Goal: Task Accomplishment & Management: Manage account settings

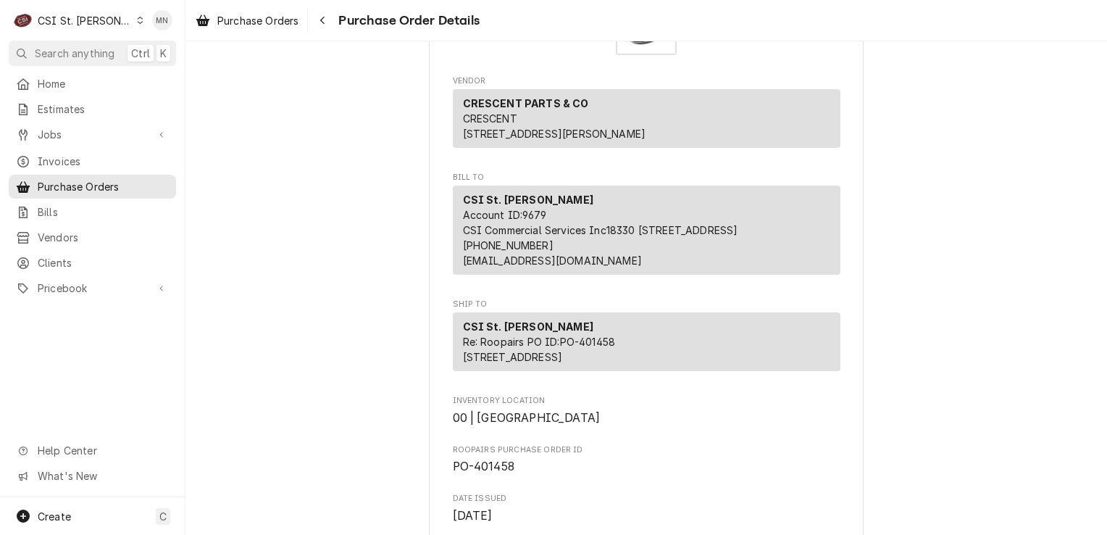
scroll to position [217, 0]
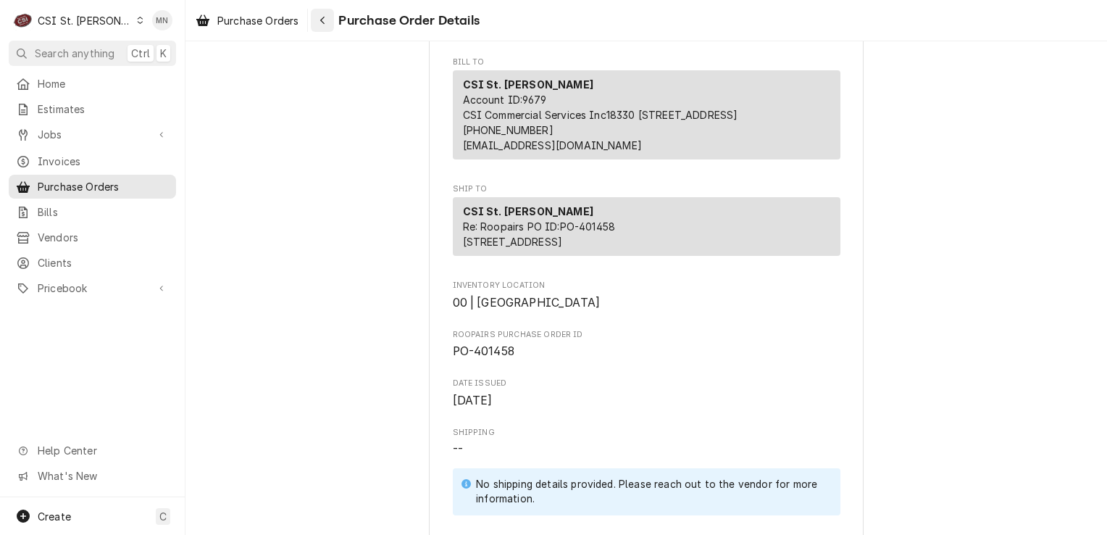
click at [333, 15] on button "Navigate back" at bounding box center [322, 20] width 23 height 23
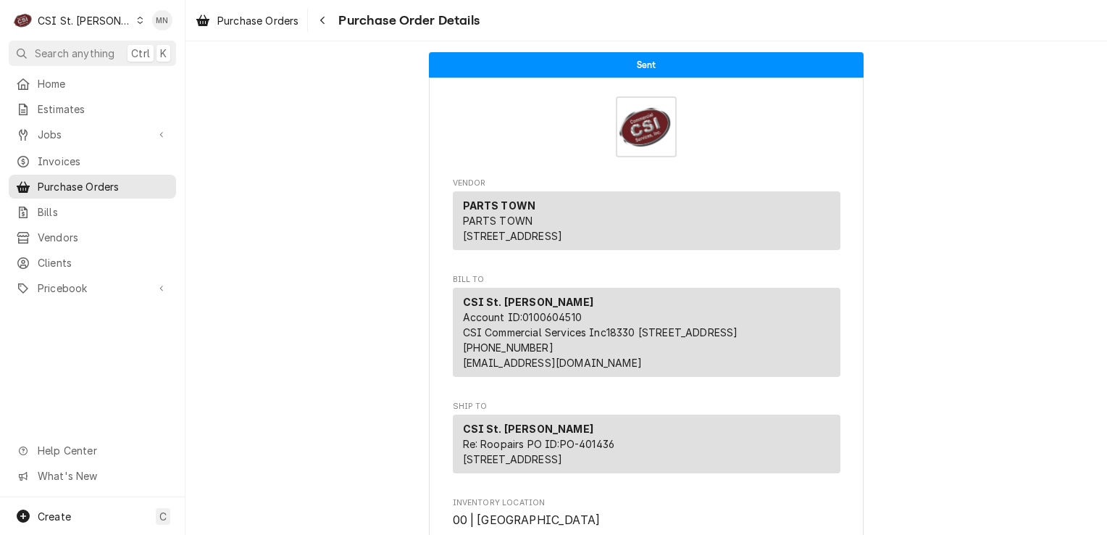
click at [70, 21] on div "CSI St. Louis" at bounding box center [85, 20] width 94 height 15
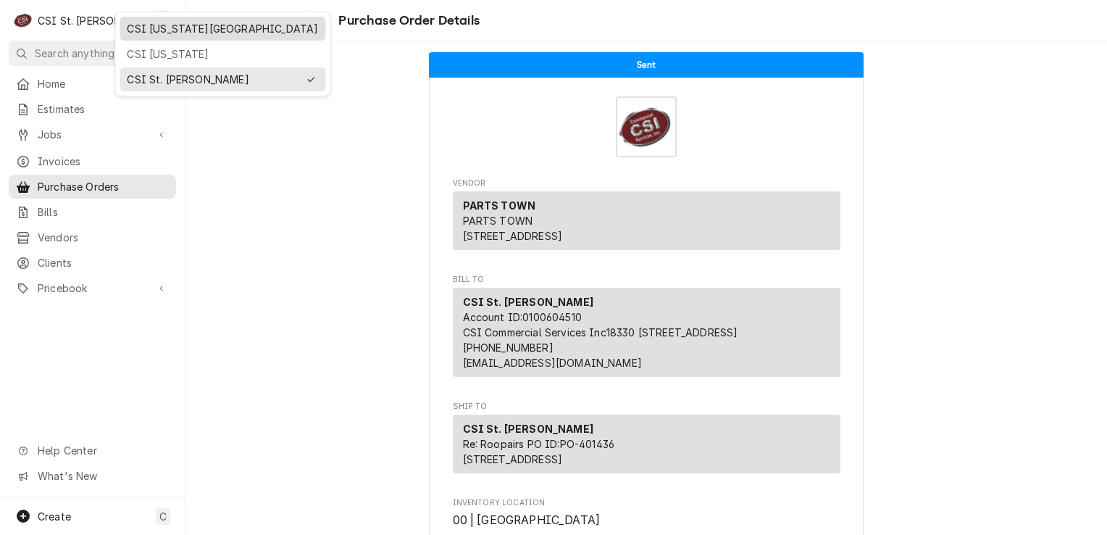
click at [144, 33] on div "CSI [US_STATE][GEOGRAPHIC_DATA]" at bounding box center [222, 28] width 191 height 15
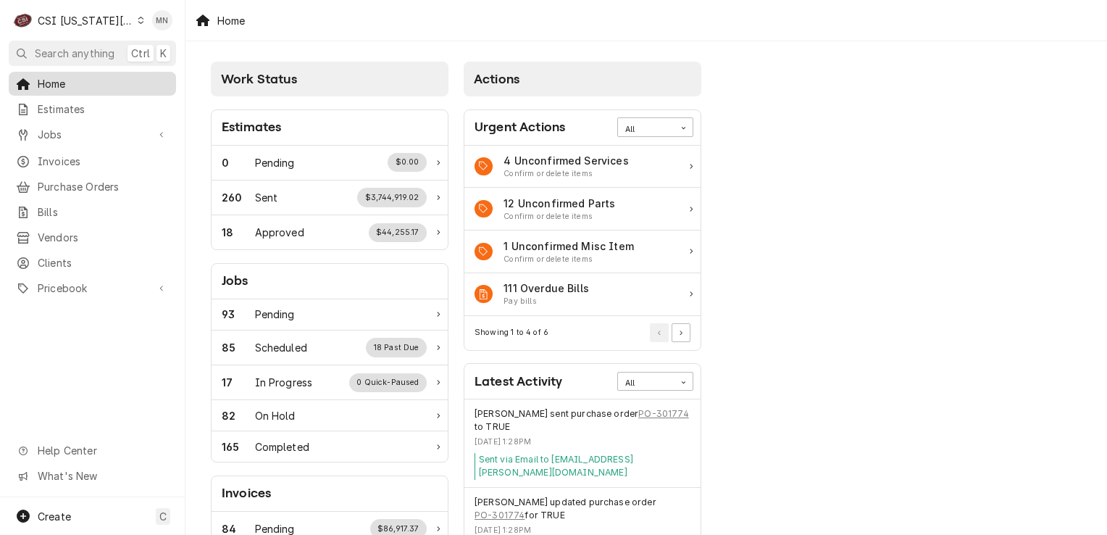
click at [58, 86] on span "Home" at bounding box center [103, 83] width 131 height 15
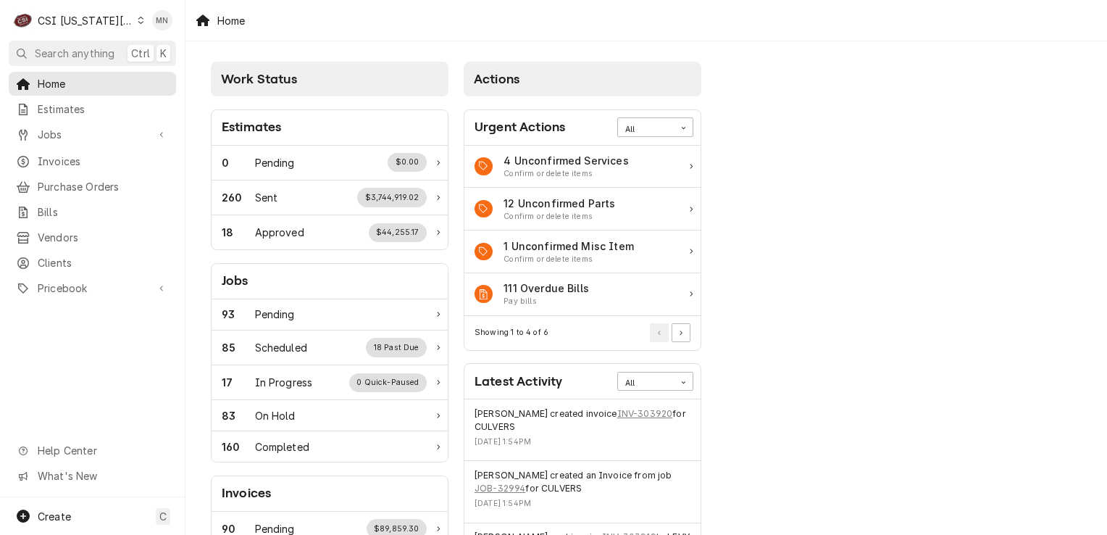
click at [115, 14] on div "CSI [US_STATE][GEOGRAPHIC_DATA]" at bounding box center [86, 20] width 96 height 15
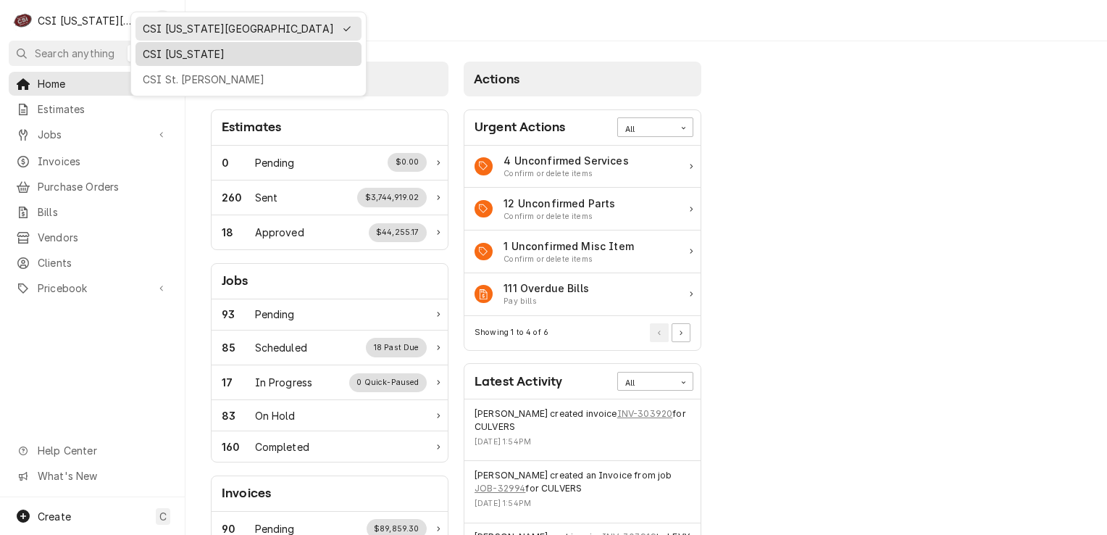
click at [159, 46] on div "CSI Kentucky" at bounding box center [249, 53] width 212 height 15
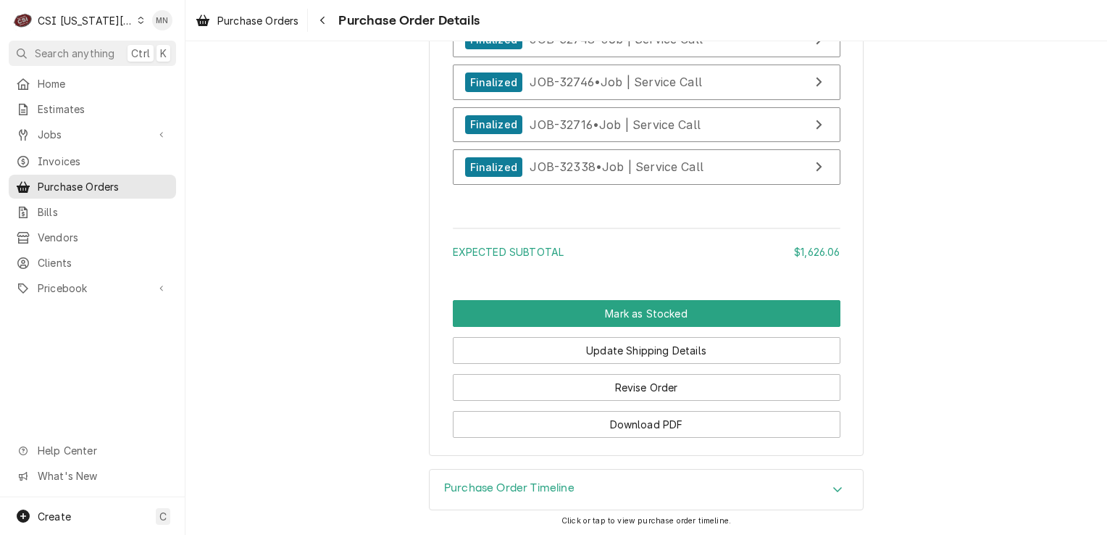
scroll to position [2681, 0]
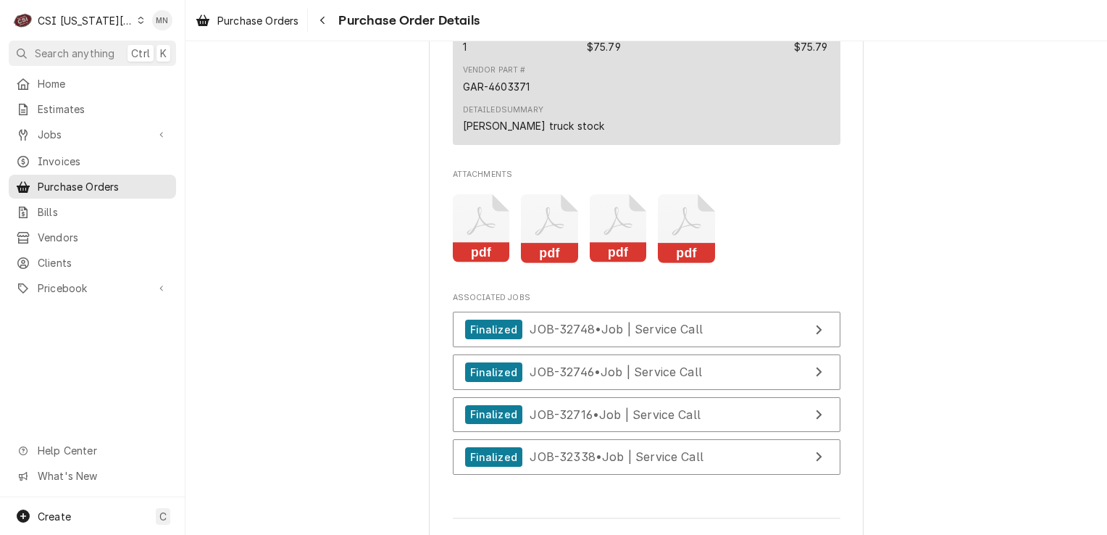
click at [678, 263] on icon "Attachments" at bounding box center [686, 228] width 57 height 69
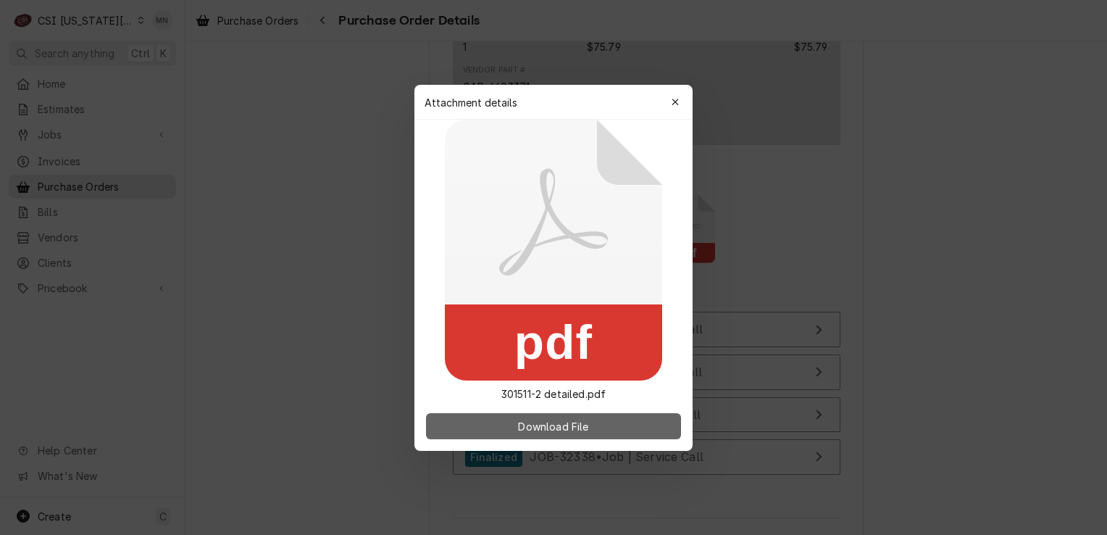
click at [585, 427] on span "Download File" at bounding box center [553, 425] width 76 height 15
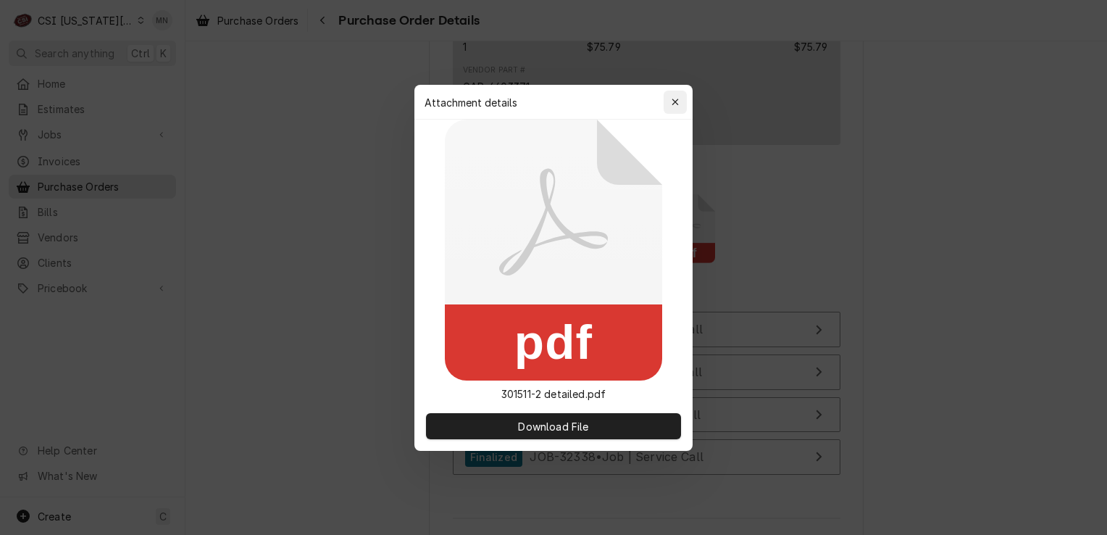
click at [666, 106] on button "button" at bounding box center [675, 102] width 23 height 23
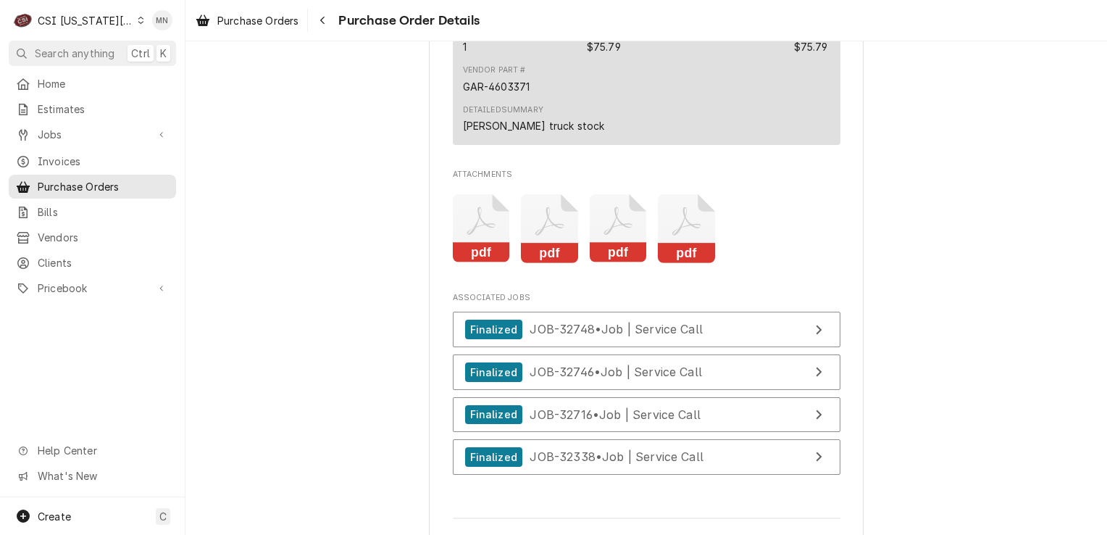
click at [540, 263] on icon "Attachments" at bounding box center [549, 228] width 57 height 69
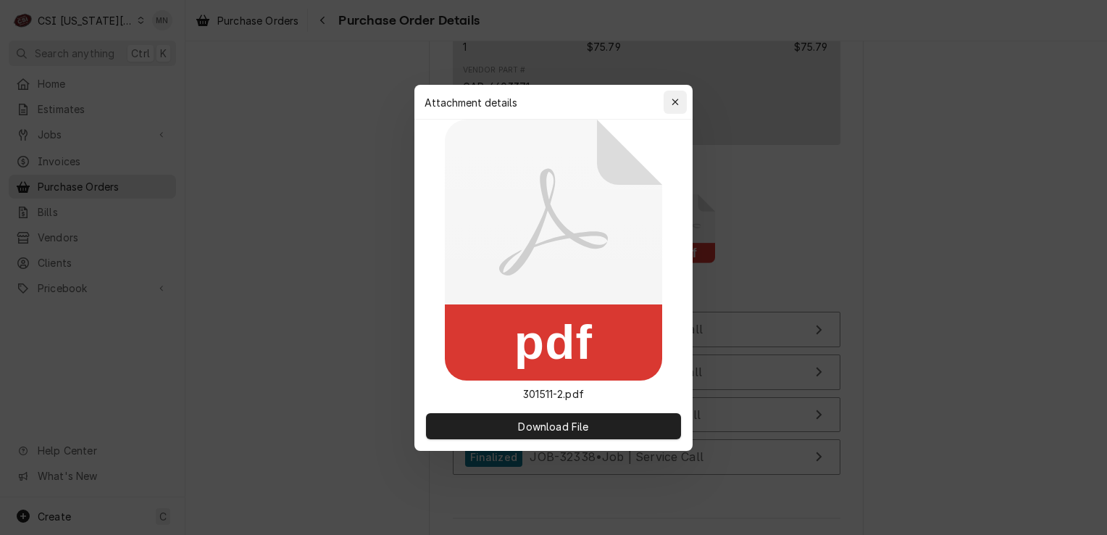
click at [681, 105] on div "button" at bounding box center [675, 102] width 14 height 14
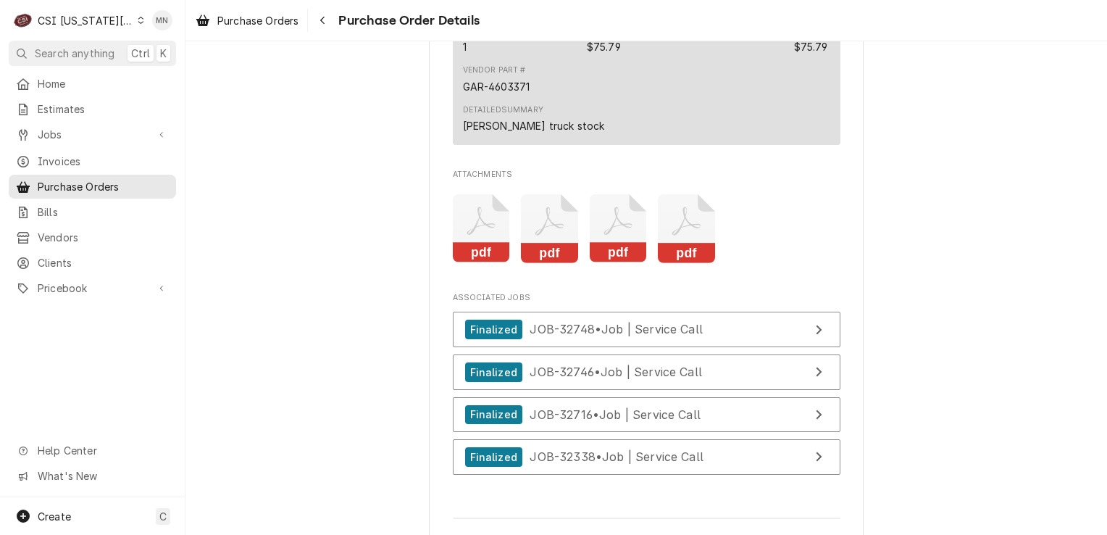
click at [612, 263] on icon "Attachments" at bounding box center [618, 228] width 57 height 69
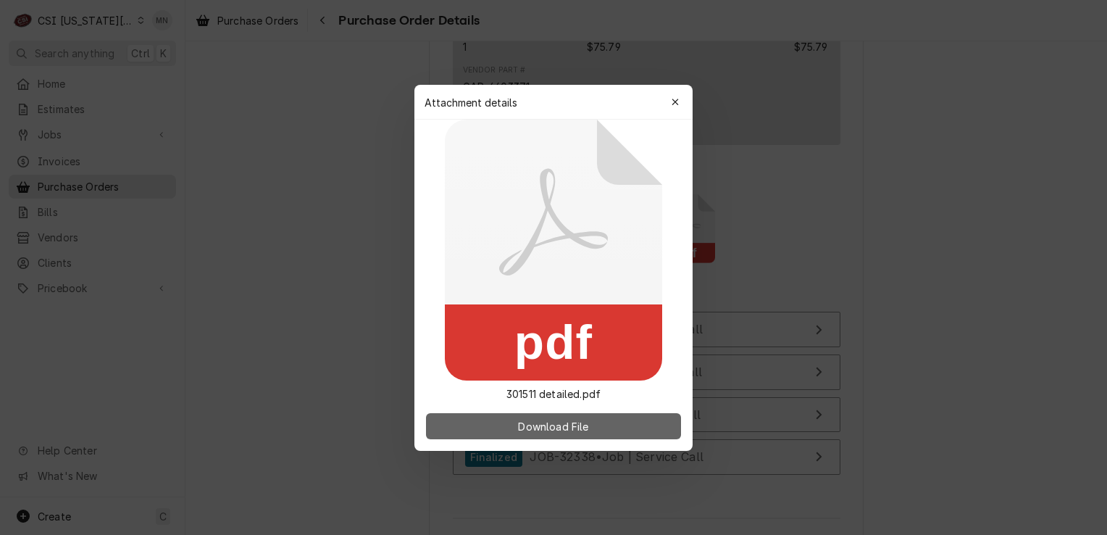
click at [535, 425] on span "Download File" at bounding box center [553, 425] width 76 height 15
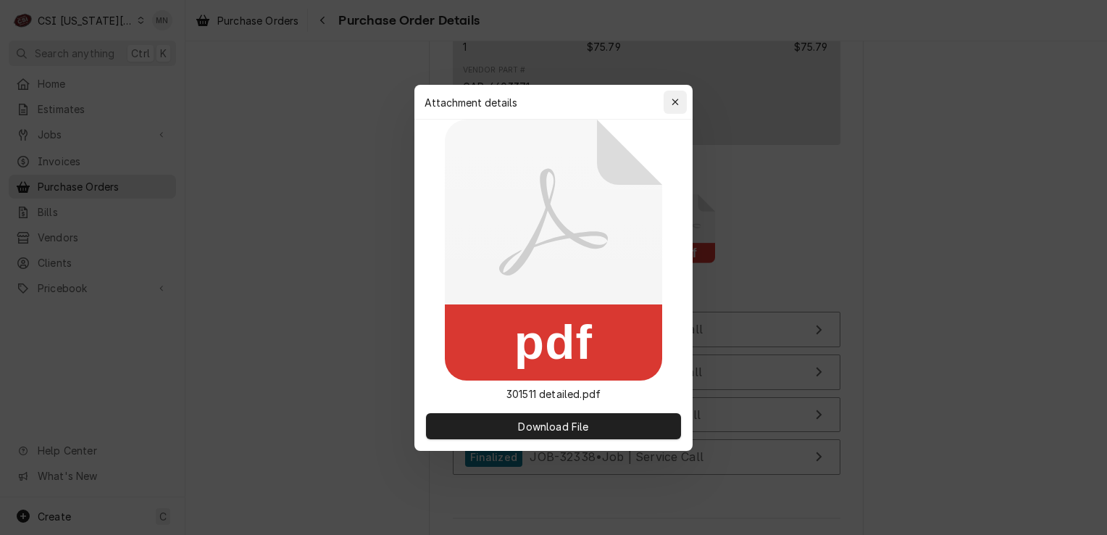
click at [672, 107] on div "button" at bounding box center [675, 102] width 14 height 14
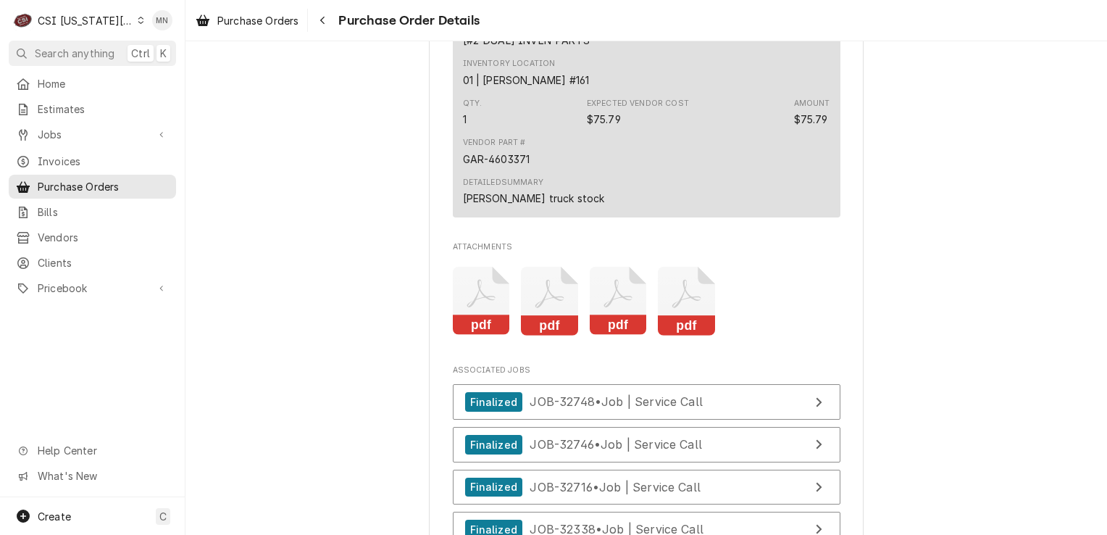
scroll to position [3015, 0]
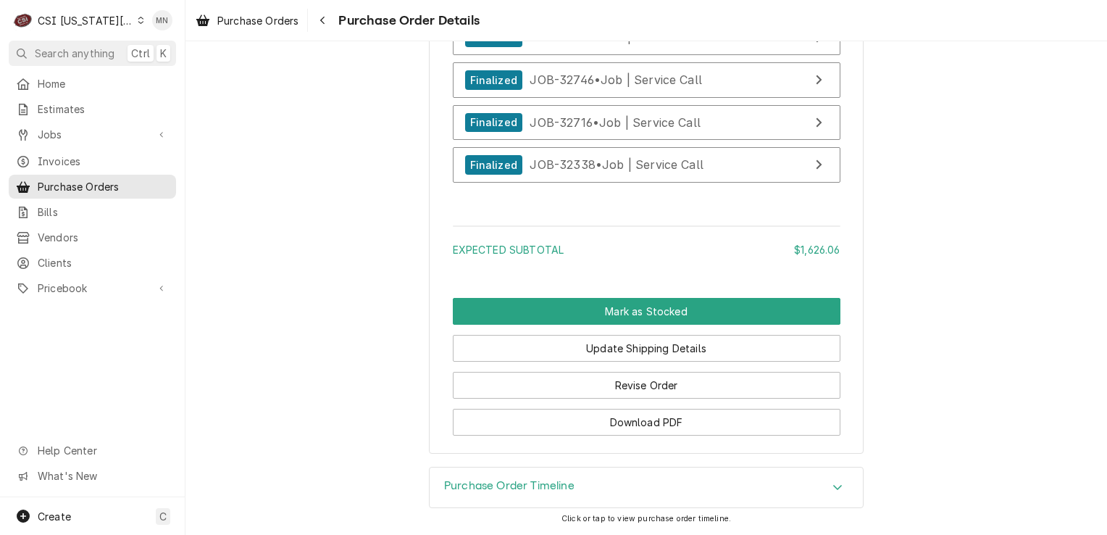
click at [597, 483] on div "Purchase Order Timeline" at bounding box center [646, 487] width 433 height 41
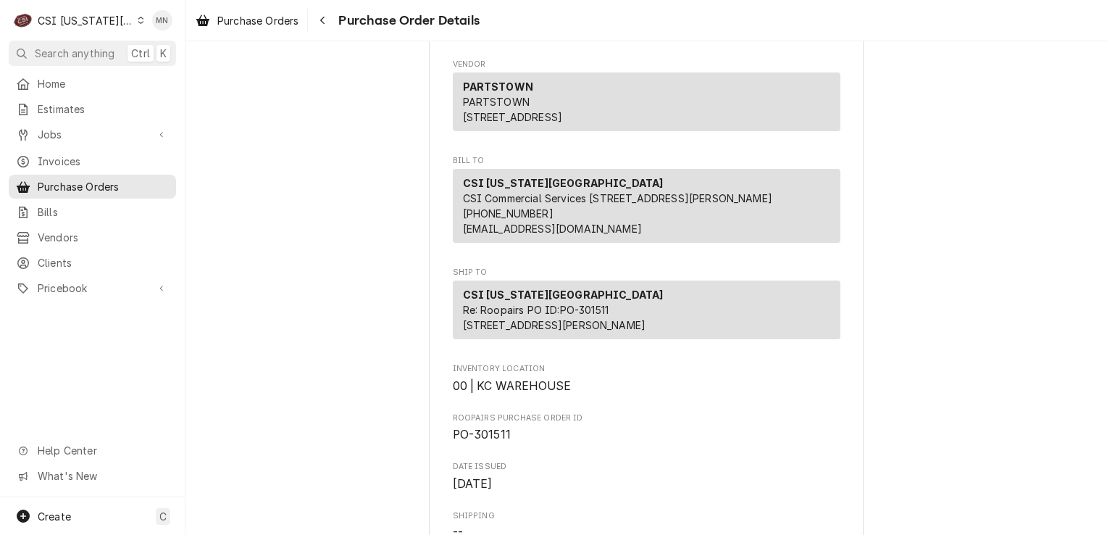
scroll to position [0, 0]
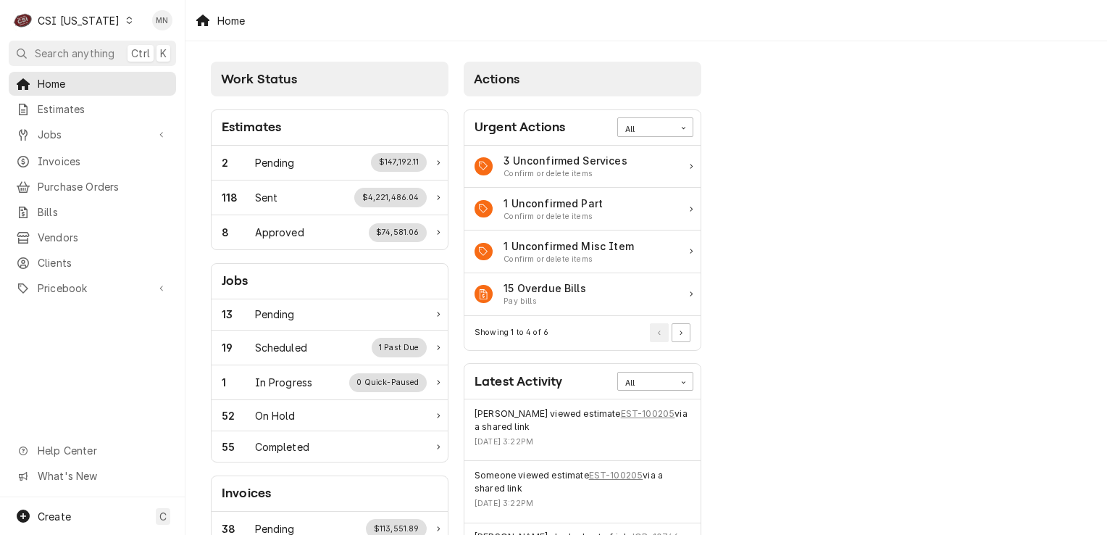
click at [97, 17] on div "CSI [US_STATE]" at bounding box center [79, 20] width 82 height 15
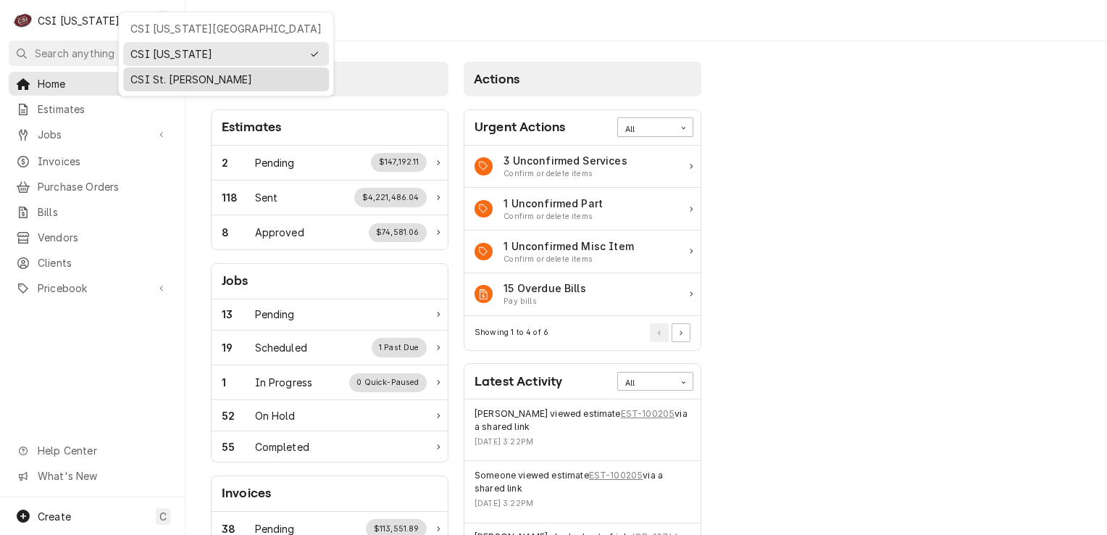
click at [151, 83] on div "CSI St. Louis" at bounding box center [225, 79] width 191 height 15
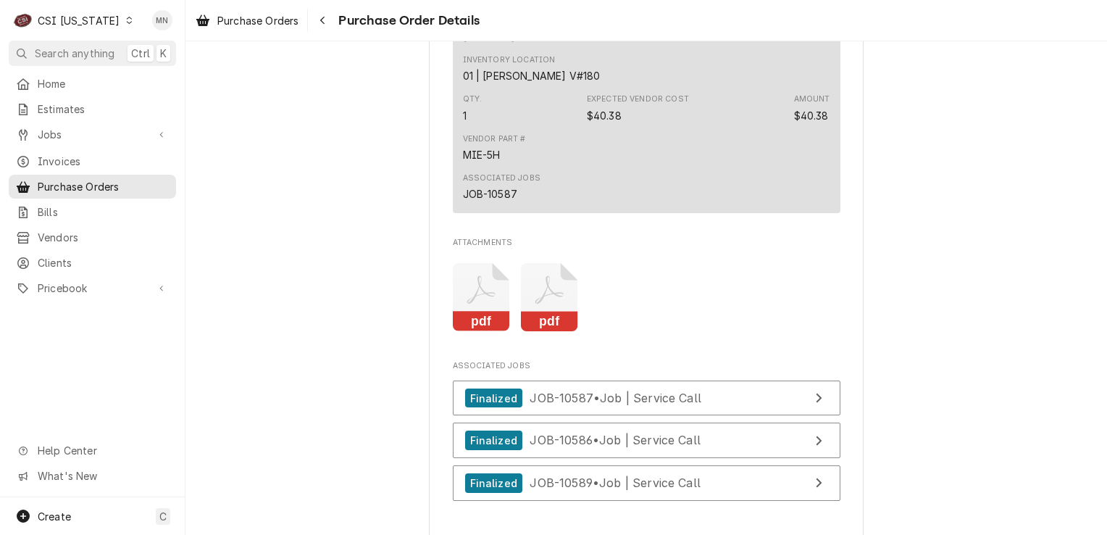
scroll to position [2462, 0]
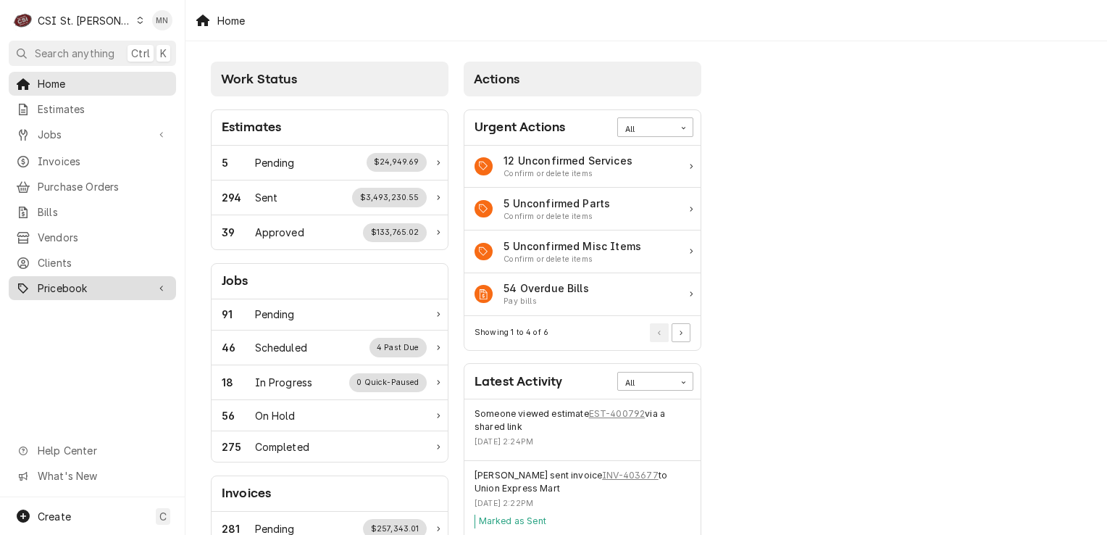
click at [67, 281] on span "Pricebook" at bounding box center [92, 287] width 109 height 15
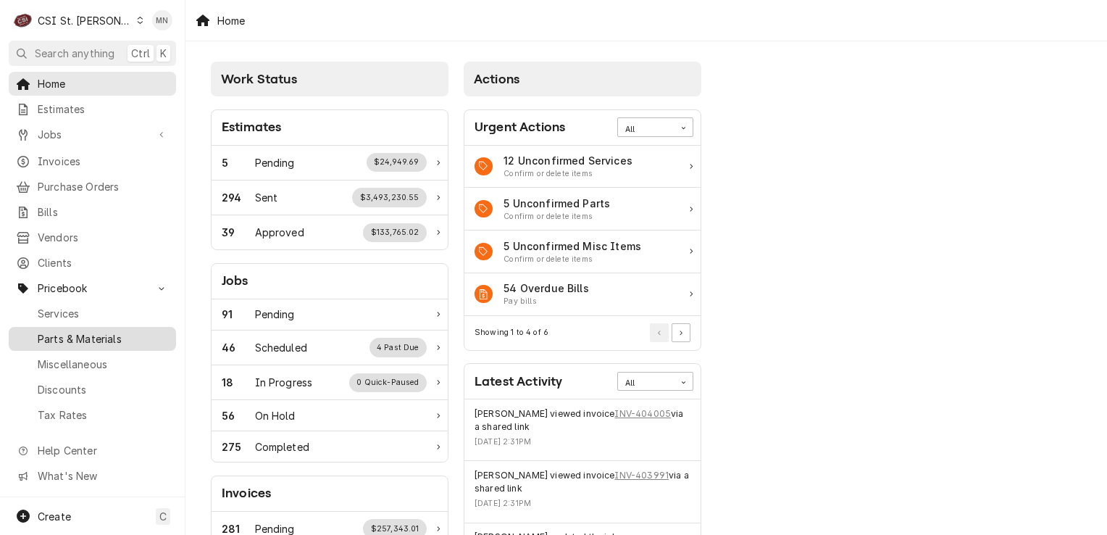
click at [77, 336] on div "Parts & Materials" at bounding box center [93, 339] width 162 height 18
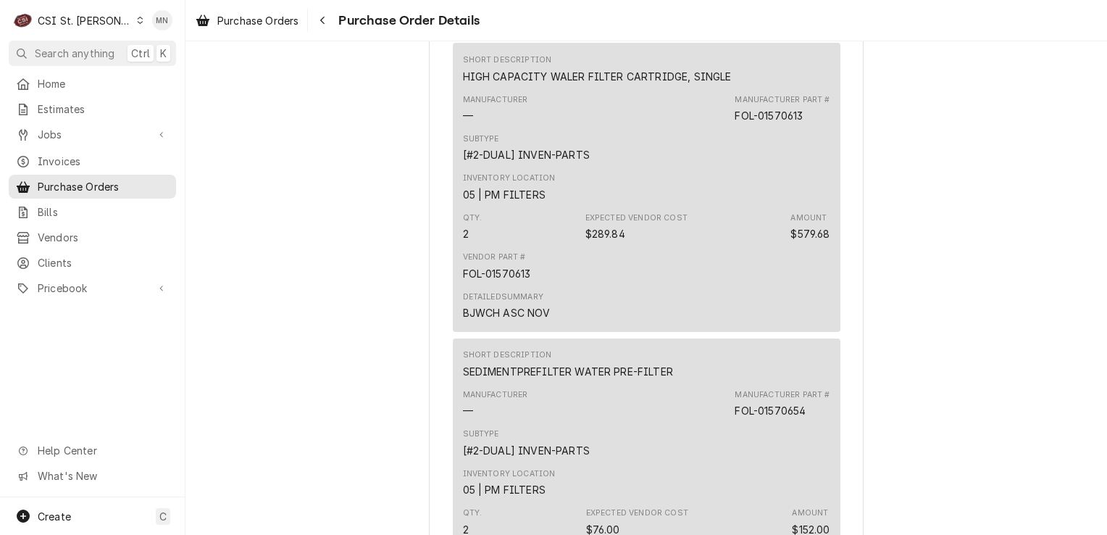
scroll to position [1667, 0]
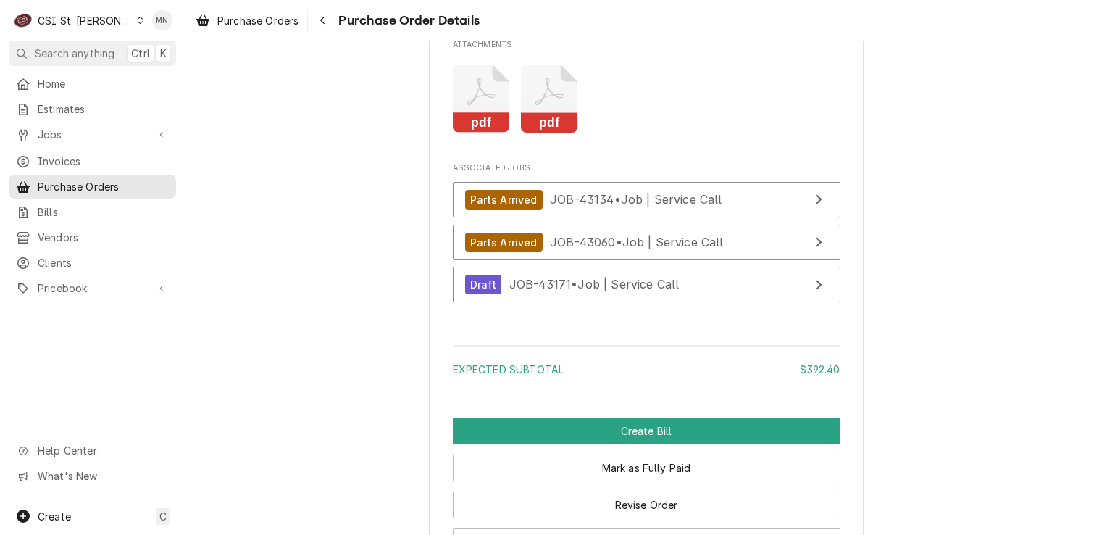
scroll to position [3116, 0]
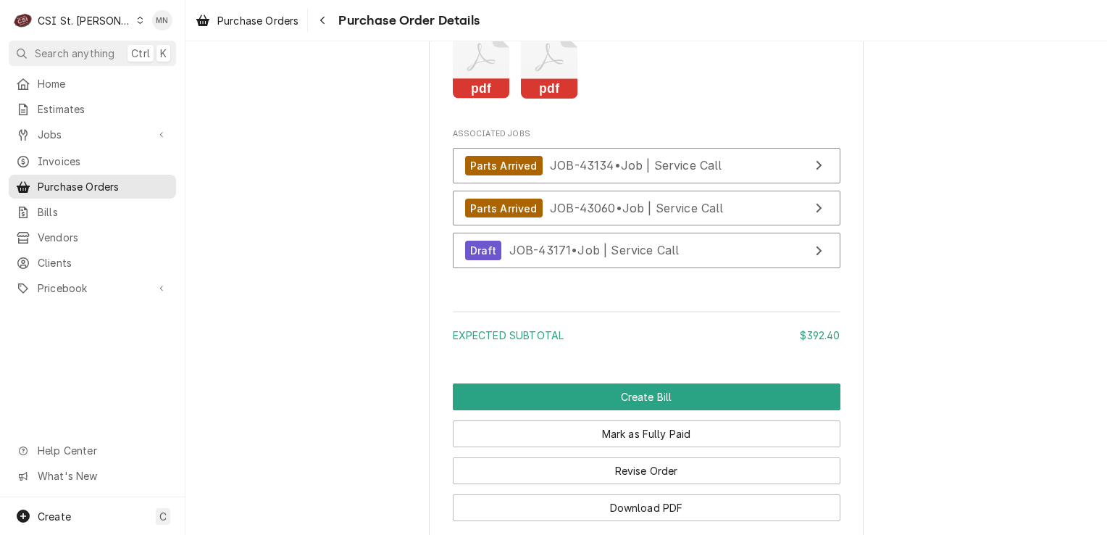
click at [538, 72] on icon "Attachments" at bounding box center [550, 57] width 28 height 28
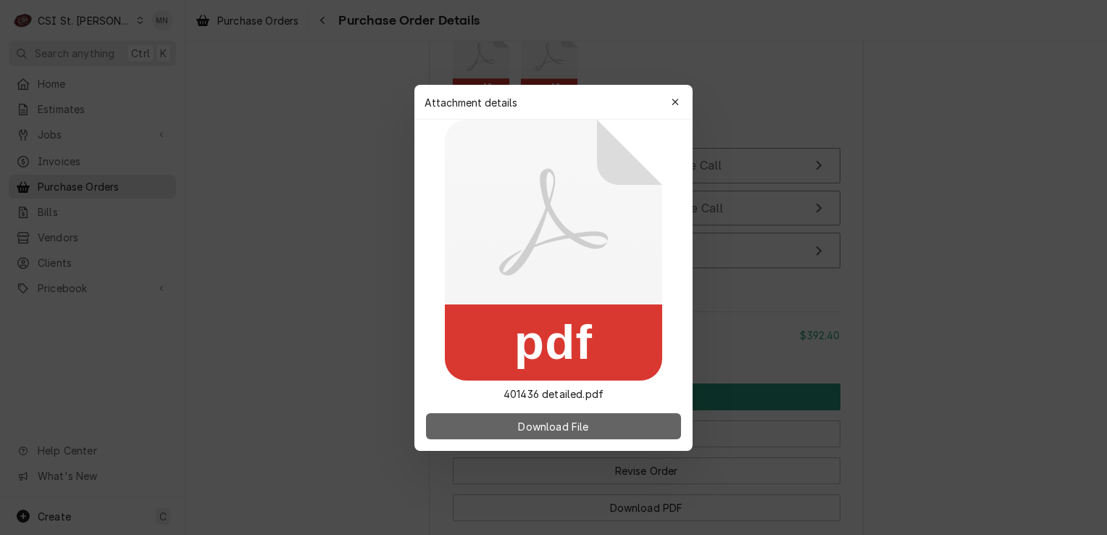
click at [554, 423] on span "Download File" at bounding box center [553, 425] width 76 height 15
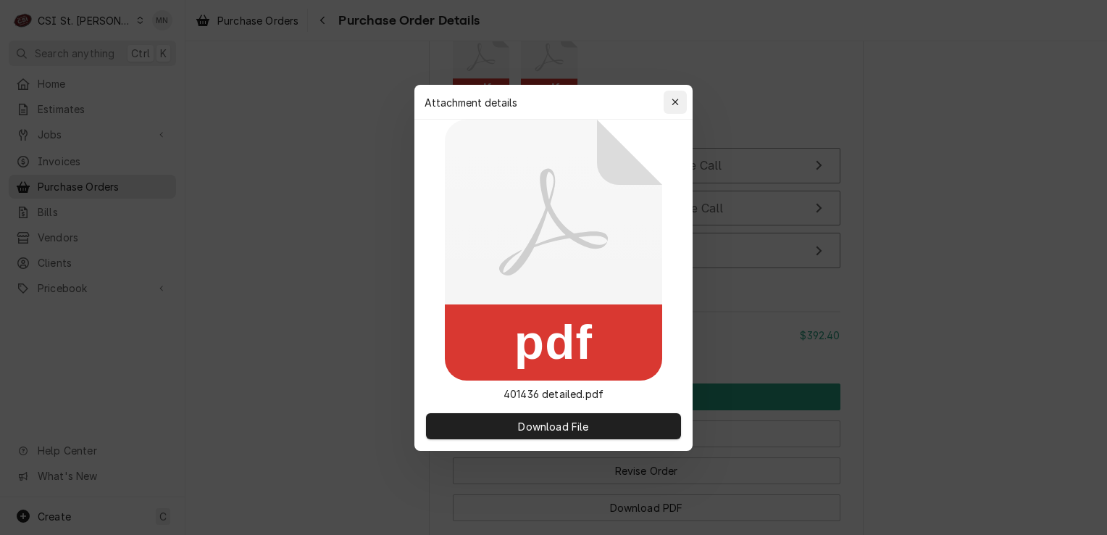
click at [677, 100] on icon "button" at bounding box center [675, 102] width 7 height 7
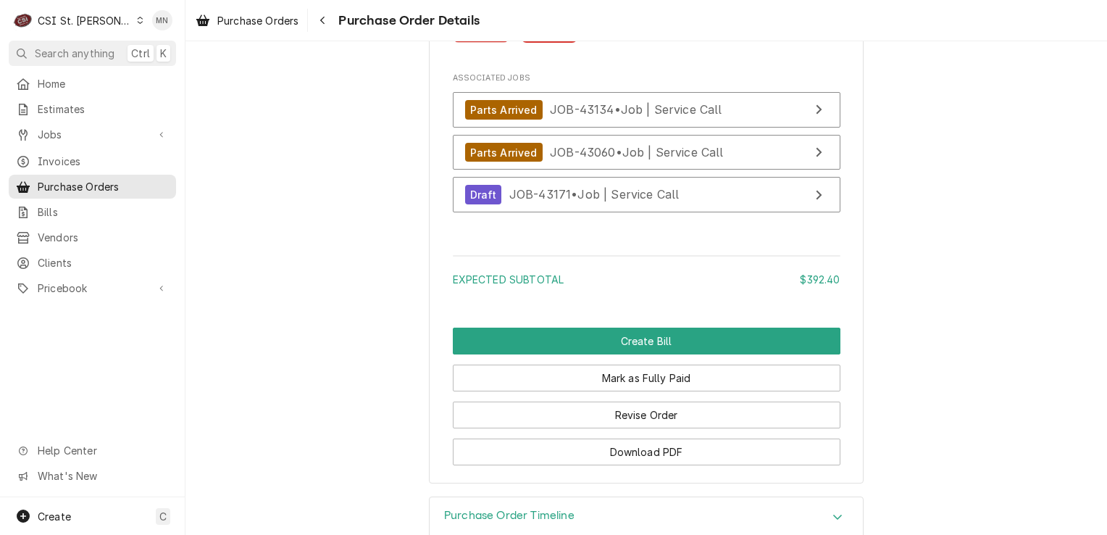
scroll to position [3244, 0]
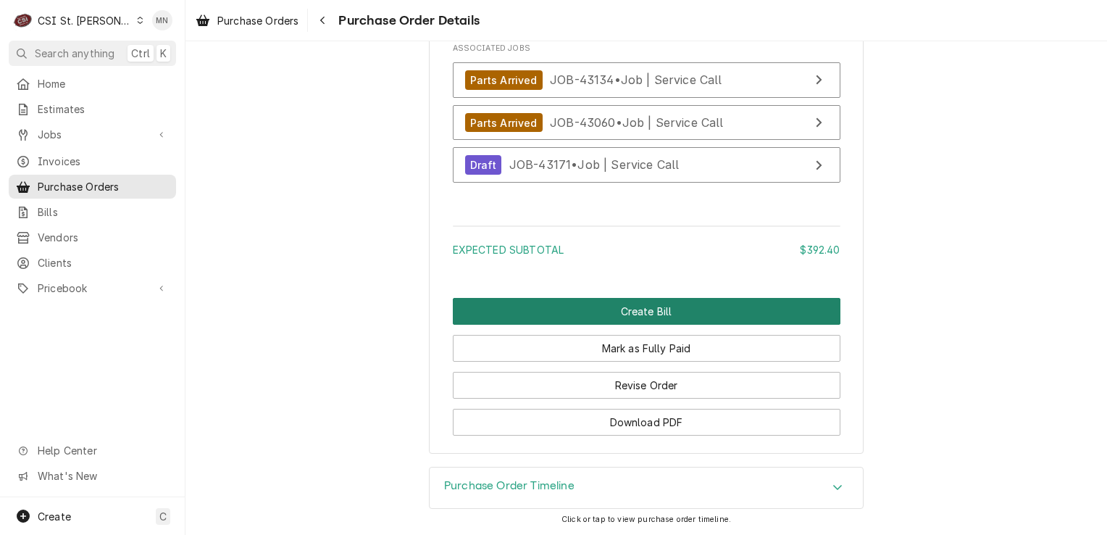
click at [642, 307] on button "Create Bill" at bounding box center [647, 311] width 388 height 27
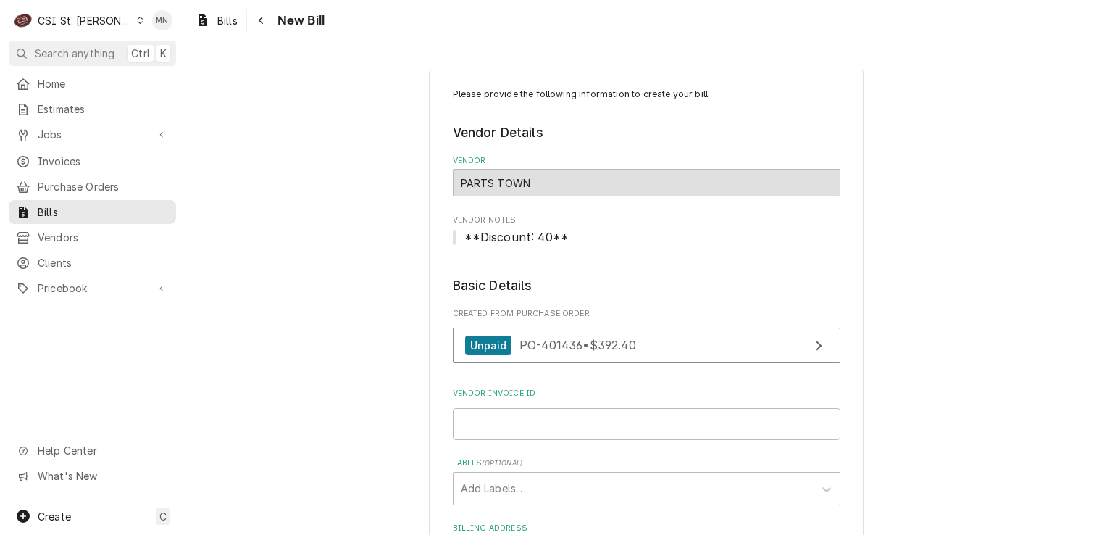
scroll to position [72, 0]
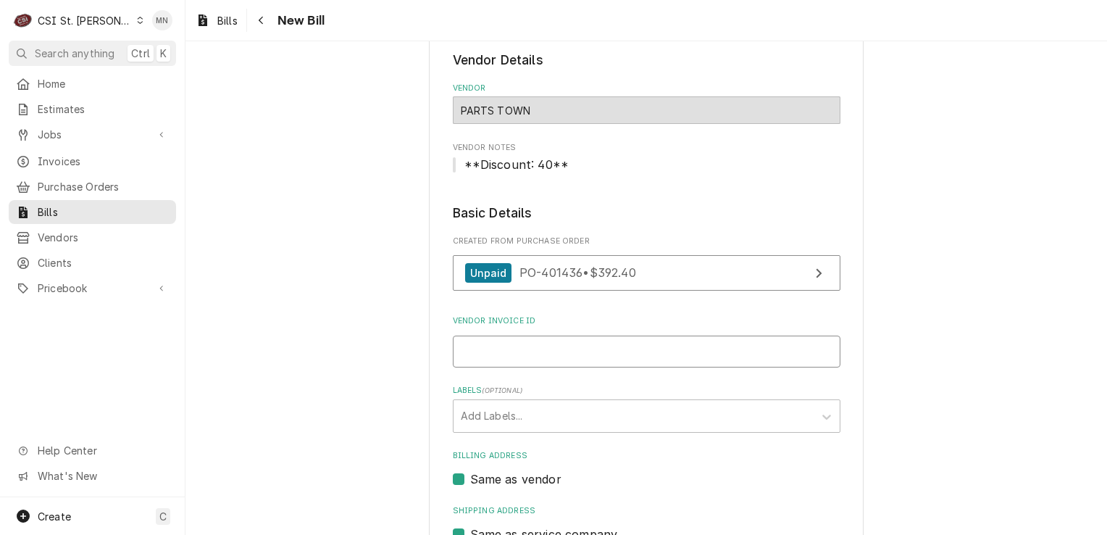
click at [510, 351] on input "Vendor Invoice ID" at bounding box center [647, 352] width 388 height 32
click at [491, 343] on input "Vendor Invoice ID" at bounding box center [647, 352] width 388 height 32
type input "21071757928"
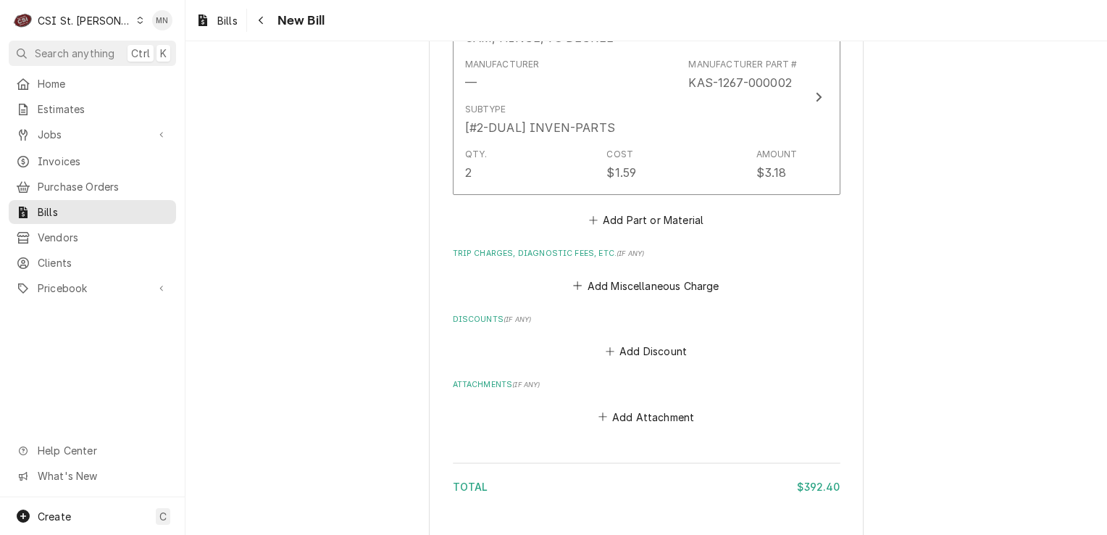
scroll to position [2391, 0]
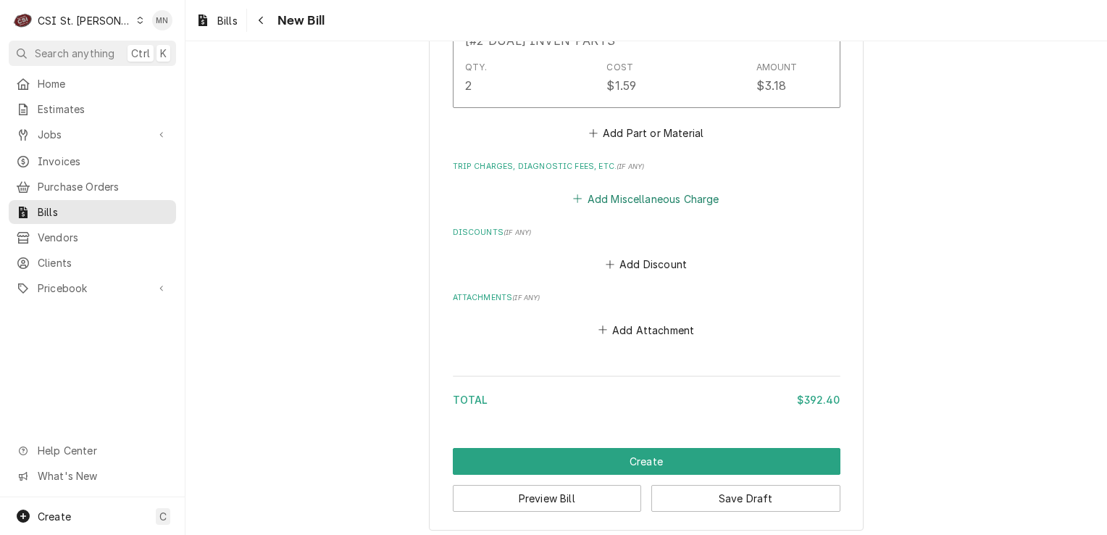
click at [617, 195] on button "Add Miscellaneous Charge" at bounding box center [646, 198] width 151 height 20
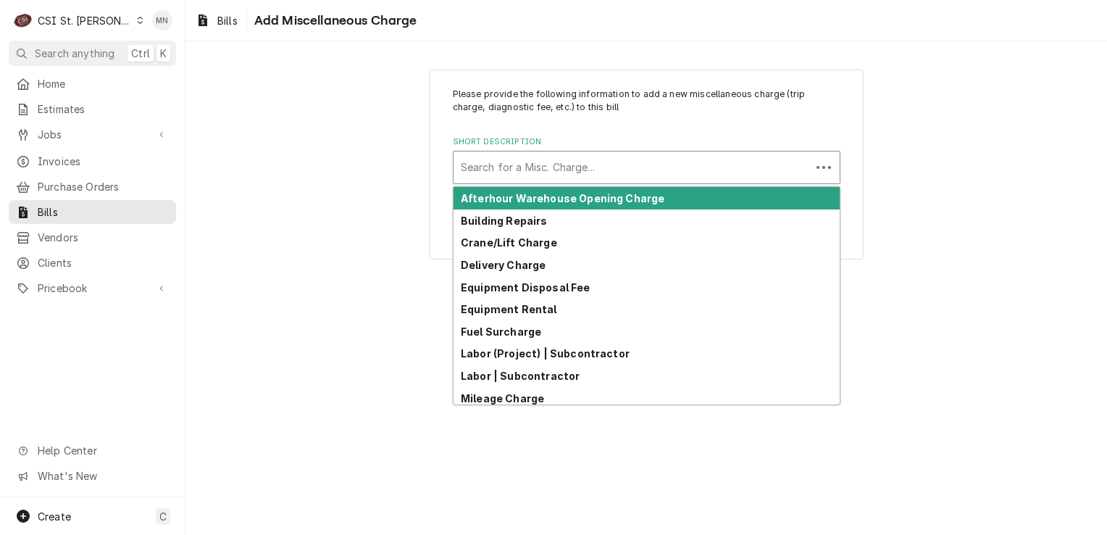
click at [515, 169] on div "Short Description" at bounding box center [632, 167] width 343 height 26
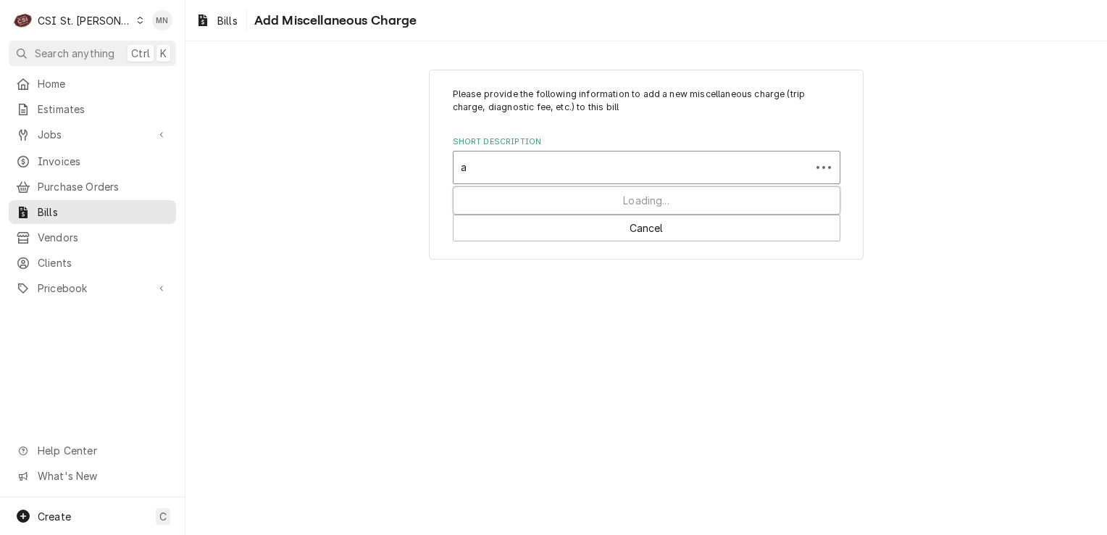
type input "ac"
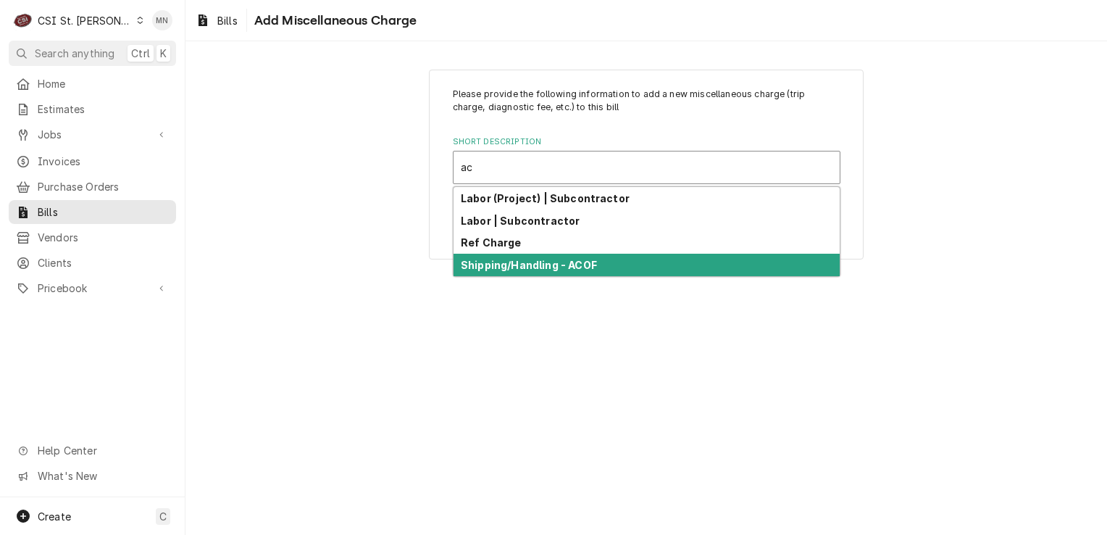
click at [525, 259] on strong "Shipping/Handling - ACOF" at bounding box center [529, 265] width 136 height 12
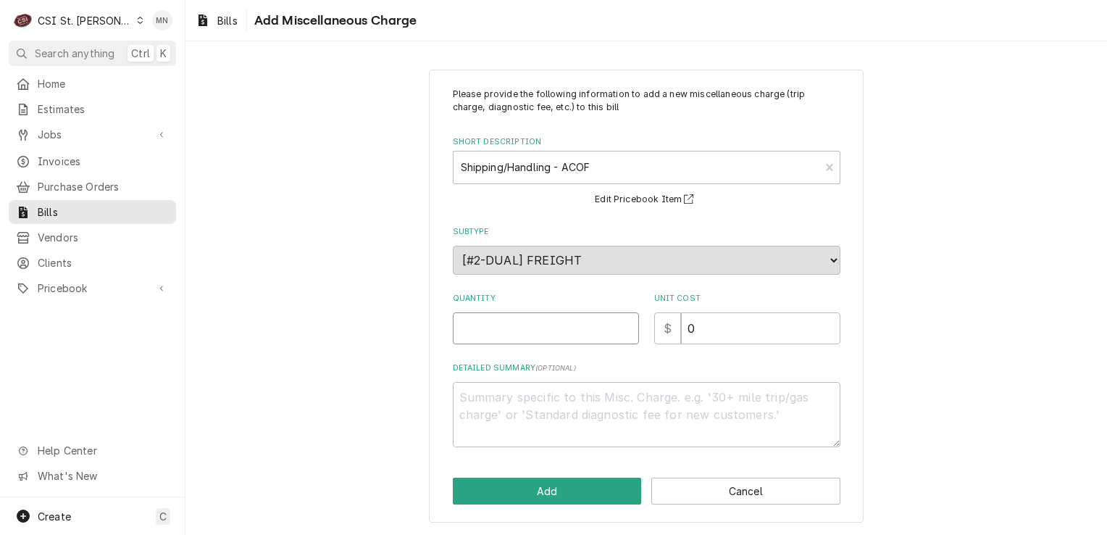
click at [506, 327] on input "Quantity" at bounding box center [546, 328] width 186 height 32
type textarea "x"
type input "1"
type textarea "x"
type input "6"
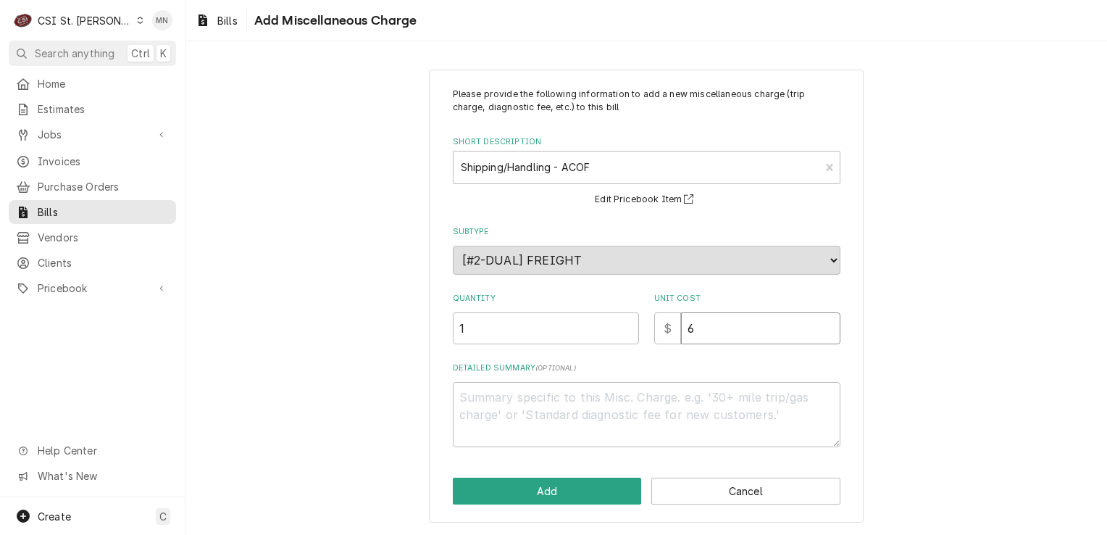
type textarea "x"
type input "69"
type textarea "x"
type input "69.2"
type textarea "x"
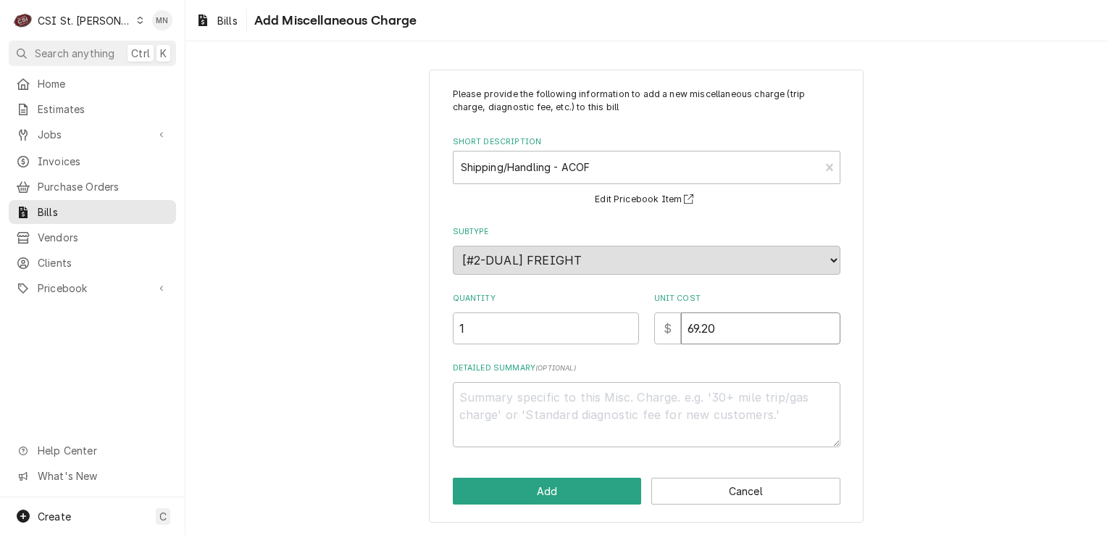
type input "69.20"
click at [518, 392] on textarea "Detailed Summary ( optional )" at bounding box center [647, 414] width 388 height 65
type textarea "x"
type textarea "A"
type textarea "x"
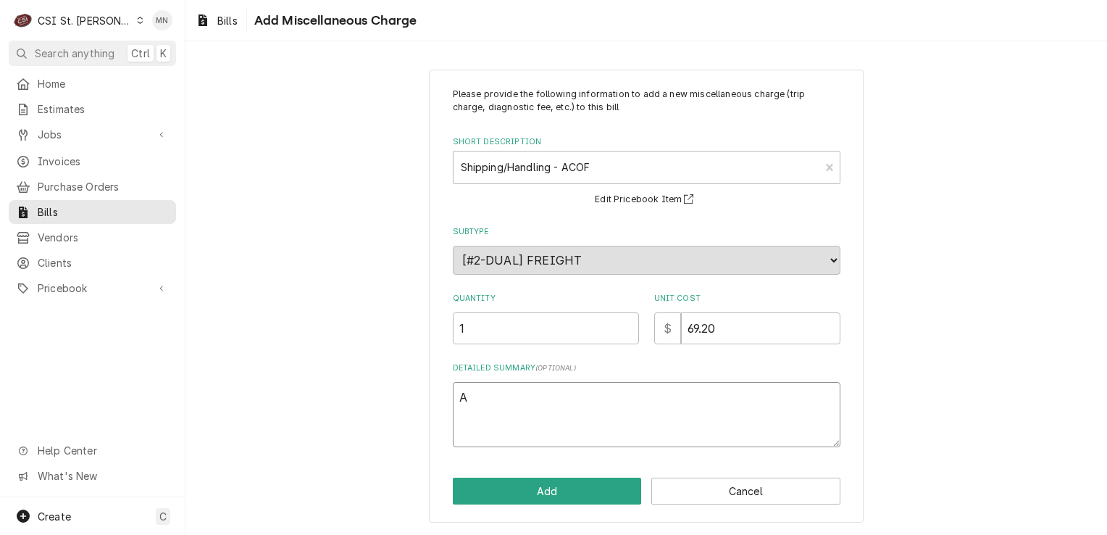
type textarea "AC"
type textarea "x"
type textarea "ACO"
type textarea "x"
type textarea "ACOF"
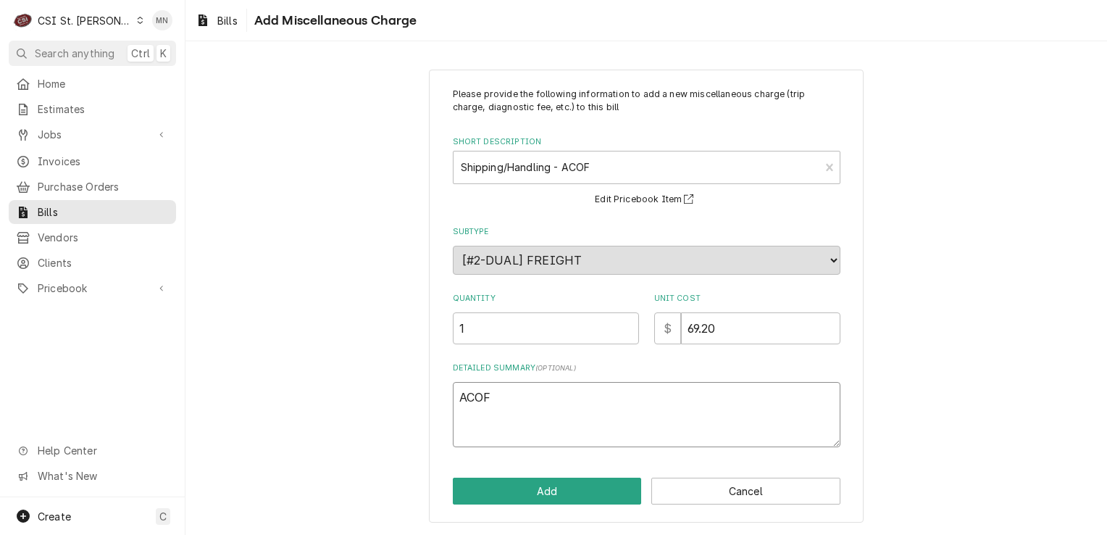
type textarea "x"
type textarea "ACOF"
type textarea "x"
type textarea "ACOF $"
type textarea "x"
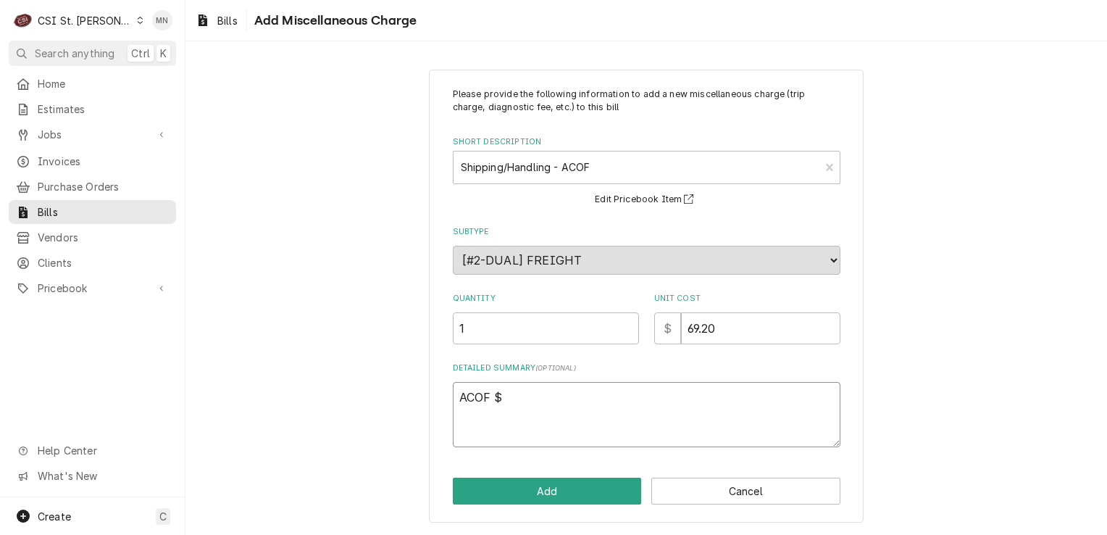
type textarea "ACOF $"
type textarea "x"
type textarea "ACOF $ 6"
type textarea "x"
type textarea "ACOF $ 69"
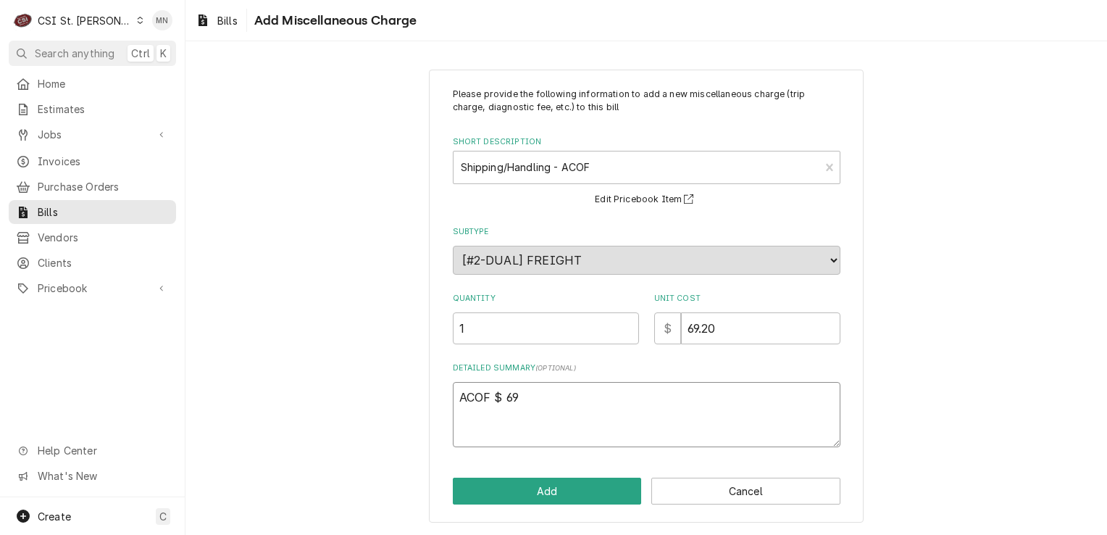
type textarea "x"
type textarea "ACOF $ 69."
type textarea "x"
type textarea "ACOF $ 69.2"
type textarea "x"
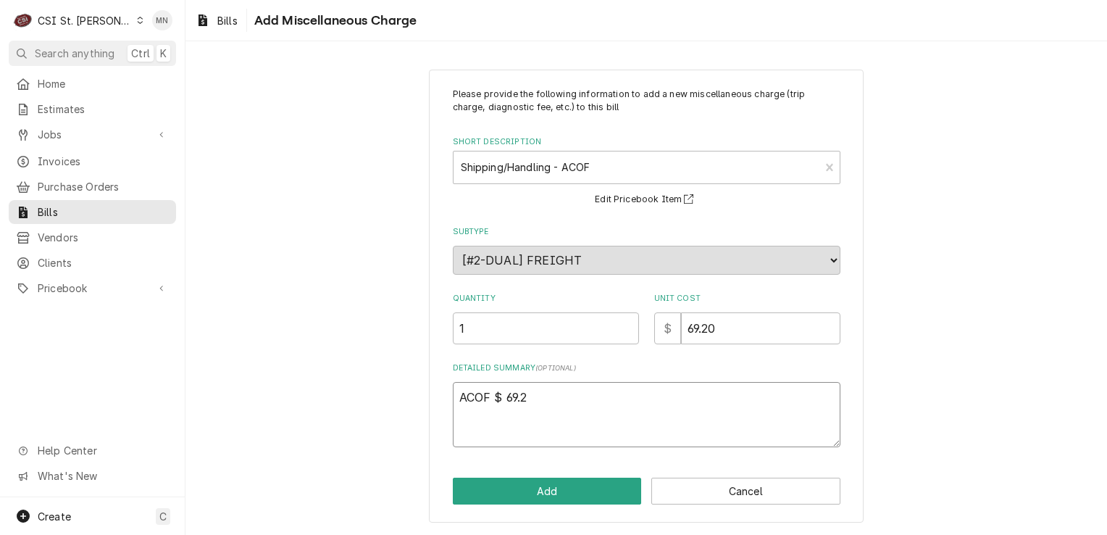
type textarea "ACOF $ 69.20"
type textarea "x"
type textarea "ACOF $ 69.20"
type textarea "x"
type textarea "ACOF $ 69.20 P"
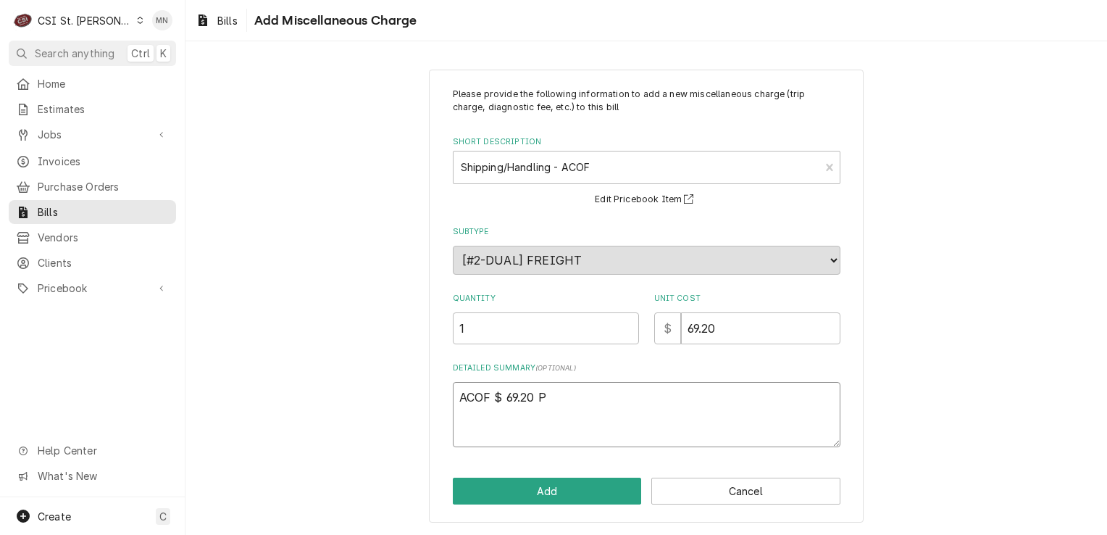
type textarea "x"
type textarea "ACOF $ 69.20 Pa"
type textarea "x"
type textarea "ACOF $ 69.20 Par"
type textarea "x"
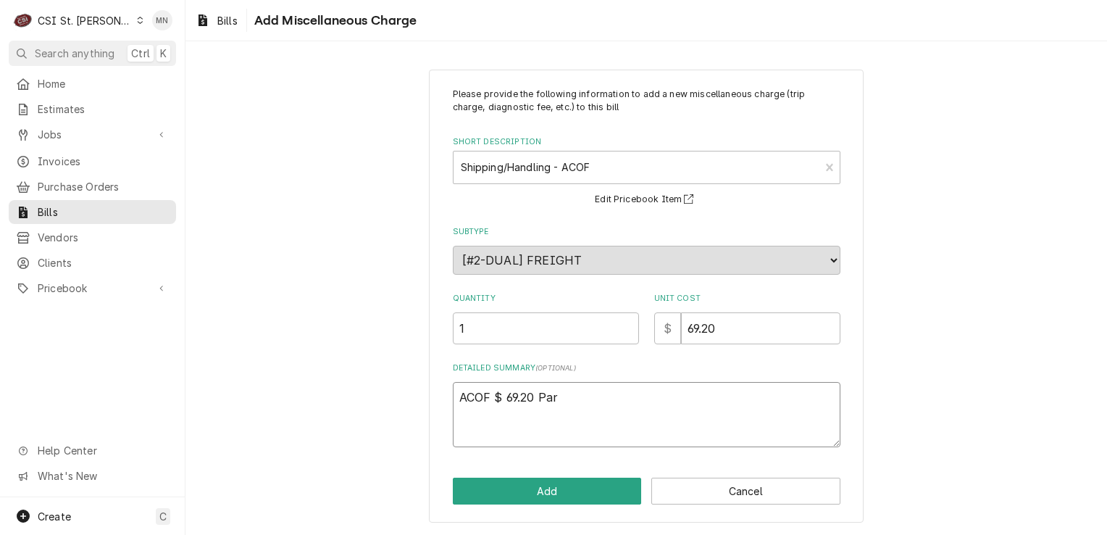
type textarea "ACOF $ 69.20 Part"
type textarea "x"
type textarea "ACOF $ 69.20 Parts"
type textarea "x"
type textarea "ACOF $ 69.20 Partst"
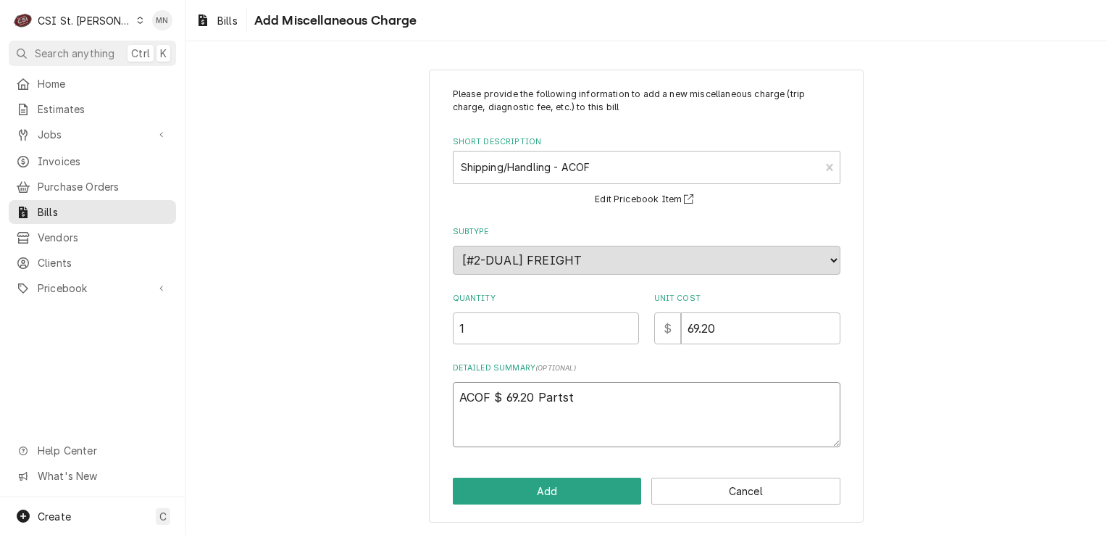
type textarea "x"
type textarea "ACOF $ 69.20 Partsto"
type textarea "x"
type textarea "ACOF $ 69.20 Partstow"
type textarea "x"
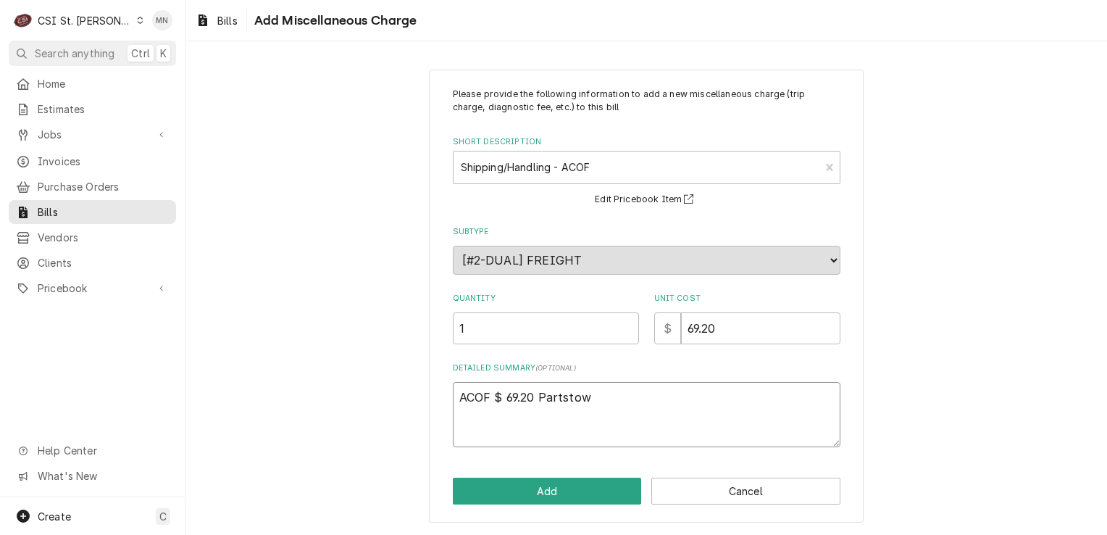
type textarea "ACOF $ 69.20 Partstown"
type textarea "x"
type textarea "ACOF $ 69.20 Partstown"
type textarea "x"
type textarea "ACOF $ 69.20 Partstown 2"
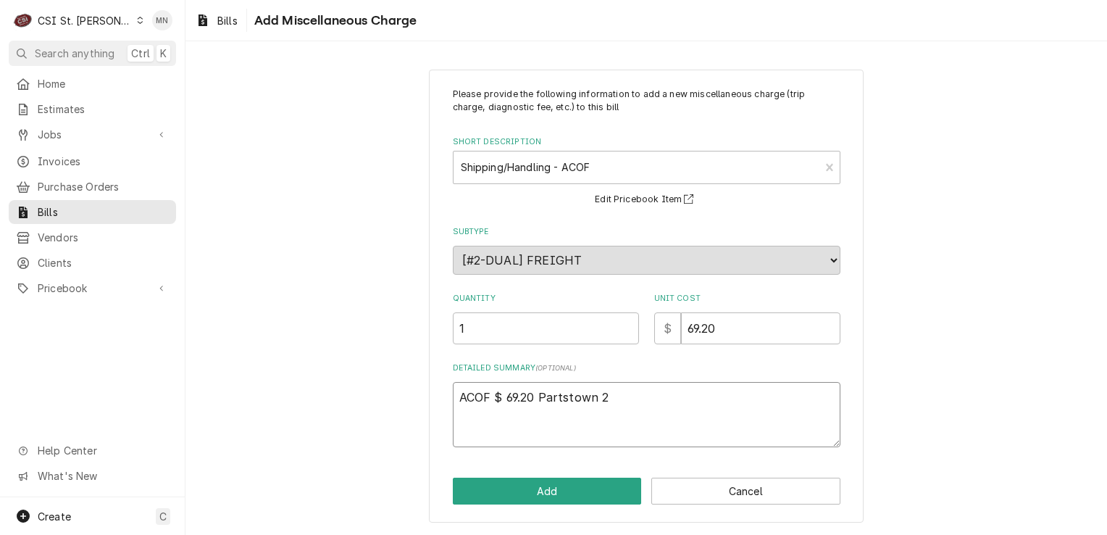
type textarea "x"
type textarea "ACOF $ 69.20 Partstown 21"
type textarea "x"
type textarea "ACOF $ 69.20 Partstown 210"
type textarea "x"
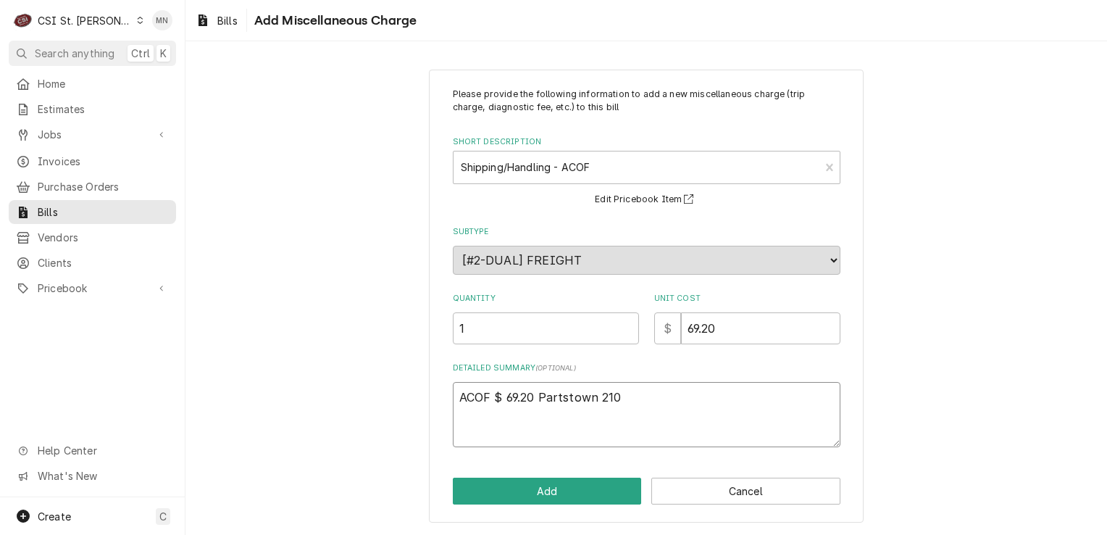
type textarea "ACOF $ 69.20 Partstown 2107"
type textarea "x"
type textarea "ACOF $ 69.20 Partstown 21071"
type textarea "x"
type textarea "ACOF $ 69.20 Partstown 210715"
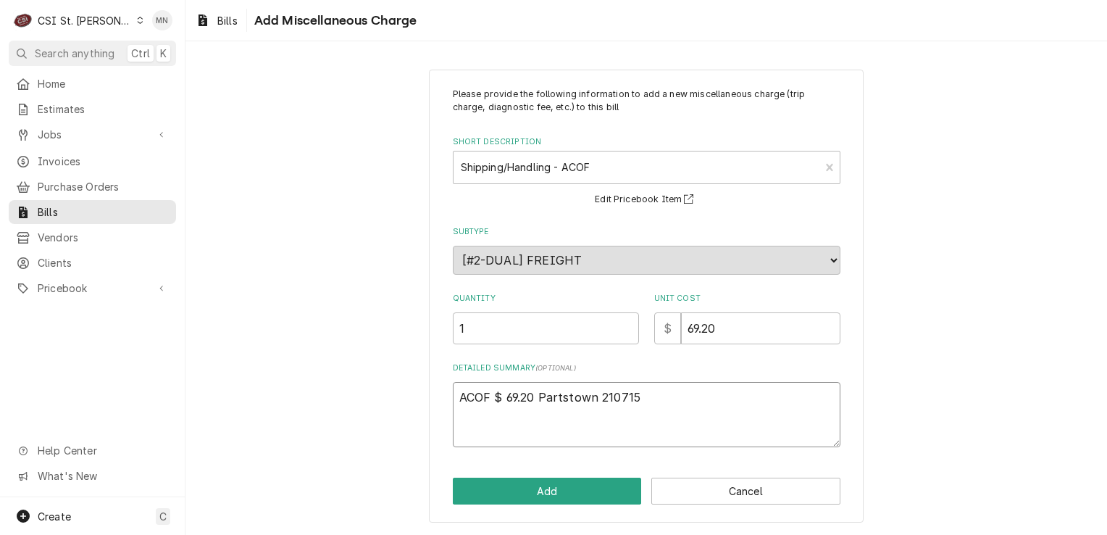
type textarea "x"
type textarea "ACOF $ 69.20 Partstown 2107157"
type textarea "x"
type textarea "ACOF $ 69.20 Partstown 21071579"
type textarea "x"
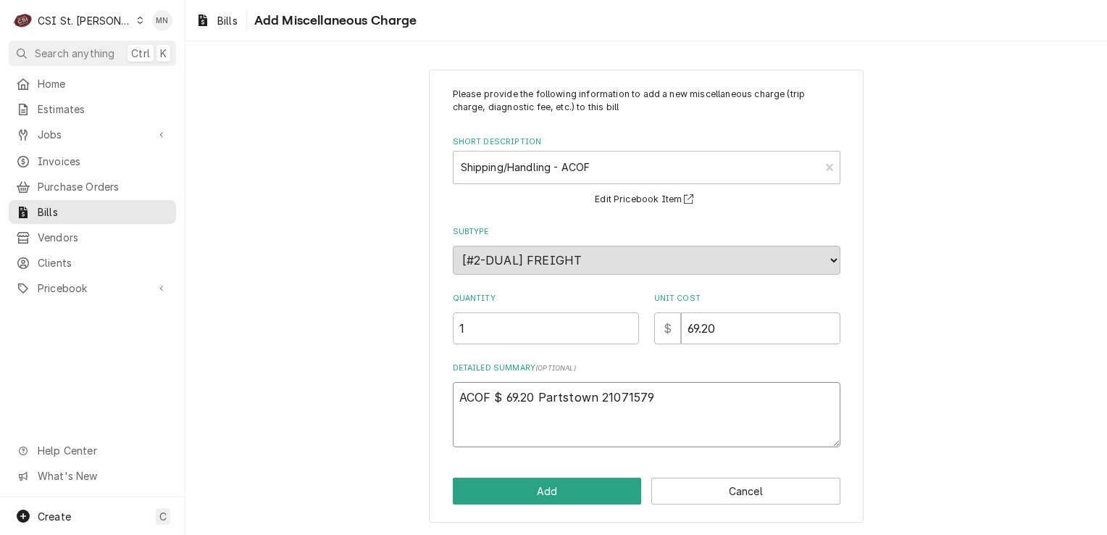
type textarea "ACOF $ 69.20 Partstown 210715792"
type textarea "x"
type textarea "ACOF $ 69.20 Partstown 2107157928"
click at [570, 486] on button "Add" at bounding box center [547, 491] width 189 height 27
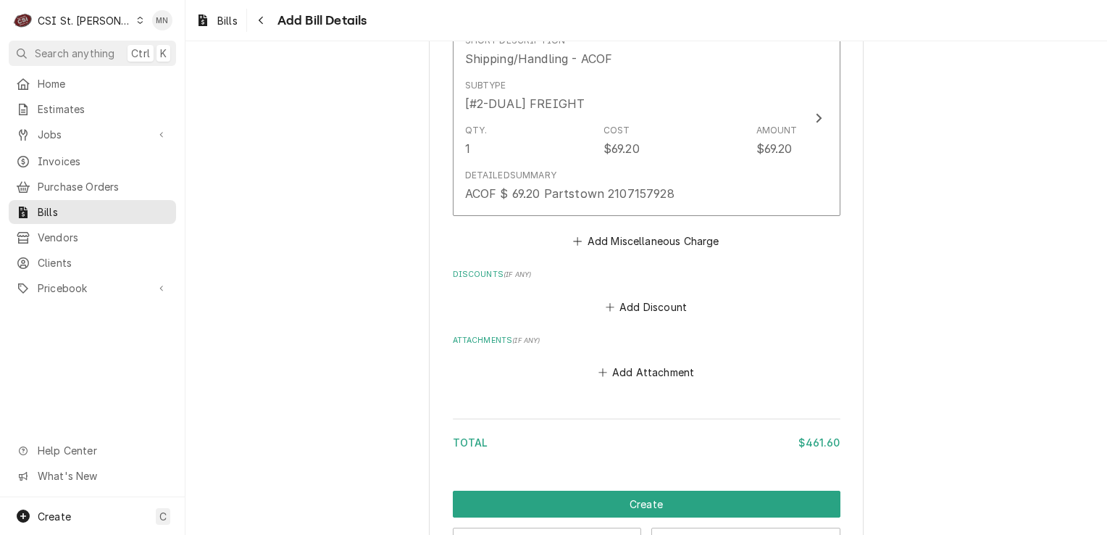
scroll to position [2597, 0]
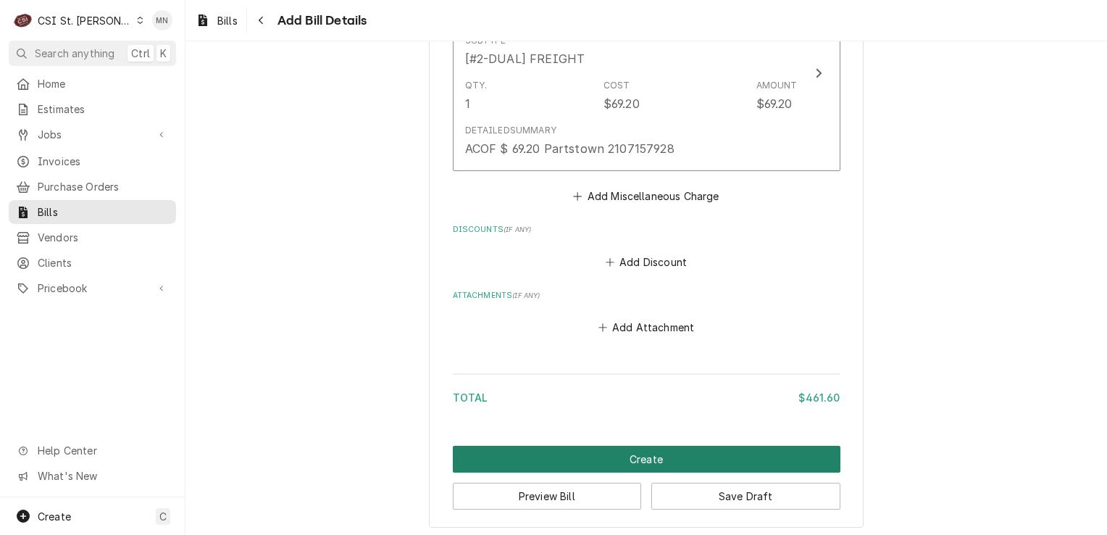
click at [621, 451] on button "Create" at bounding box center [647, 459] width 388 height 27
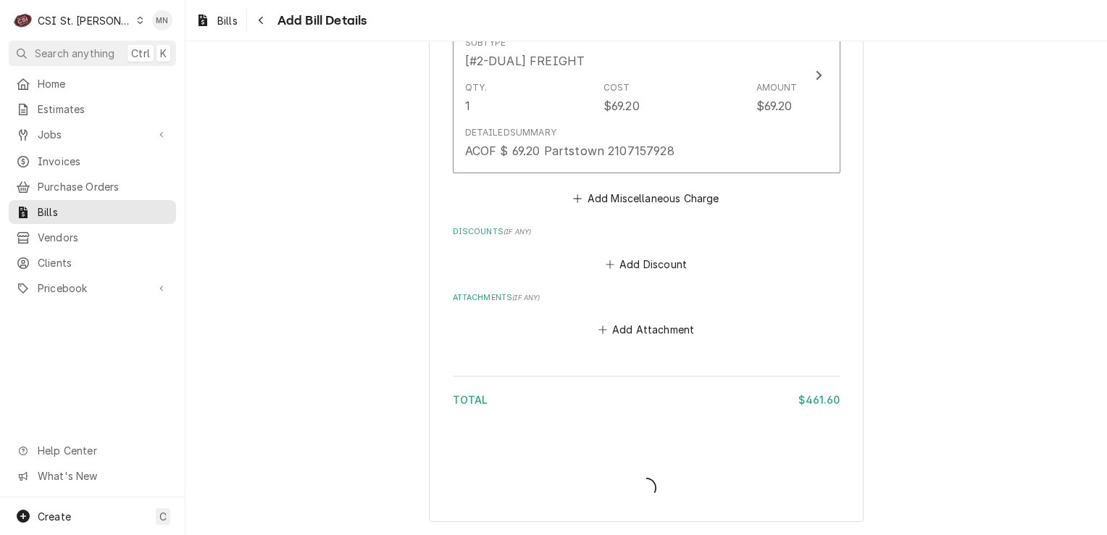
scroll to position [2590, 0]
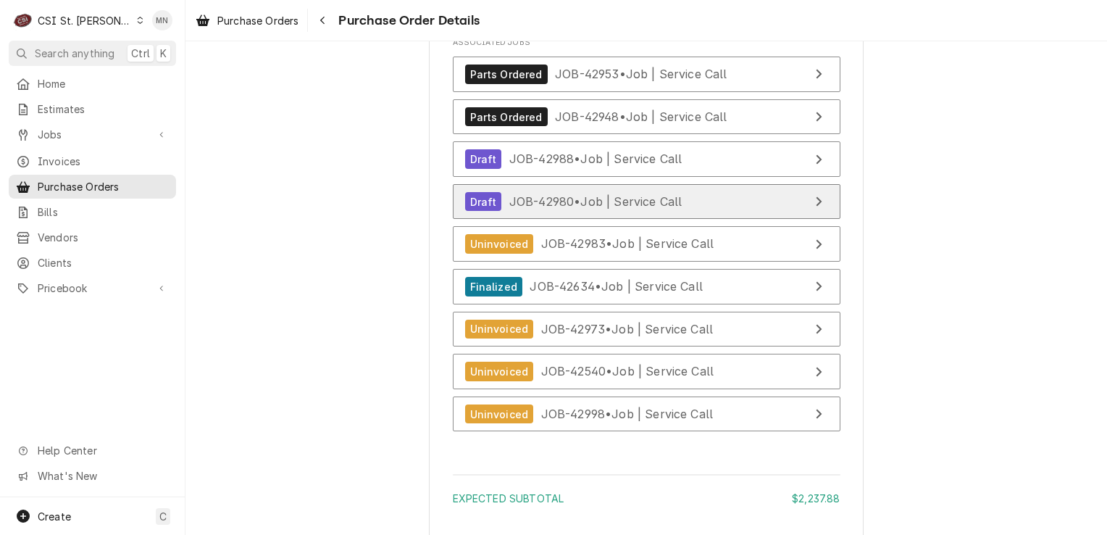
scroll to position [6029, 0]
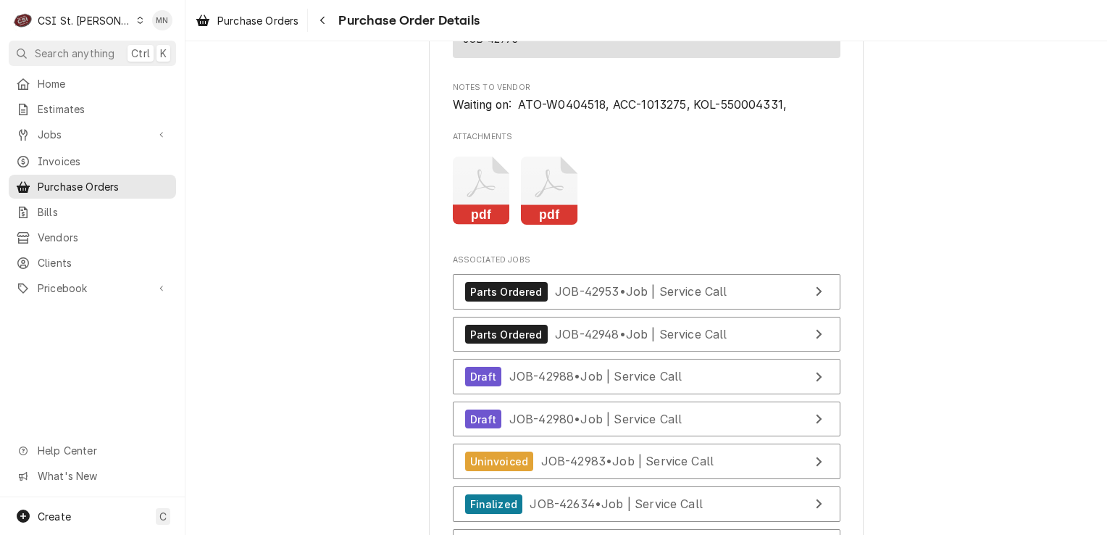
click at [531, 225] on icon "Attachments" at bounding box center [549, 191] width 57 height 69
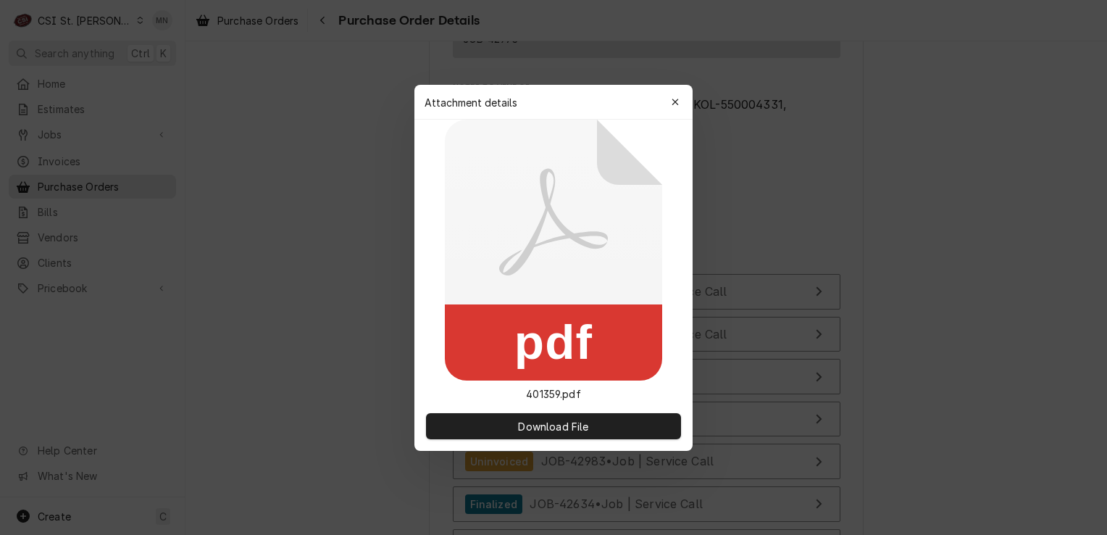
click at [678, 108] on div "button" at bounding box center [675, 102] width 14 height 14
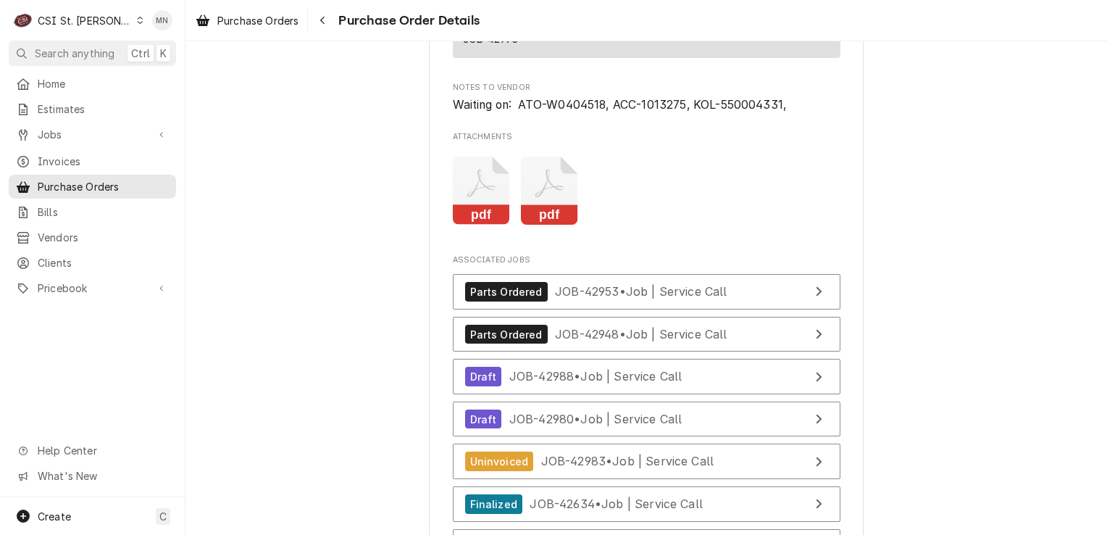
click at [485, 222] on icon "Attachments" at bounding box center [481, 191] width 57 height 69
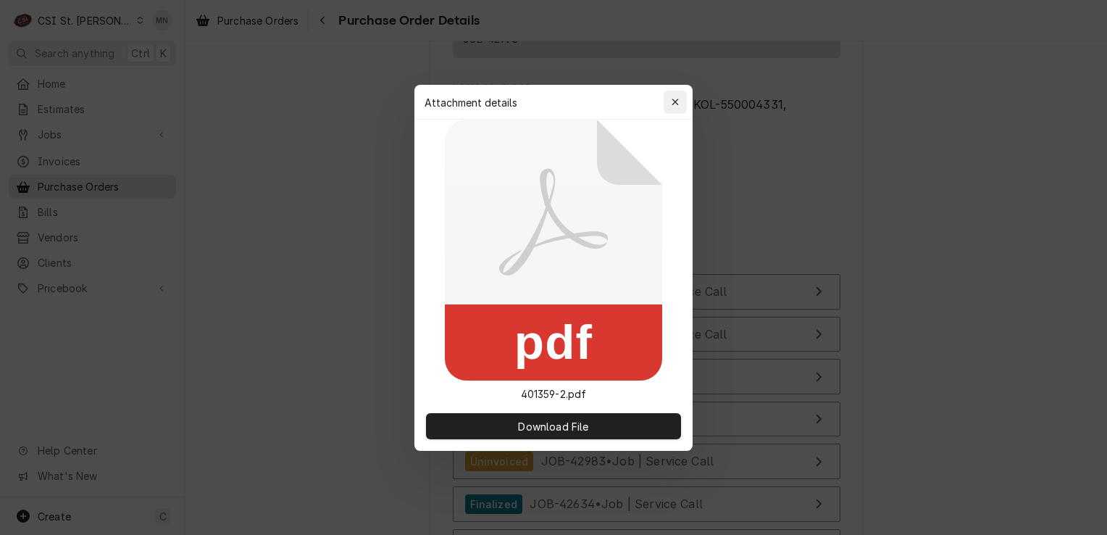
click at [672, 97] on icon "button" at bounding box center [676, 102] width 8 height 10
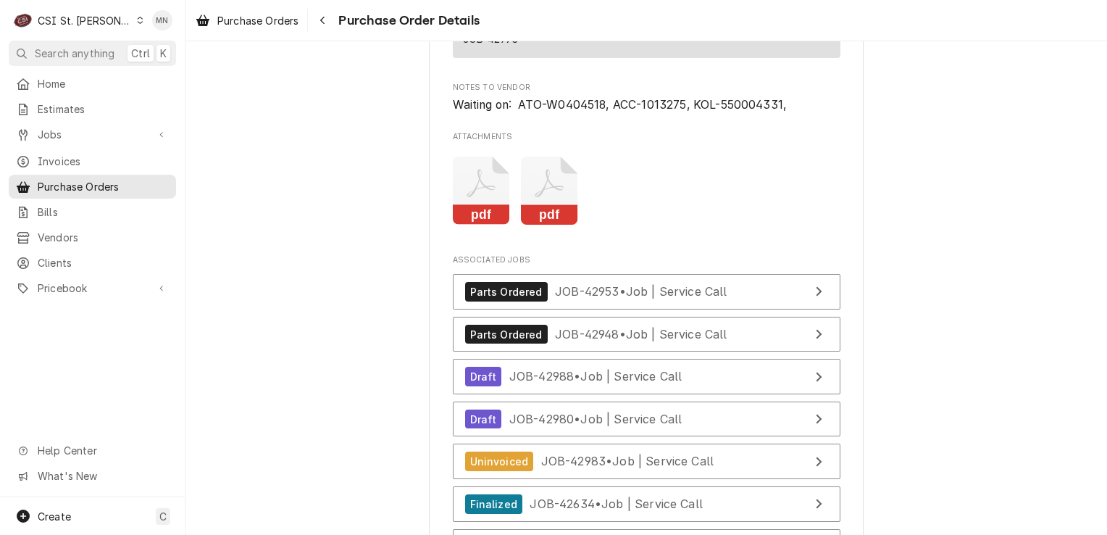
click at [539, 225] on icon "Attachments" at bounding box center [549, 191] width 57 height 69
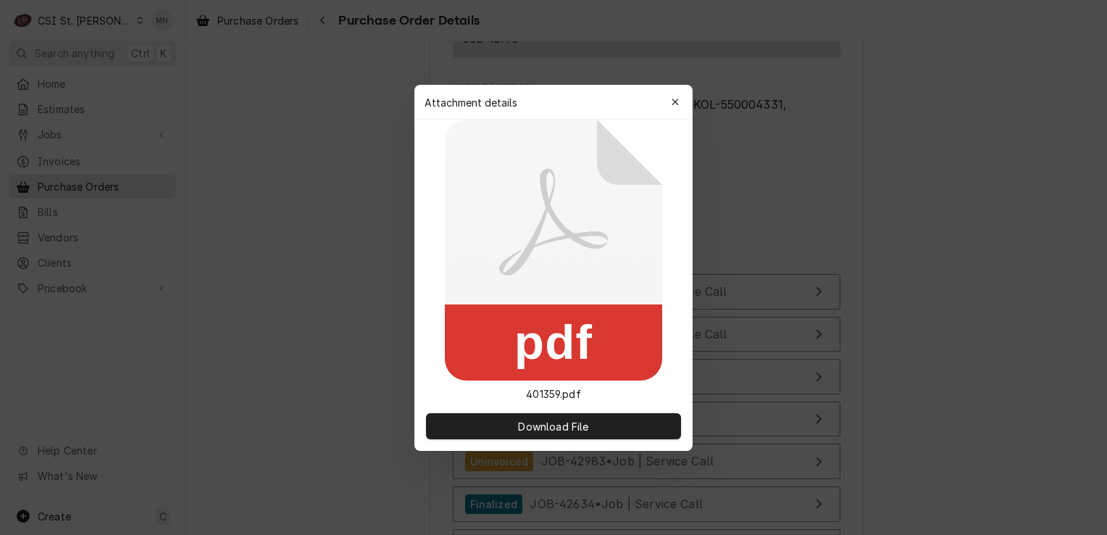
click at [539, 240] on icon at bounding box center [553, 221] width 109 height 107
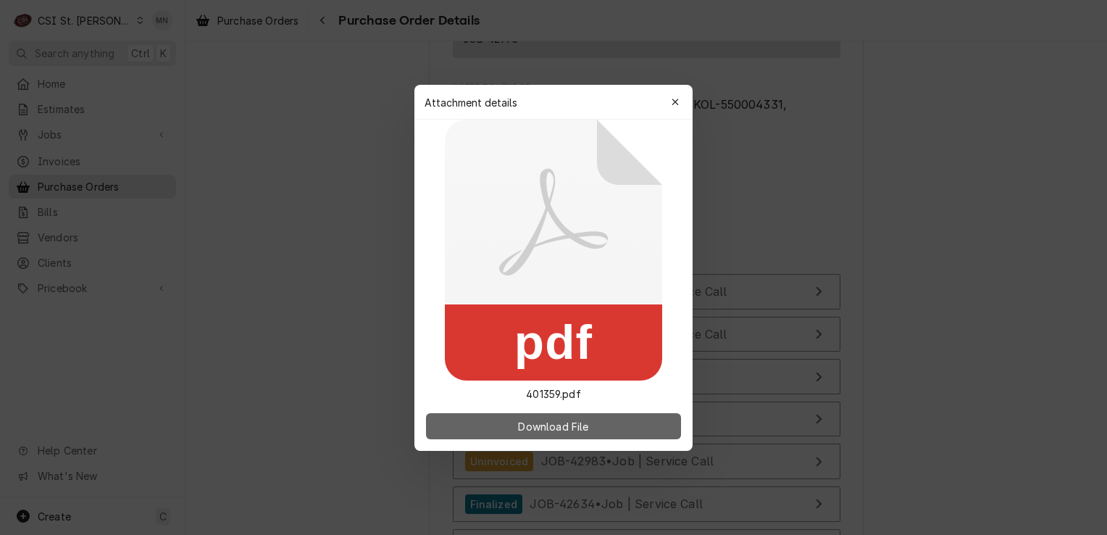
click at [545, 413] on button "Download File" at bounding box center [553, 426] width 255 height 26
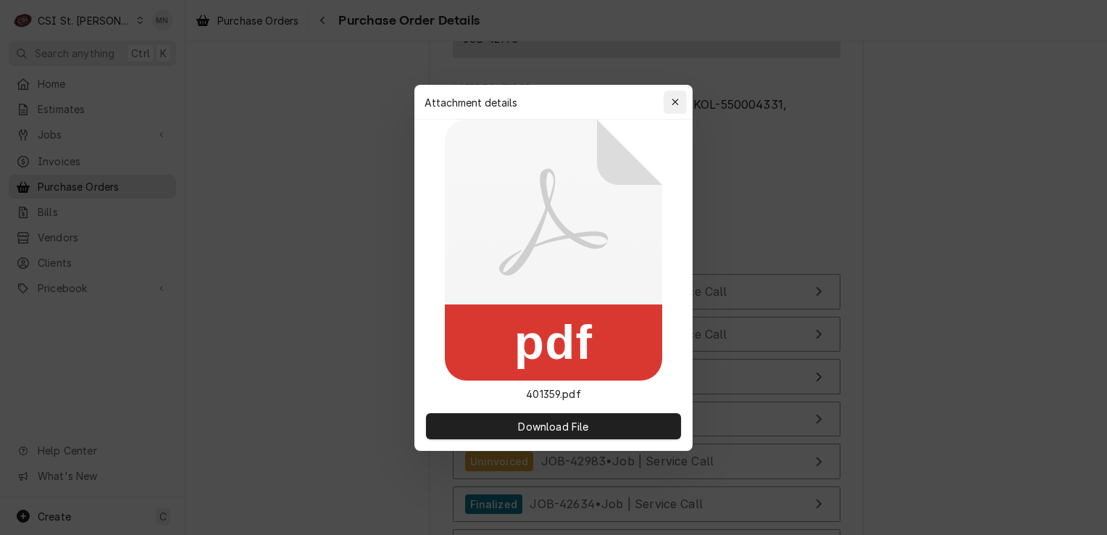
click at [672, 103] on icon "button" at bounding box center [676, 102] width 8 height 10
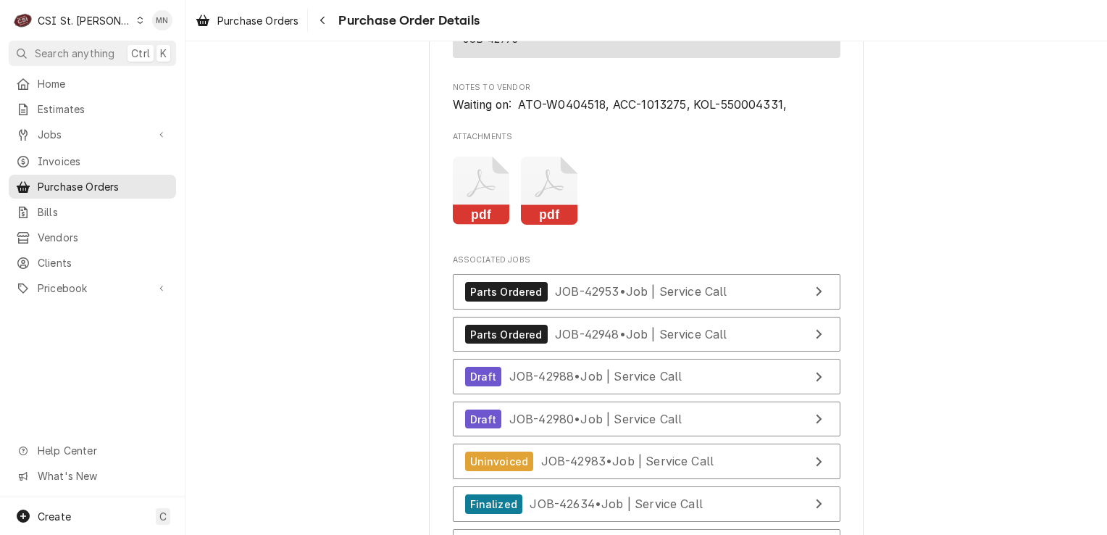
click at [478, 225] on icon "Attachments" at bounding box center [481, 191] width 57 height 69
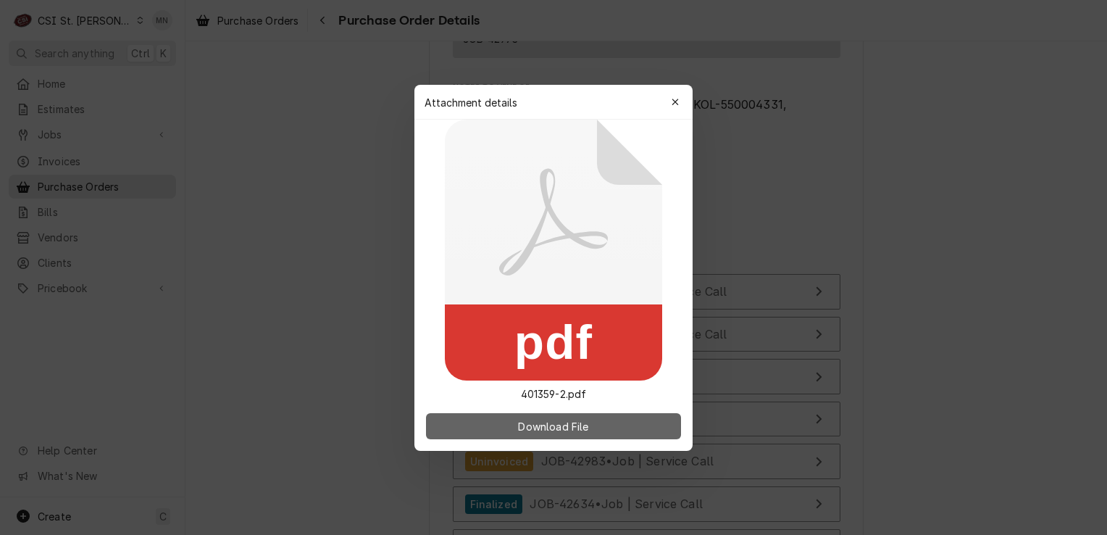
click at [550, 427] on span "Download File" at bounding box center [553, 425] width 76 height 15
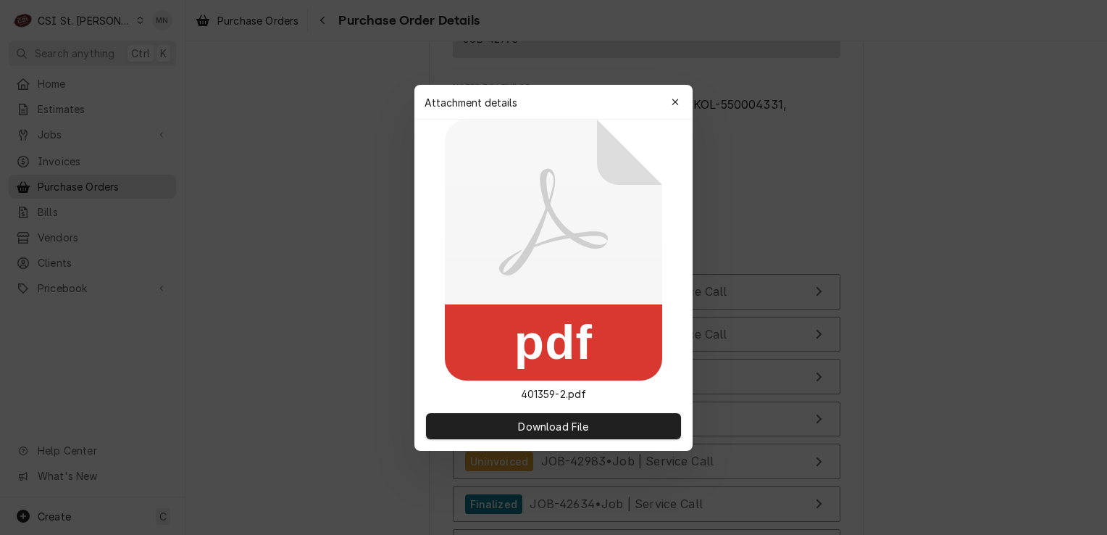
click at [683, 109] on button "button" at bounding box center [675, 102] width 23 height 23
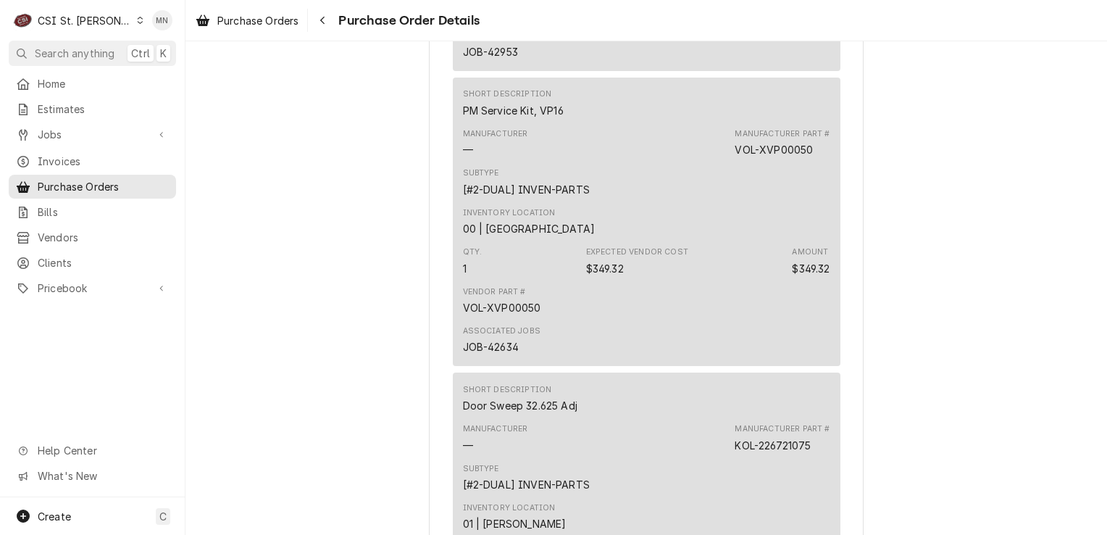
scroll to position [4565, 0]
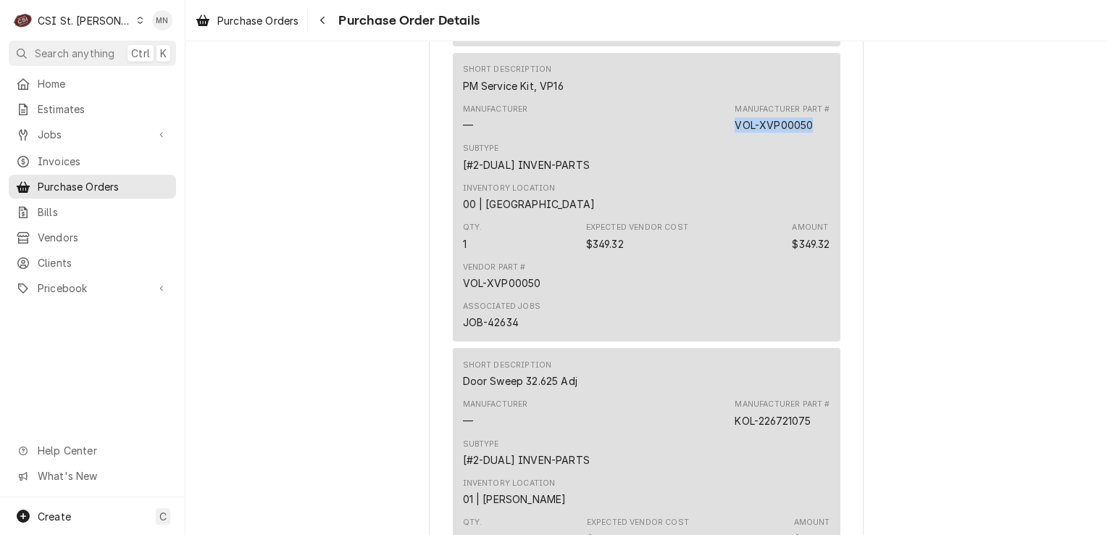
drag, startPoint x: 810, startPoint y: 175, endPoint x: 730, endPoint y: 173, distance: 79.7
click at [735, 133] on div "Manufacturer Part # VOL-XVP00050" at bounding box center [782, 118] width 95 height 29
drag, startPoint x: 730, startPoint y: 173, endPoint x: 738, endPoint y: 172, distance: 7.4
copy div "VOL-XVP00050"
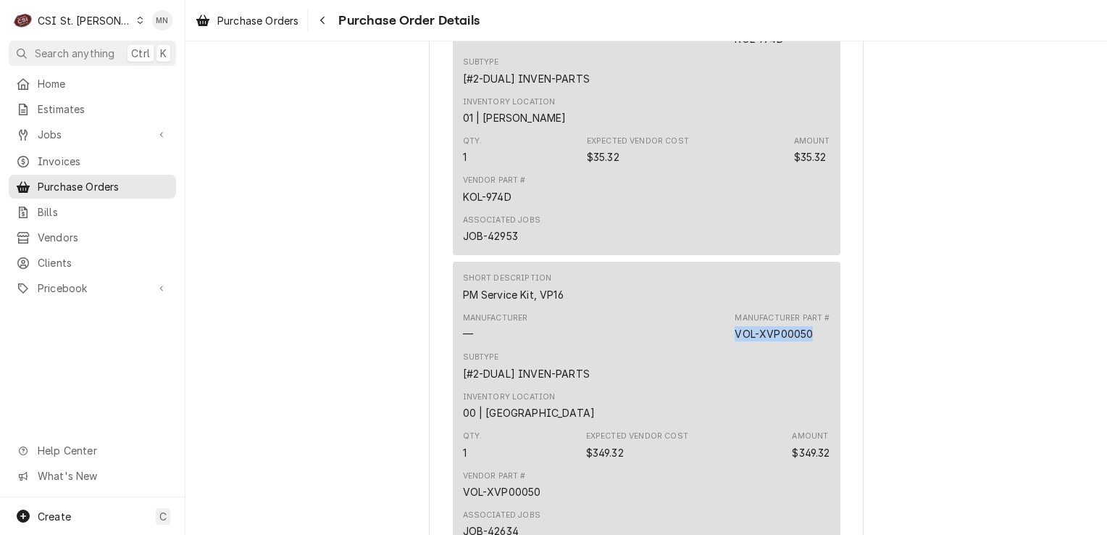
scroll to position [4348, 0]
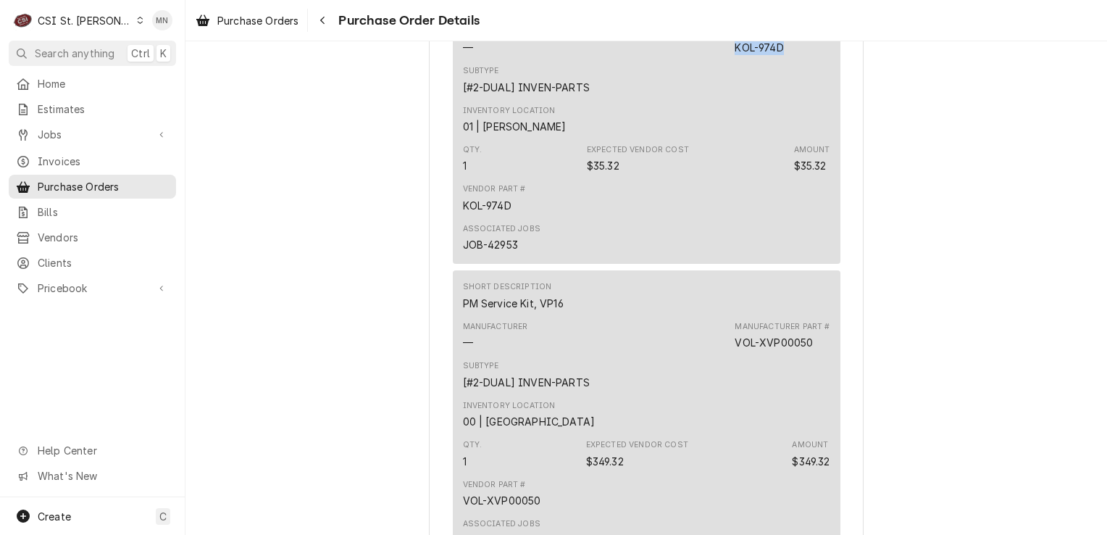
drag, startPoint x: 783, startPoint y: 94, endPoint x: 733, endPoint y: 91, distance: 50.1
click at [735, 55] on div "Manufacturer Part # KOL-974D" at bounding box center [782, 40] width 95 height 29
copy div "KOL-974D"
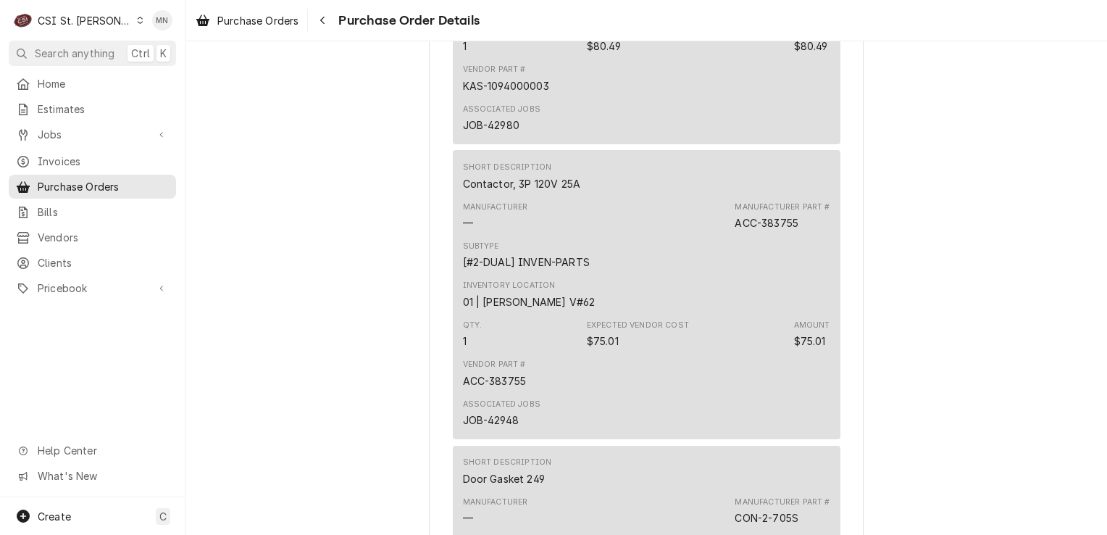
scroll to position [1594, 0]
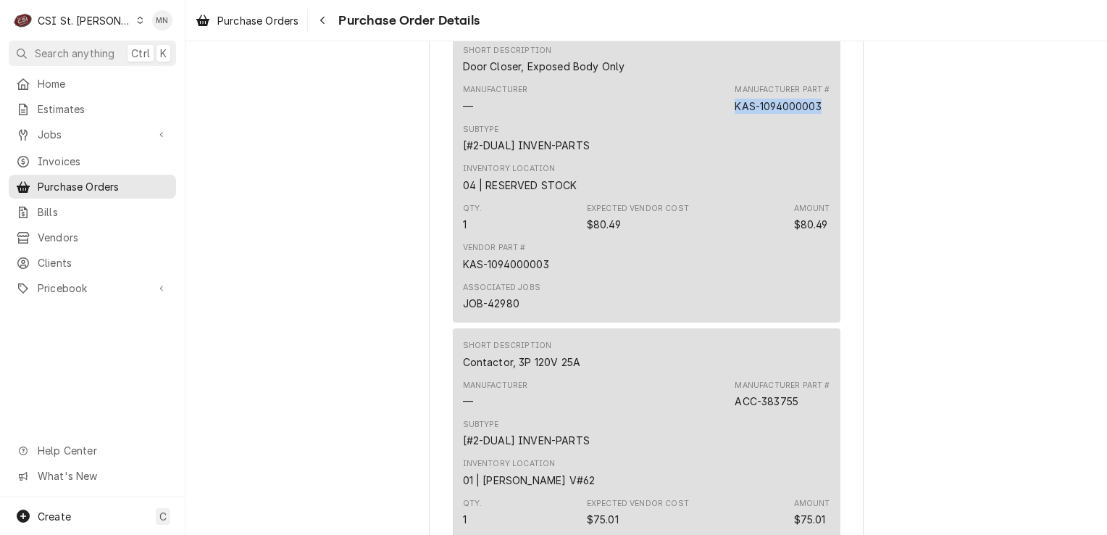
drag, startPoint x: 820, startPoint y: 152, endPoint x: 732, endPoint y: 149, distance: 87.7
click at [735, 113] on div "Manufacturer Part # KAS-1094000003" at bounding box center [782, 98] width 95 height 29
copy div "KAS-1094000003"
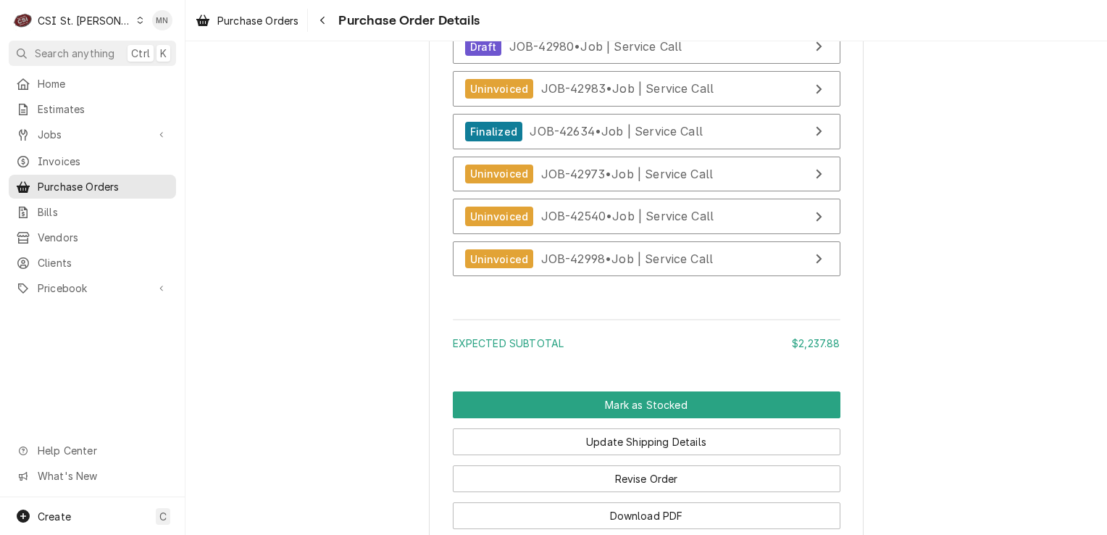
scroll to position [6377, 0]
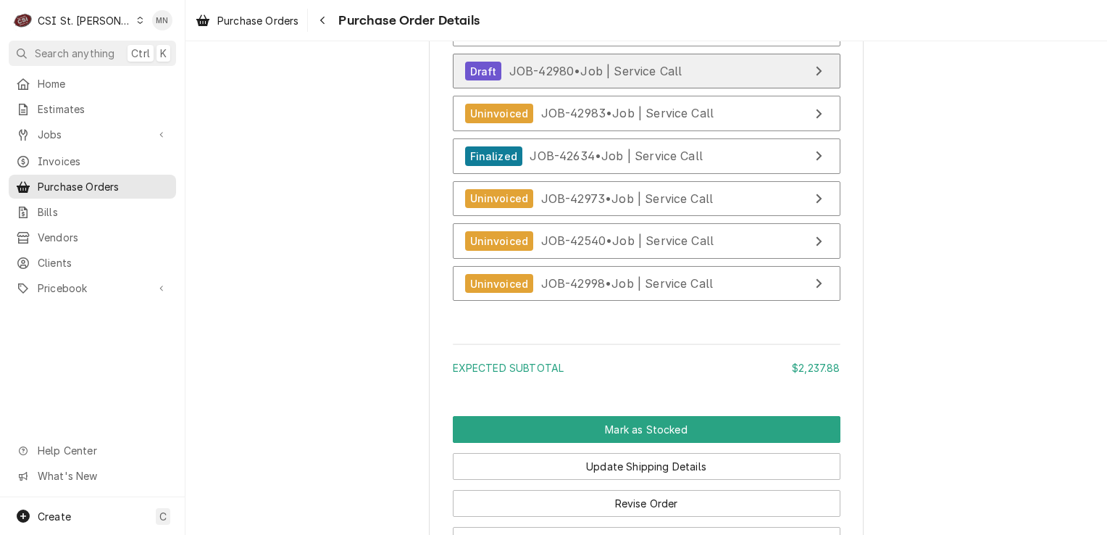
click at [623, 78] on span "JOB-42980 • Job | Service Call" at bounding box center [595, 71] width 173 height 14
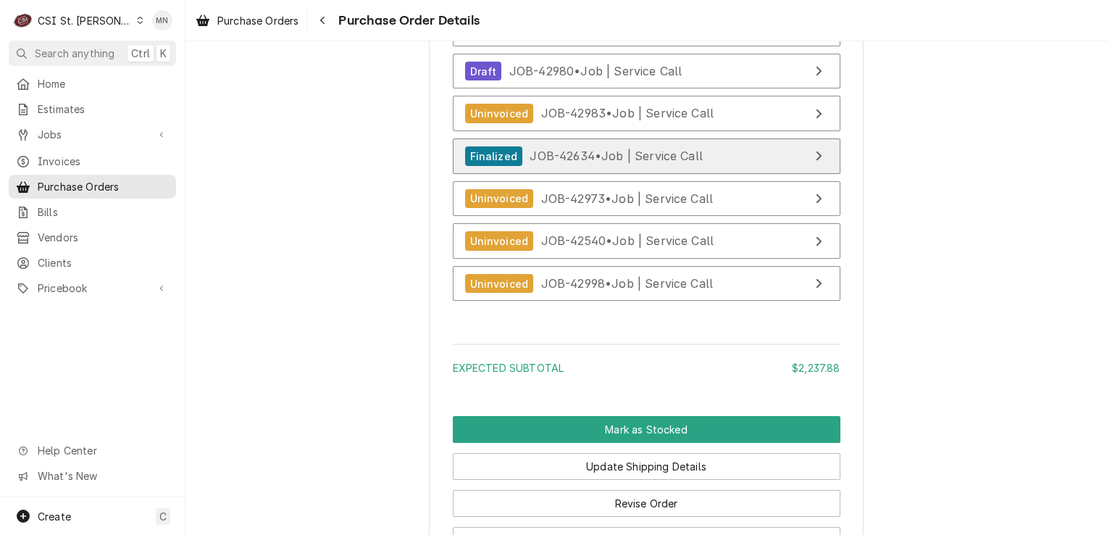
click at [615, 163] on span "JOB-42634 • Job | Service Call" at bounding box center [616, 156] width 173 height 14
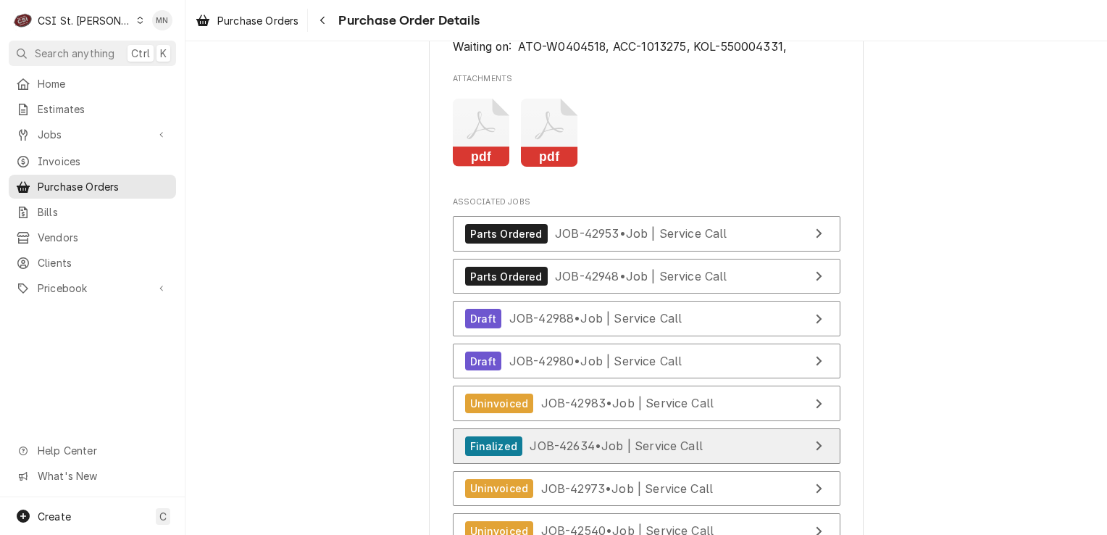
scroll to position [6305, 0]
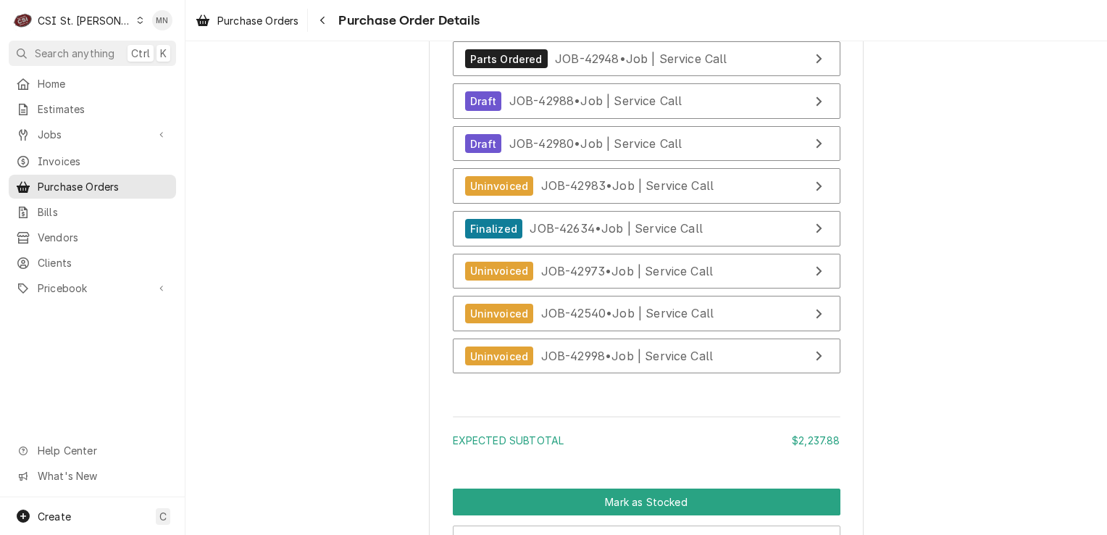
click at [627, 23] on span "JOB-42953 • Job | Service Call" at bounding box center [641, 16] width 172 height 14
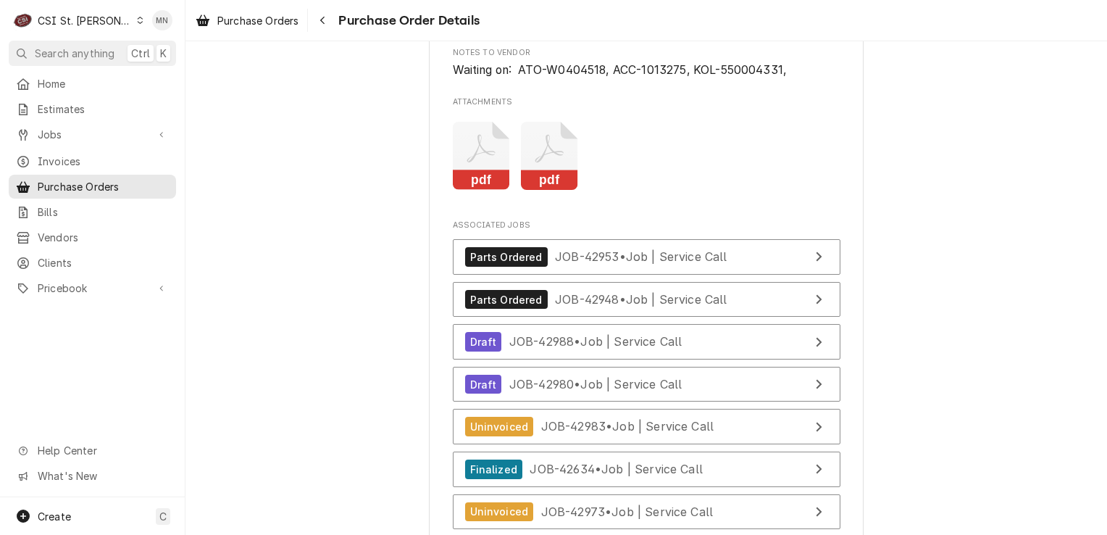
scroll to position [6087, 0]
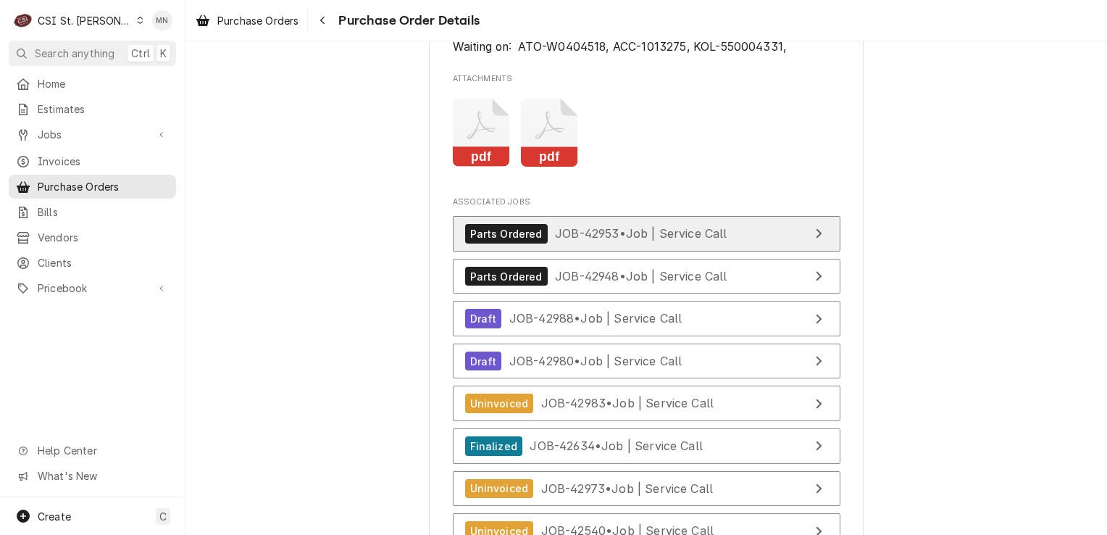
click at [619, 241] on span "JOB-42953 • Job | Service Call" at bounding box center [641, 233] width 172 height 14
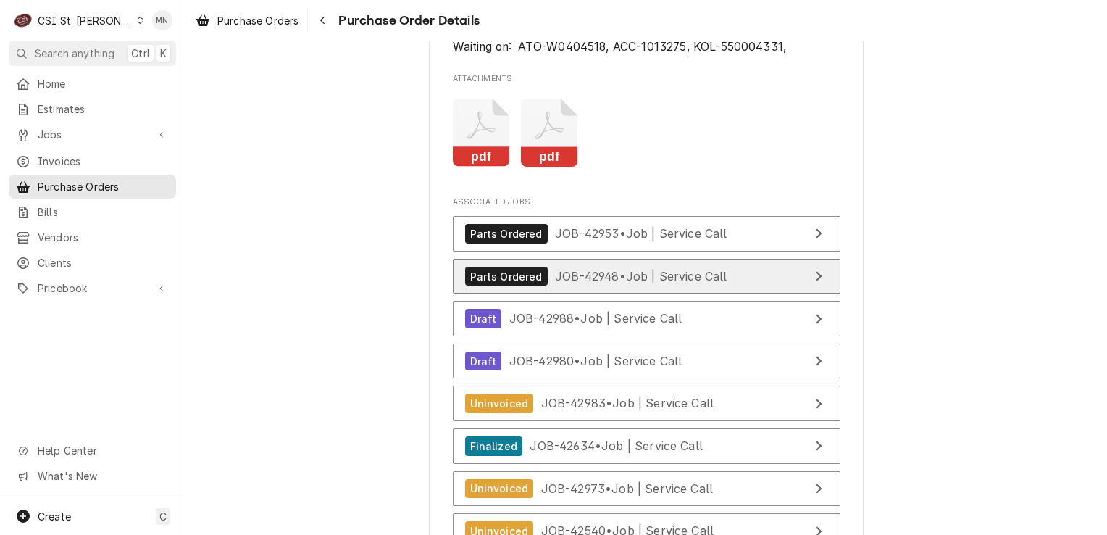
click at [672, 294] on link "Parts Ordered JOB-42948 • Job | Service Call" at bounding box center [647, 277] width 388 height 36
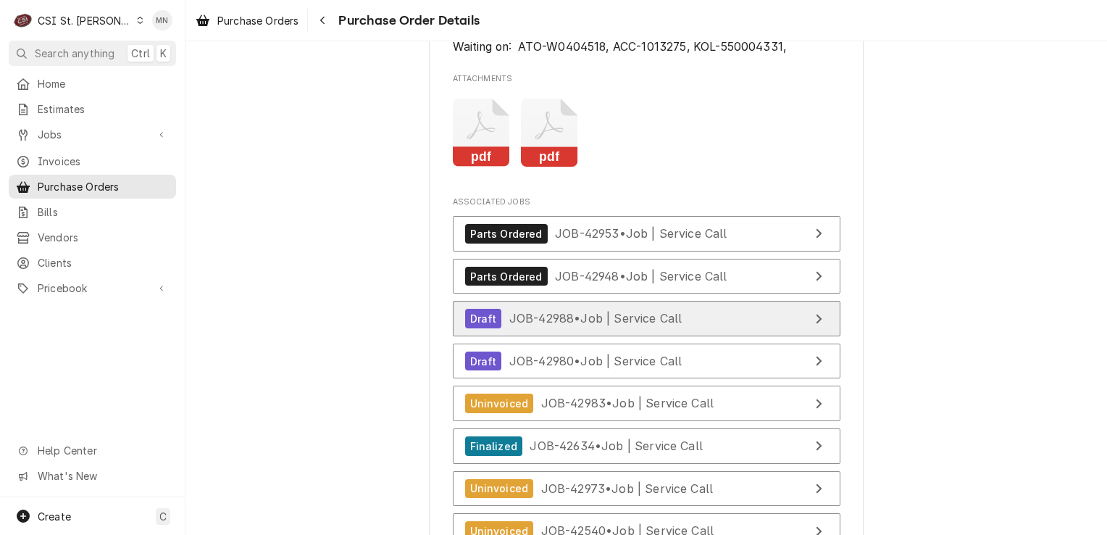
click at [587, 325] on span "JOB-42988 • Job | Service Call" at bounding box center [595, 318] width 173 height 14
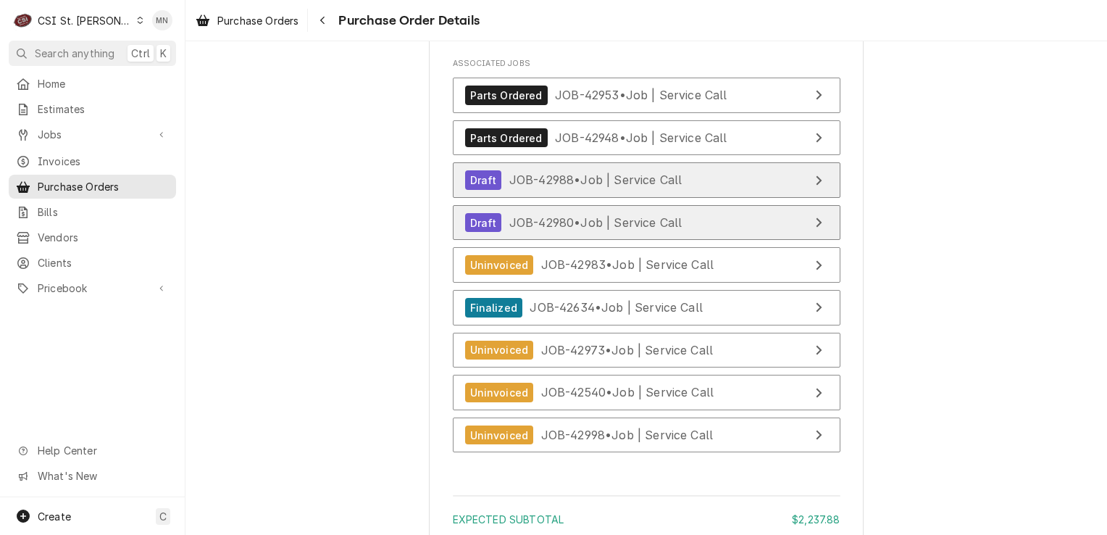
scroll to position [6305, 0]
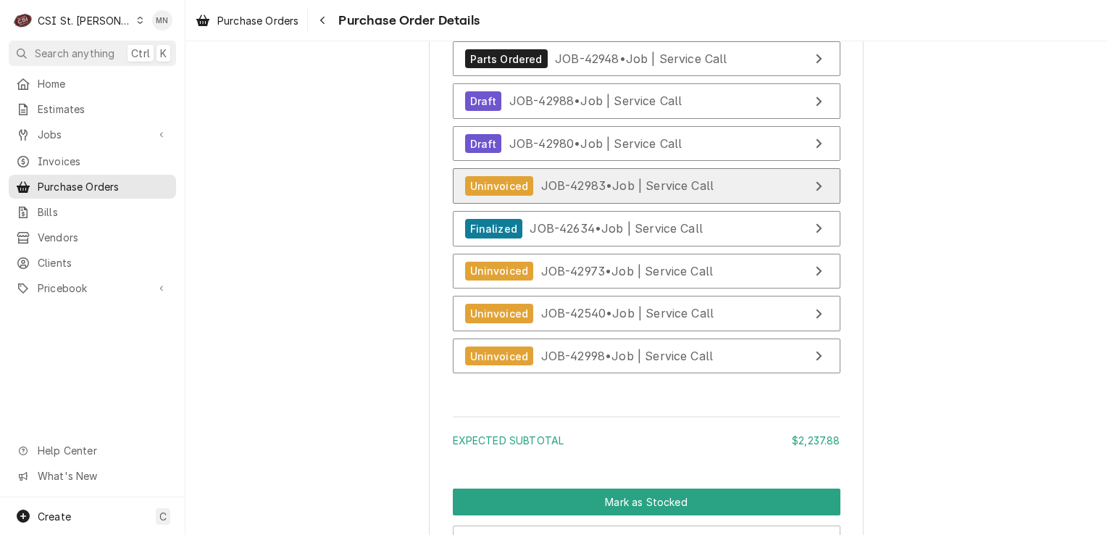
click at [604, 196] on div "Uninvoiced JOB-42983 • Job | Service Call" at bounding box center [589, 186] width 249 height 20
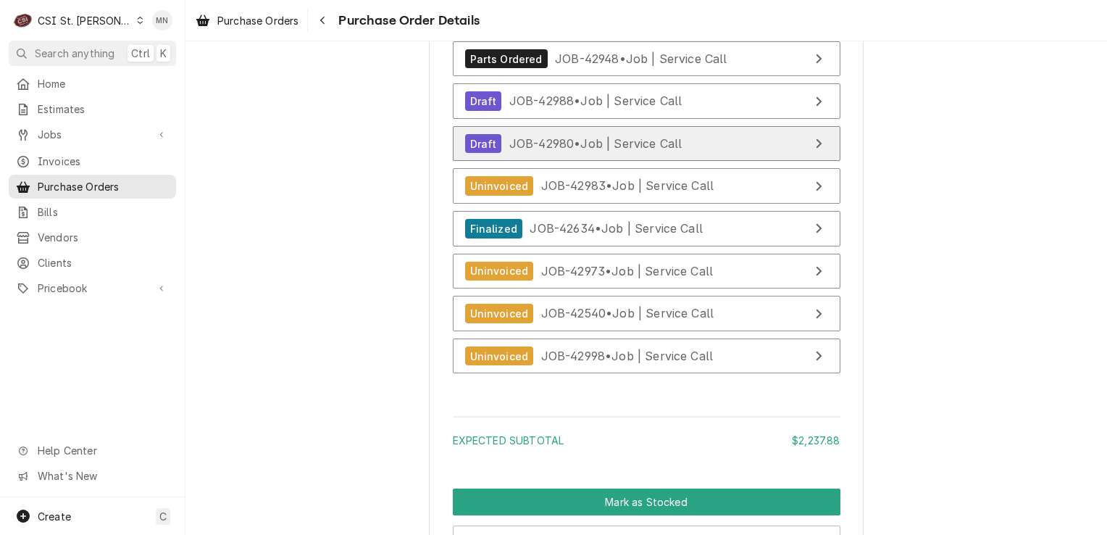
click at [597, 151] on span "JOB-42980 • Job | Service Call" at bounding box center [595, 143] width 173 height 14
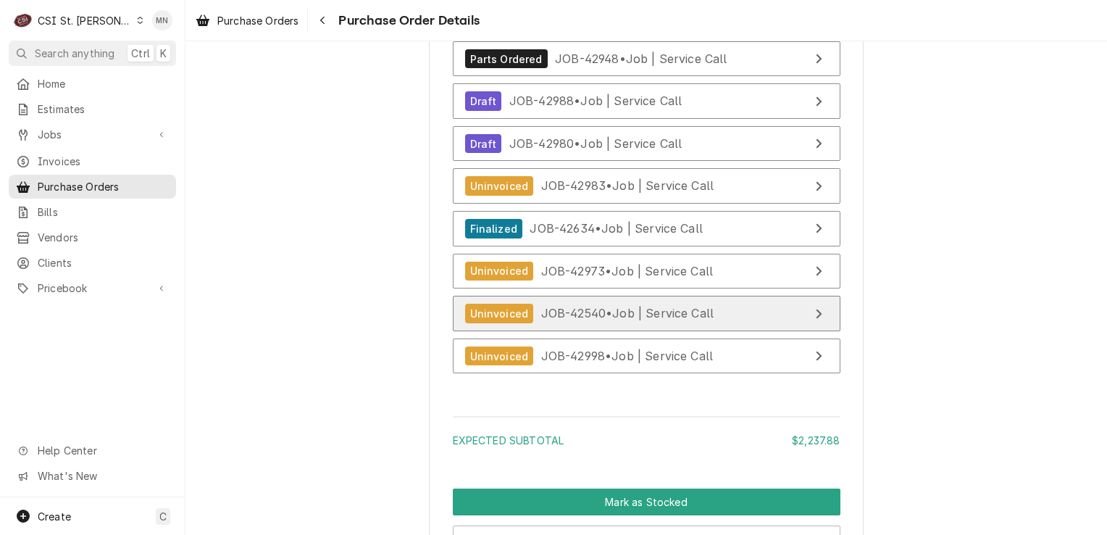
click at [657, 320] on span "JOB-42540 • Job | Service Call" at bounding box center [627, 313] width 173 height 14
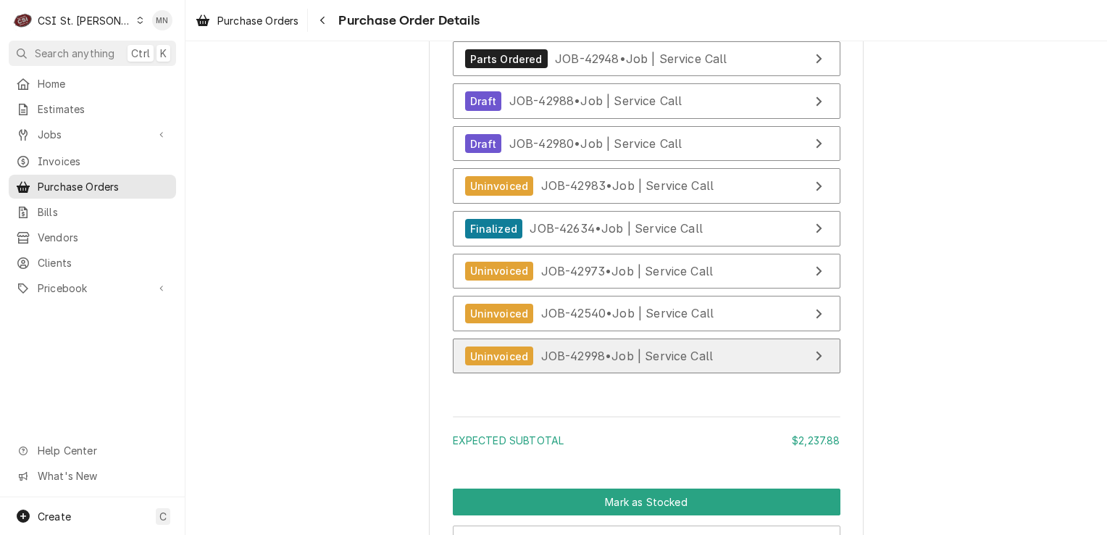
click at [613, 363] on span "JOB-42998 • Job | Service Call" at bounding box center [627, 356] width 172 height 14
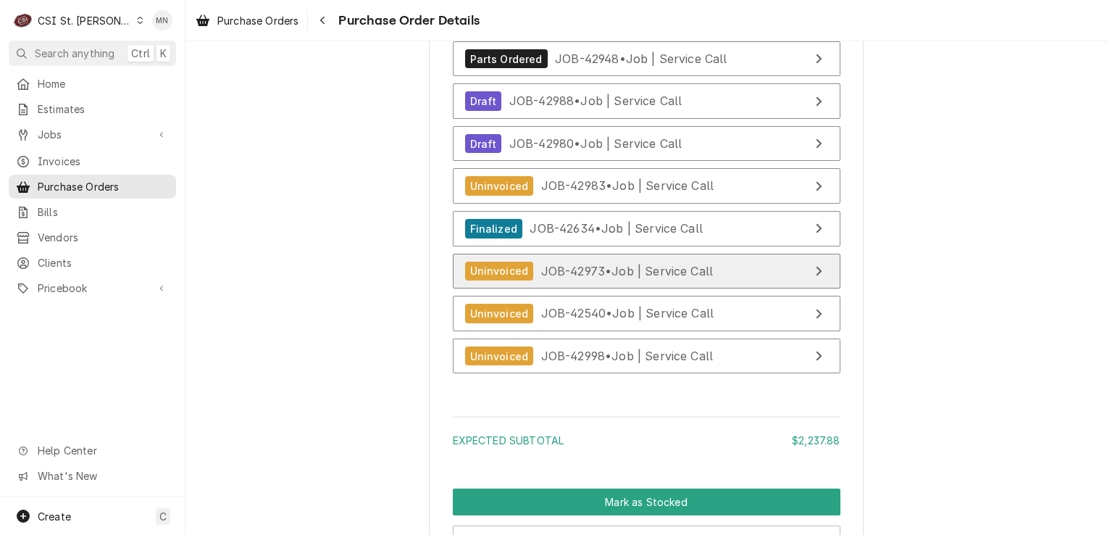
click at [633, 278] on span "JOB-42973 • Job | Service Call" at bounding box center [627, 270] width 172 height 14
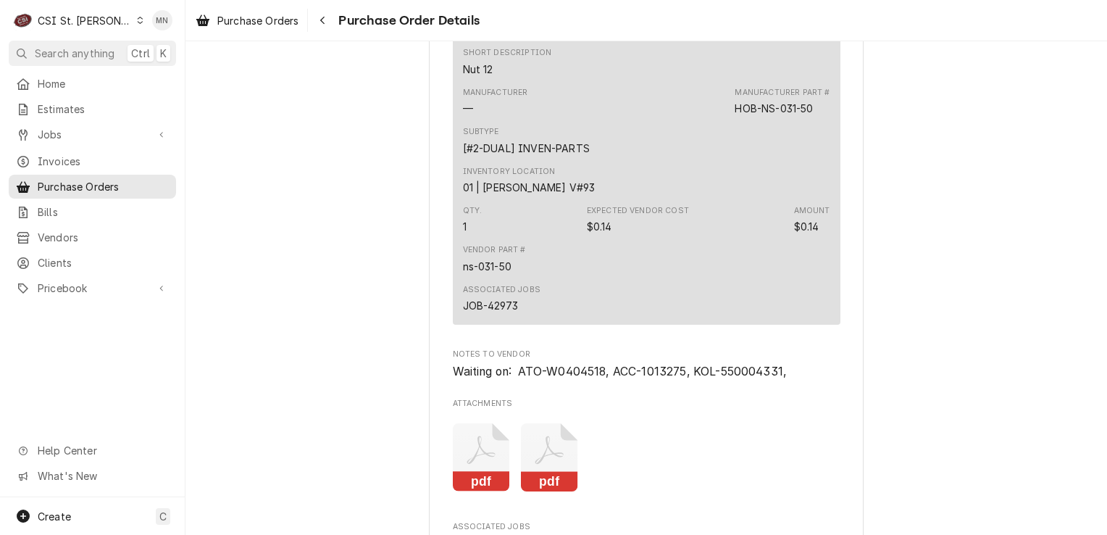
scroll to position [5580, 0]
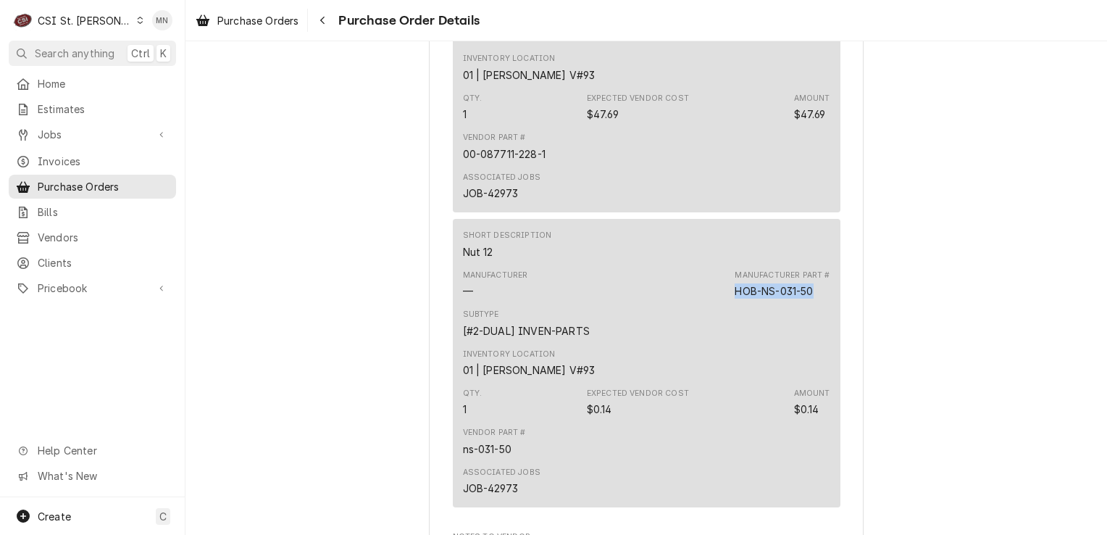
drag, startPoint x: 809, startPoint y: 335, endPoint x: 730, endPoint y: 332, distance: 79.8
click at [730, 304] on div "Manufacturer — Manufacturer Part # HOB-NS-031-50" at bounding box center [646, 284] width 367 height 39
drag, startPoint x: 730, startPoint y: 332, endPoint x: 738, endPoint y: 336, distance: 9.4
copy div "HOB-NS-031-50"
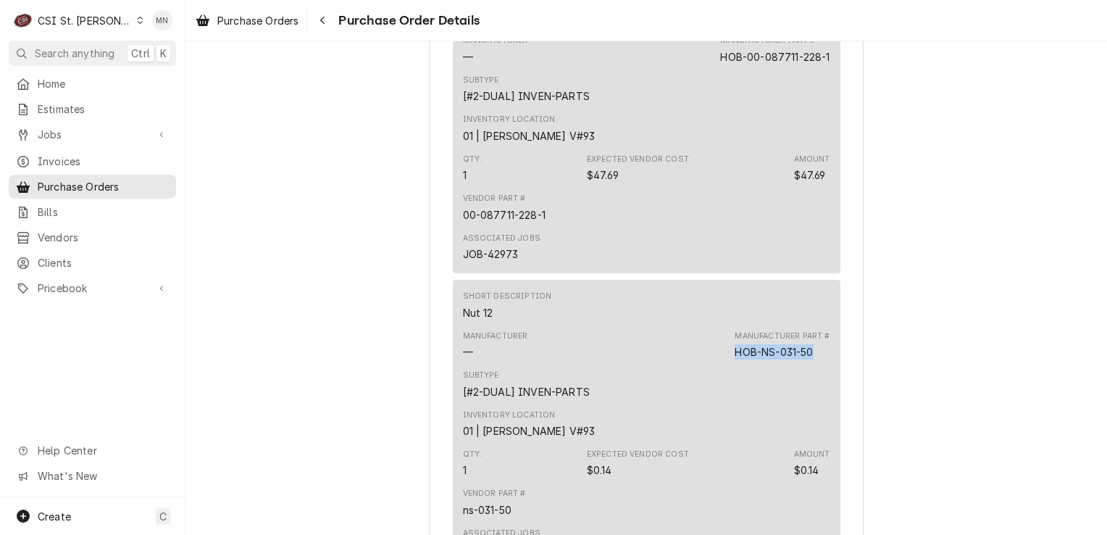
scroll to position [5435, 0]
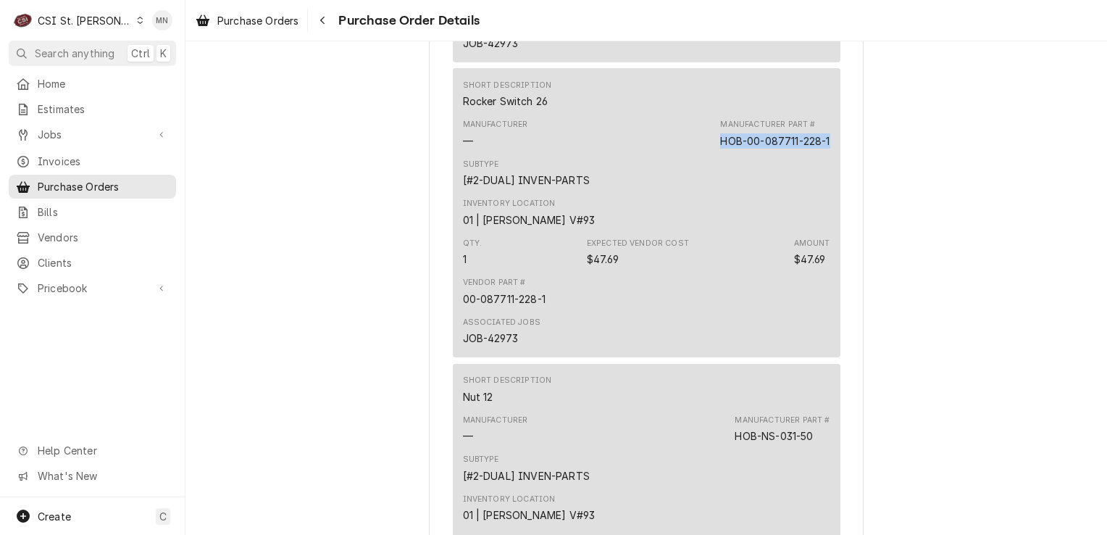
drag, startPoint x: 828, startPoint y: 191, endPoint x: 716, endPoint y: 190, distance: 112.3
click at [716, 190] on div "Short Description Rocker Switch 26 Manufacturer — Manufacturer Part # HOB-00-08…" at bounding box center [647, 212] width 388 height 288
copy div "HOB-00-087711-228-1"
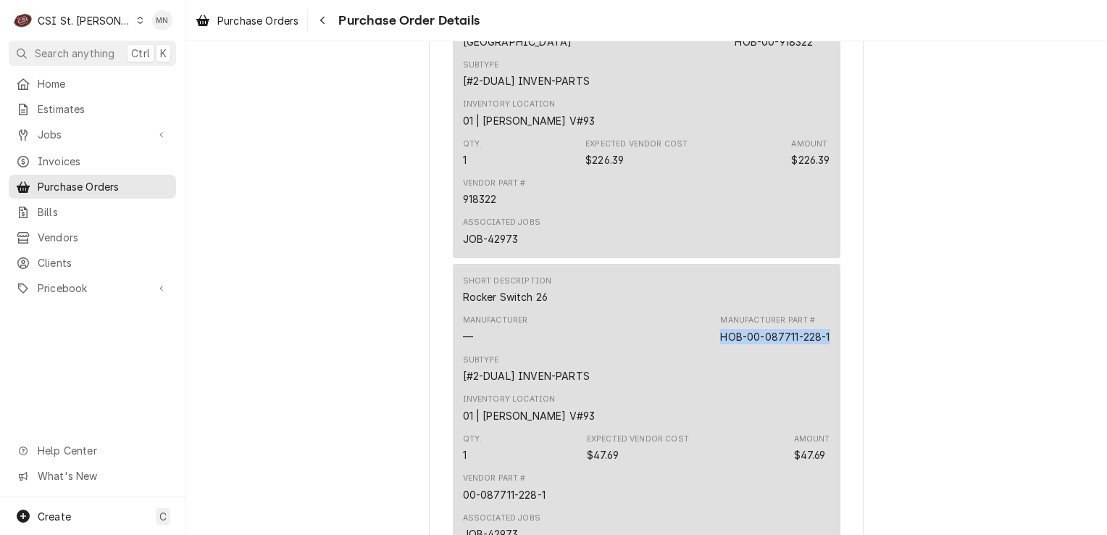
scroll to position [5218, 0]
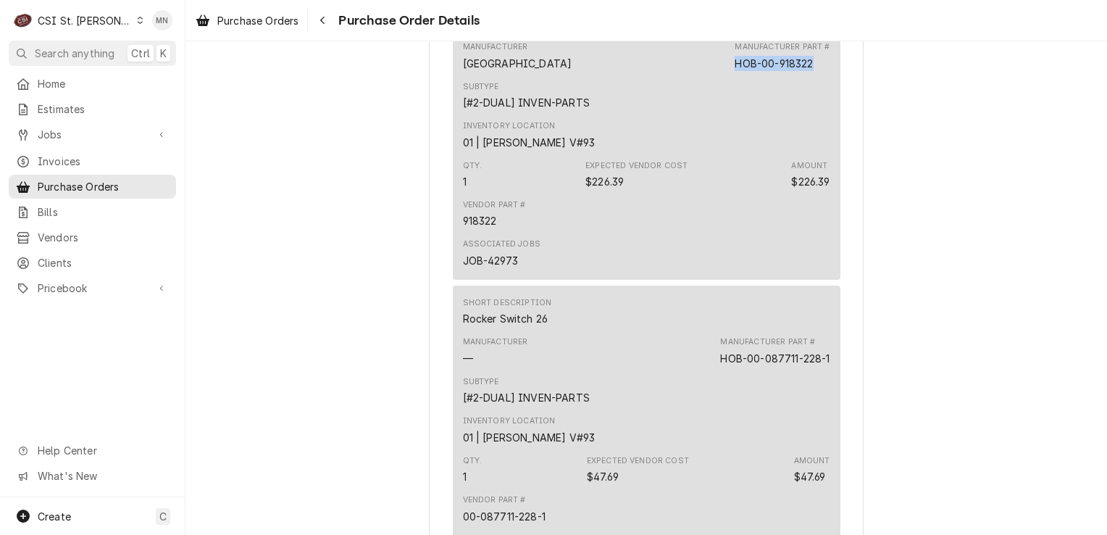
drag, startPoint x: 815, startPoint y: 114, endPoint x: 733, endPoint y: 112, distance: 81.2
click at [735, 70] on div "Manufacturer Part # HOB-00-918322" at bounding box center [782, 55] width 95 height 29
copy div "HOB-00-918322"
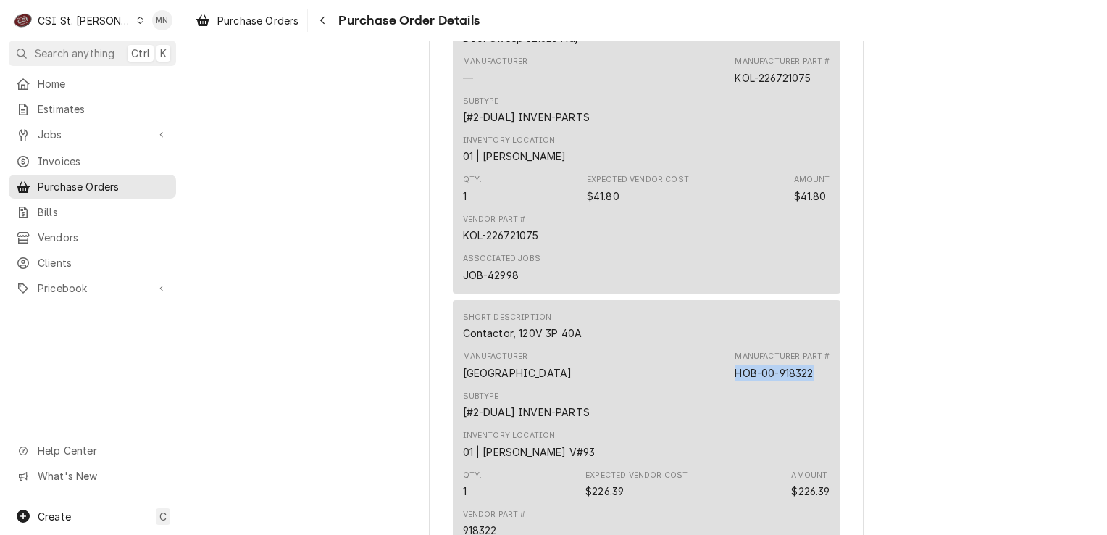
scroll to position [4783, 0]
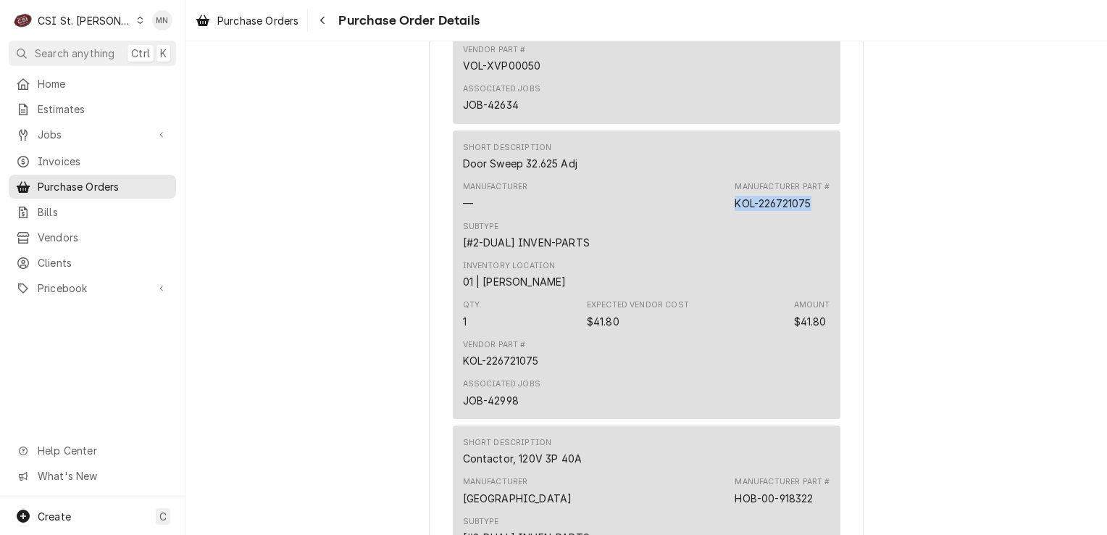
drag, startPoint x: 813, startPoint y: 246, endPoint x: 733, endPoint y: 250, distance: 79.8
click at [735, 210] on div "Manufacturer Part # KOL-226721075" at bounding box center [782, 195] width 95 height 29
copy div "KOL-226721075"
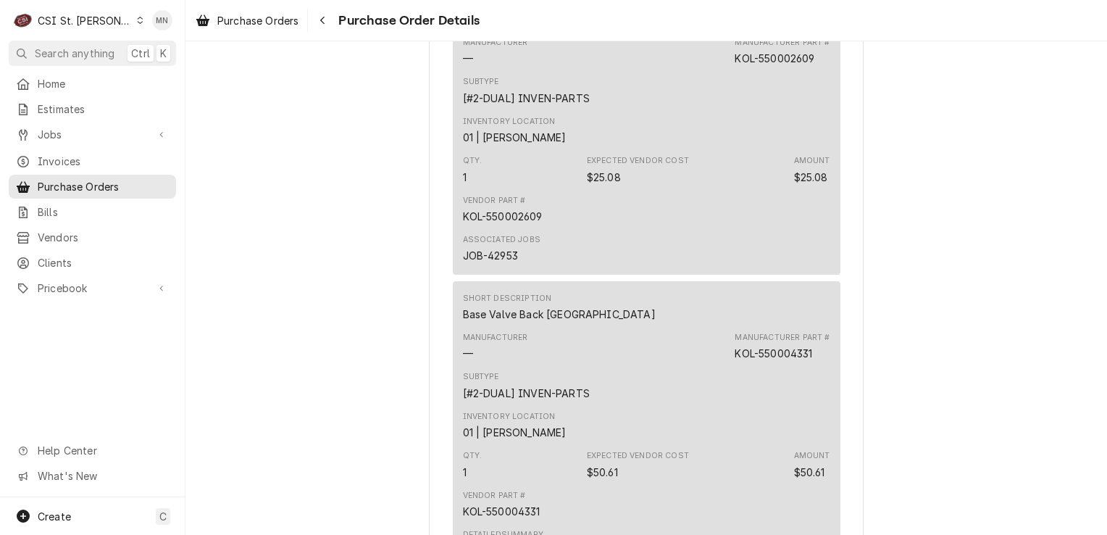
scroll to position [3696, 0]
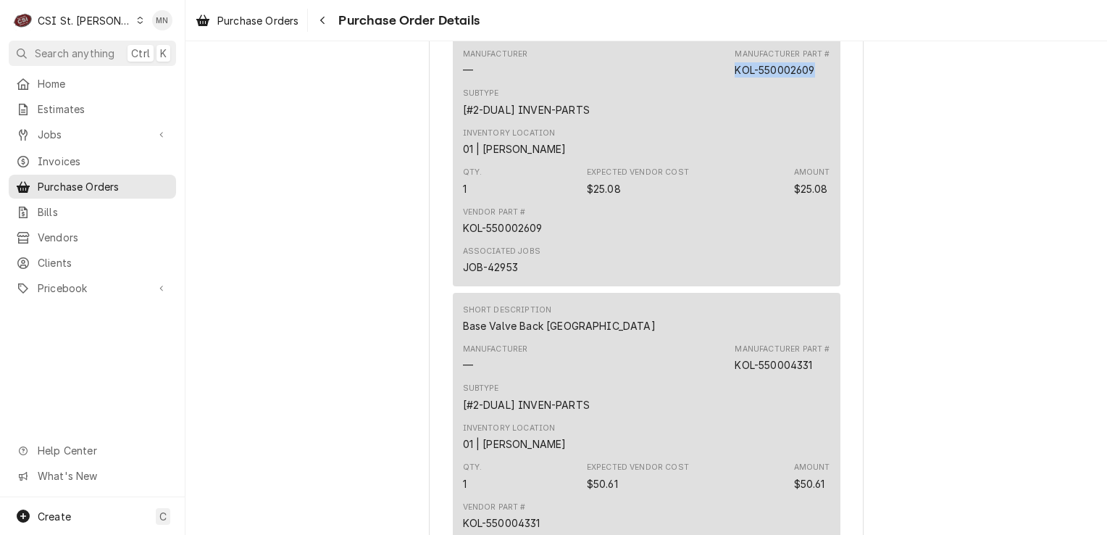
drag, startPoint x: 815, startPoint y: 114, endPoint x: 734, endPoint y: 112, distance: 80.5
click at [735, 78] on div "Manufacturer Part # KOL-550002609" at bounding box center [782, 63] width 95 height 29
copy div "KOL-550002609"
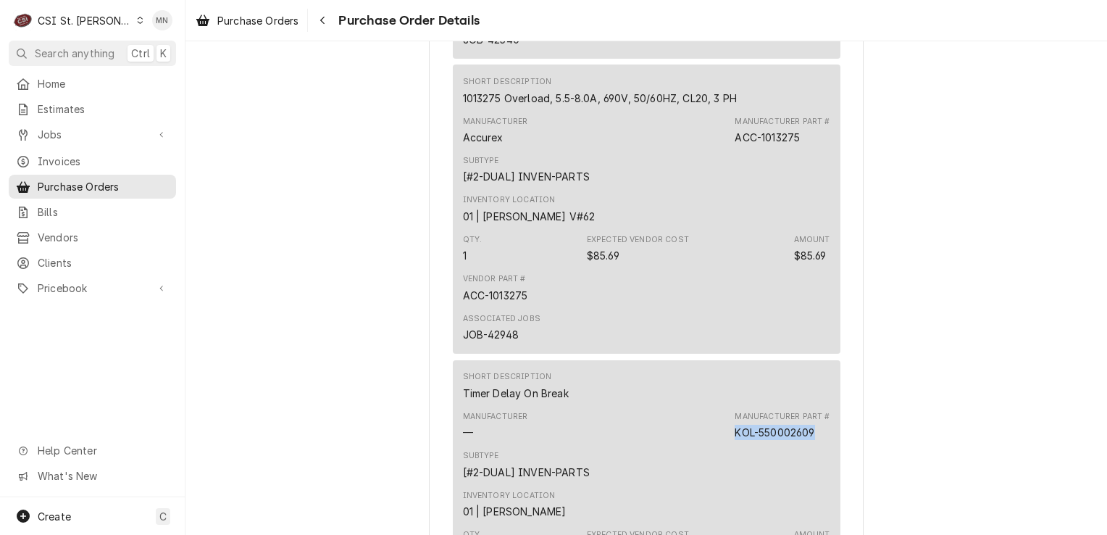
scroll to position [3116, 0]
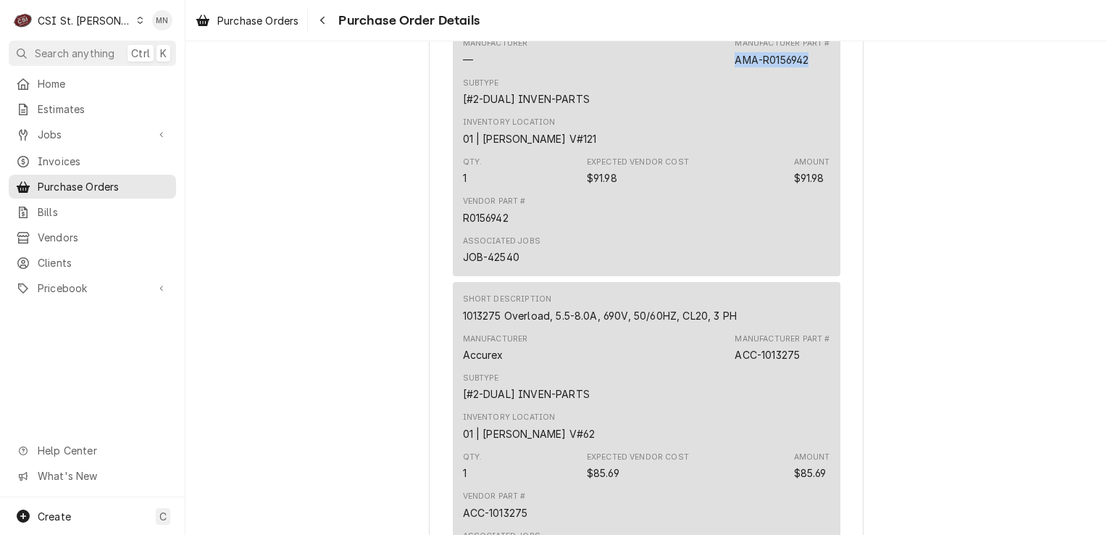
drag, startPoint x: 807, startPoint y: 107, endPoint x: 733, endPoint y: 104, distance: 73.2
click at [735, 67] on div "Manufacturer Part # AMA-R0156942" at bounding box center [782, 52] width 95 height 29
copy div "AMA-R0156942"
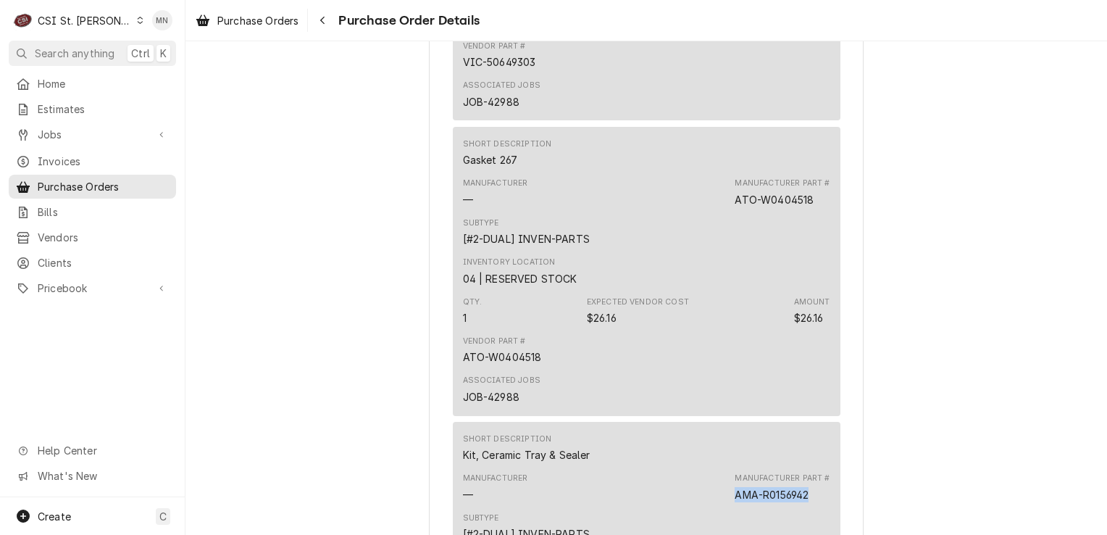
scroll to position [2536, 0]
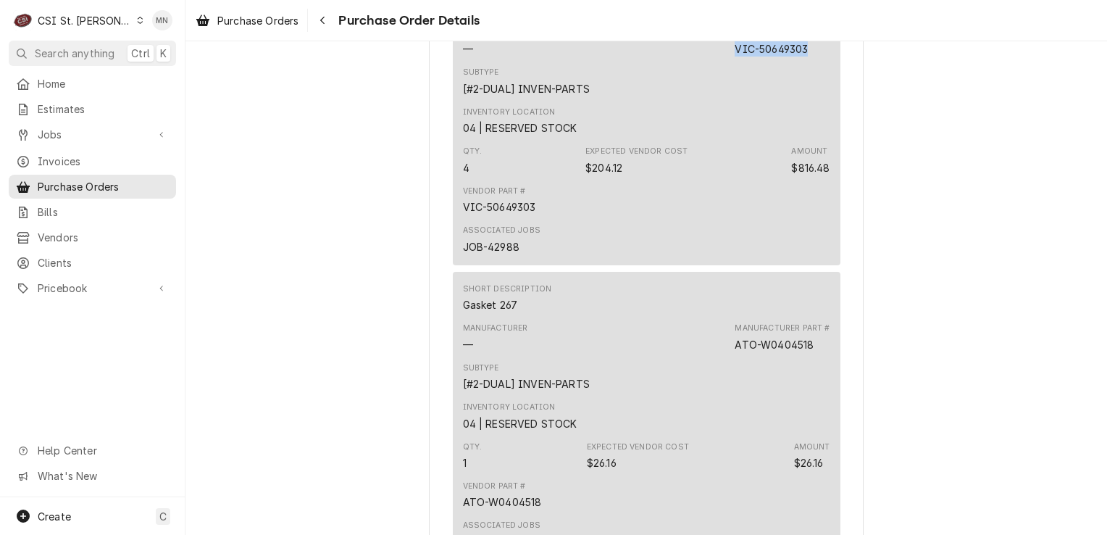
drag, startPoint x: 809, startPoint y: 99, endPoint x: 733, endPoint y: 96, distance: 76.2
click at [735, 57] on div "Manufacturer Part # VIC-50649303" at bounding box center [782, 42] width 95 height 29
copy div "VIC-50649303"
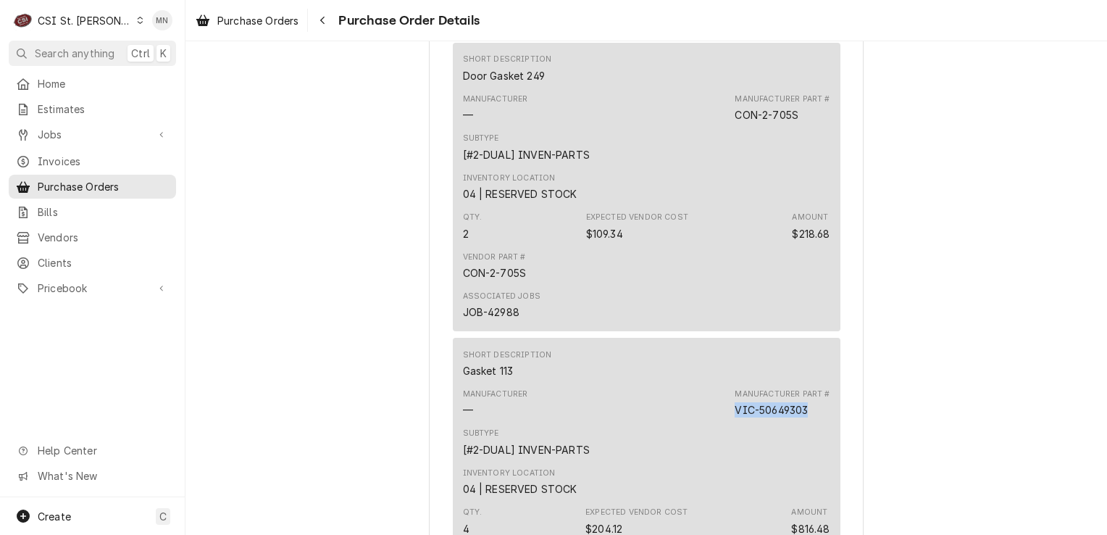
scroll to position [2174, 0]
drag, startPoint x: 807, startPoint y: 162, endPoint x: 794, endPoint y: 167, distance: 13.1
click at [794, 124] on div "Manufacturer Part # CON-2-705S" at bounding box center [782, 109] width 95 height 29
click at [797, 124] on div "Manufacturer Part # CON-2-705S" at bounding box center [782, 109] width 95 height 29
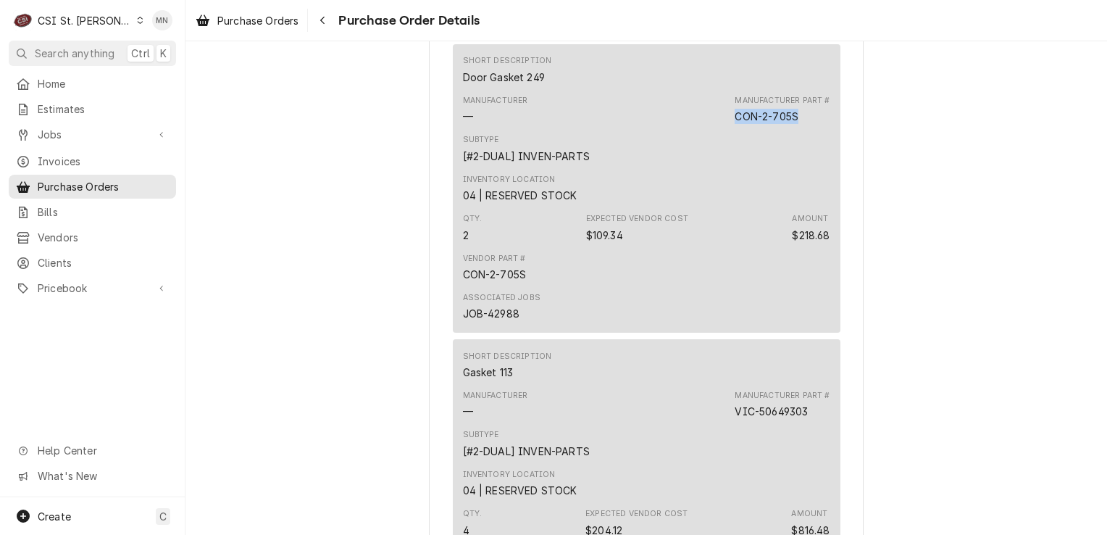
drag, startPoint x: 798, startPoint y: 167, endPoint x: 733, endPoint y: 166, distance: 65.2
click at [735, 124] on div "Manufacturer Part # CON-2-705S" at bounding box center [782, 109] width 95 height 29
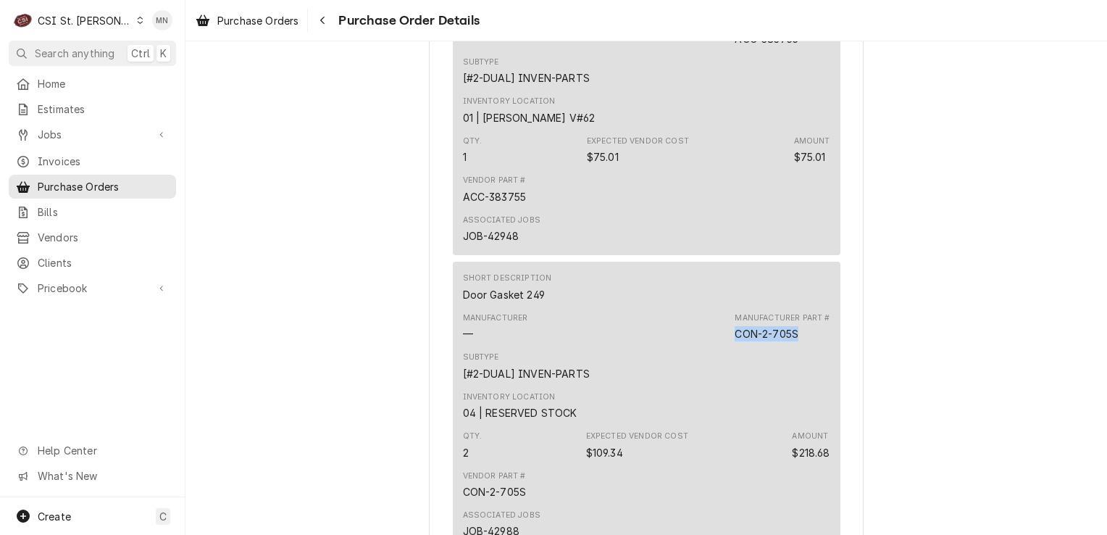
scroll to position [1884, 0]
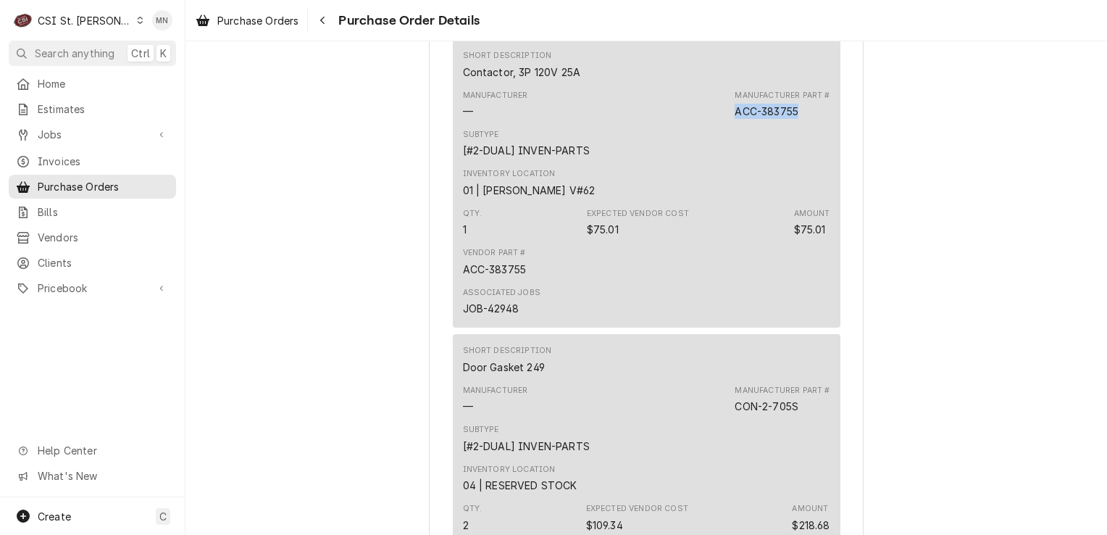
drag, startPoint x: 787, startPoint y: 156, endPoint x: 731, endPoint y: 157, distance: 55.8
click at [735, 119] on div "Manufacturer Part # ACC-383755" at bounding box center [782, 104] width 95 height 29
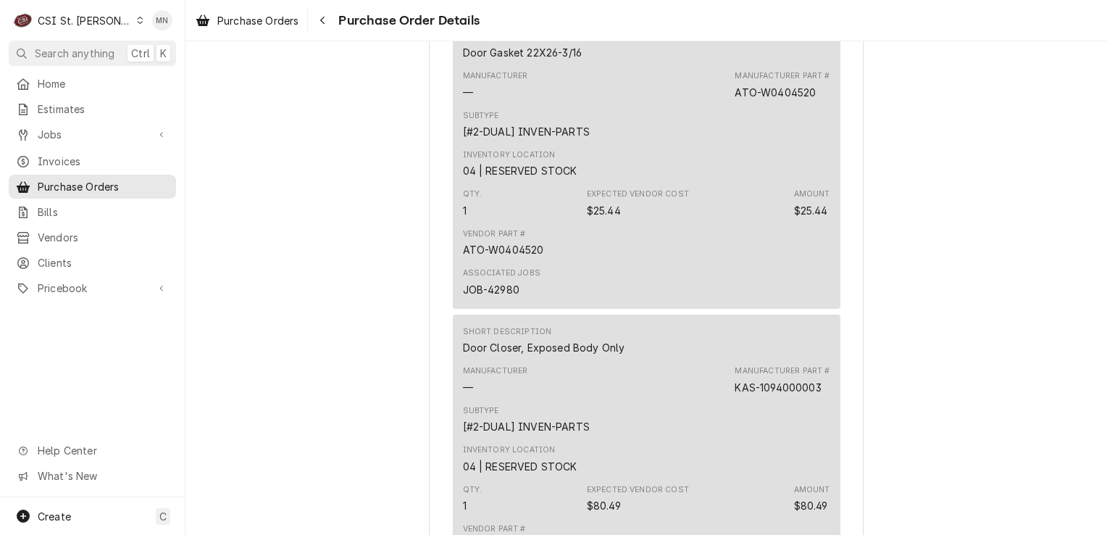
scroll to position [1304, 0]
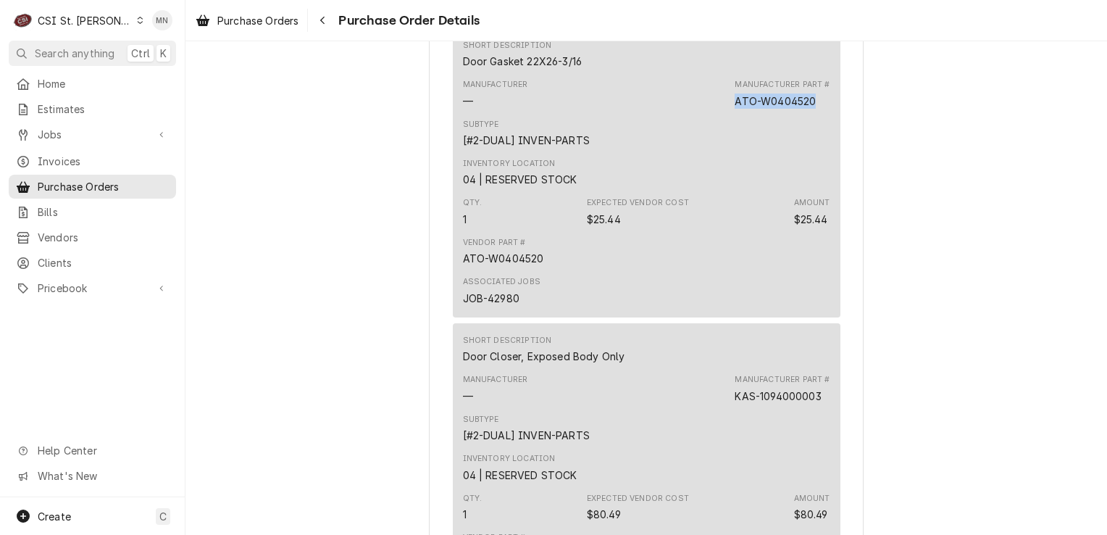
drag, startPoint x: 812, startPoint y: 150, endPoint x: 733, endPoint y: 149, distance: 79.0
click at [735, 108] on div "Manufacturer Part # ATO-W0404520" at bounding box center [782, 93] width 95 height 29
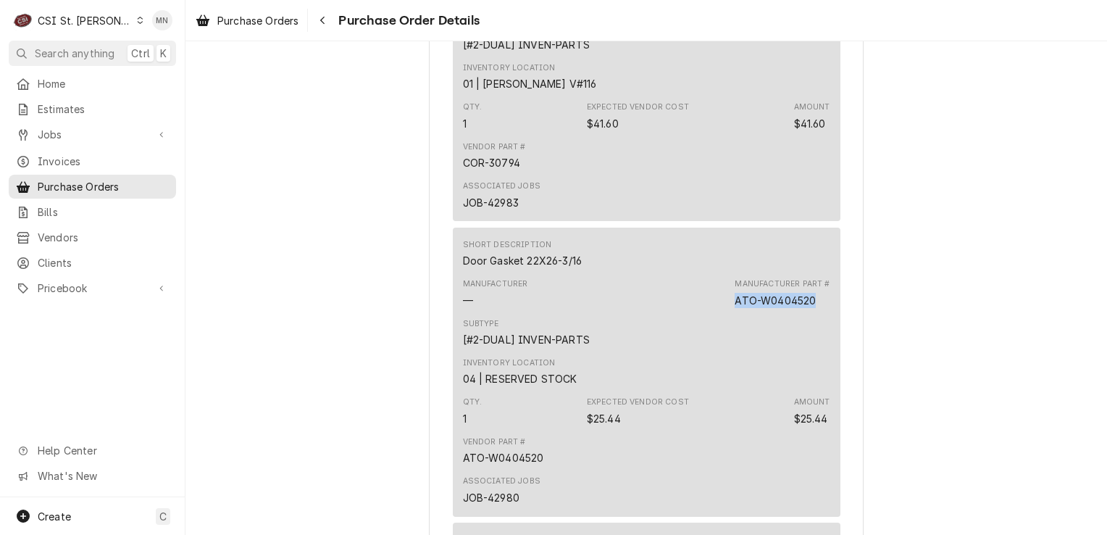
scroll to position [1087, 0]
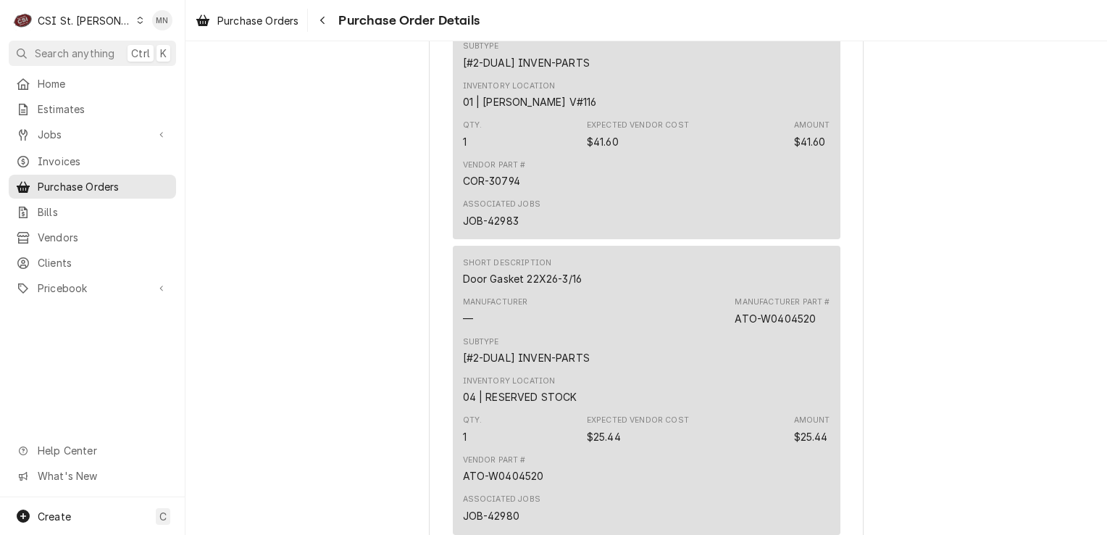
drag, startPoint x: 791, startPoint y: 74, endPoint x: 733, endPoint y: 70, distance: 58.1
click at [735, 30] on div "Manufacturer Part # COR-30794" at bounding box center [782, 15] width 95 height 29
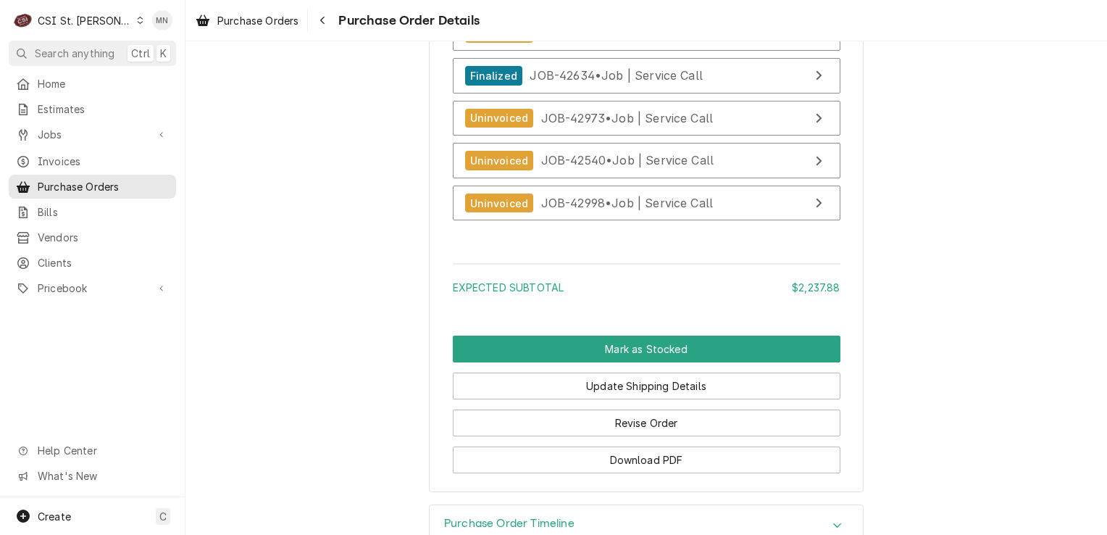
scroll to position [6537, 0]
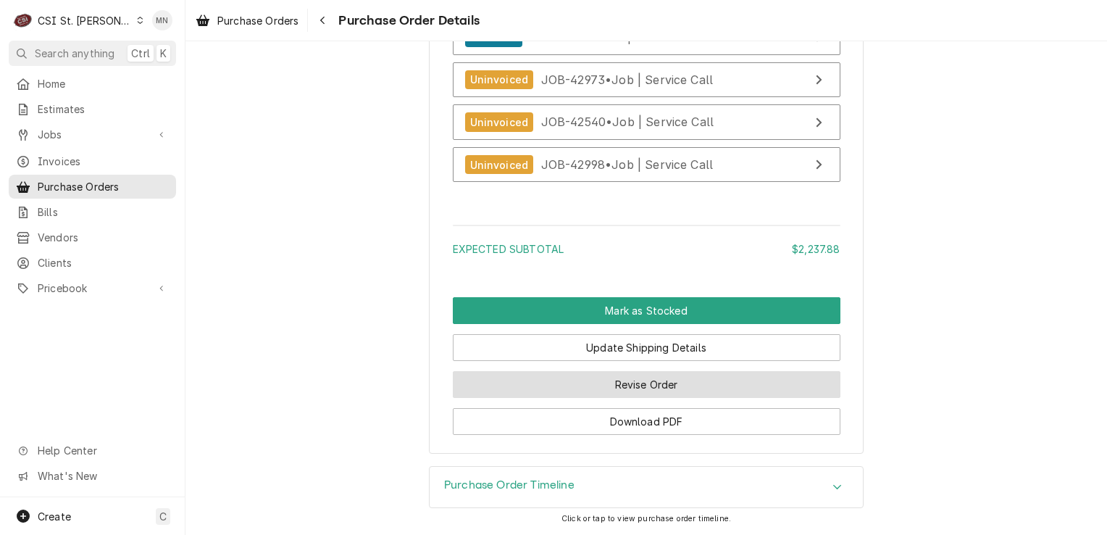
click at [633, 381] on button "Revise Order" at bounding box center [647, 384] width 388 height 27
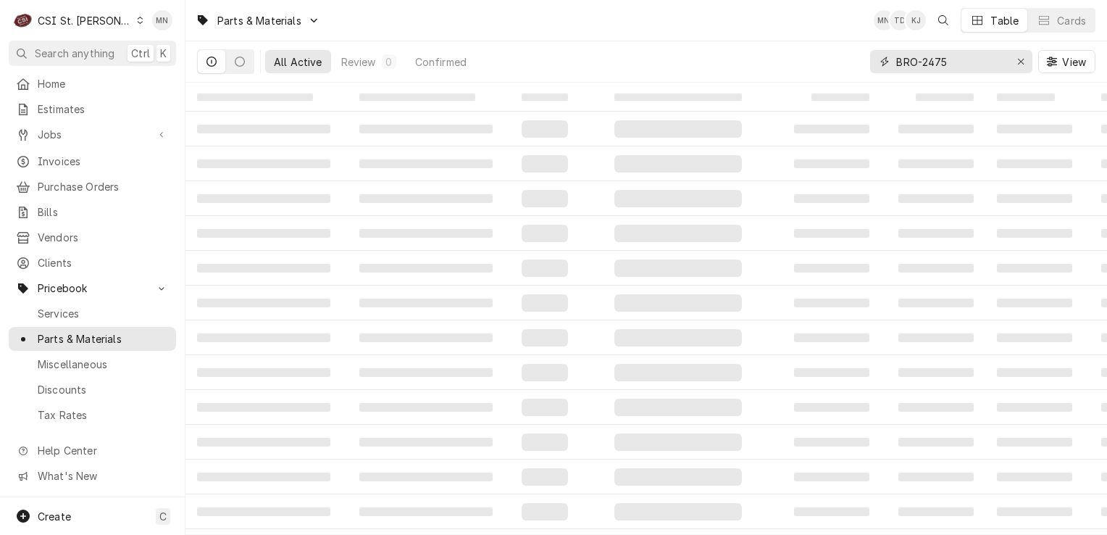
drag, startPoint x: 971, startPoint y: 60, endPoint x: 901, endPoint y: 58, distance: 69.6
click at [864, 61] on div "All Active Review 0 Confirmed BRO-2475 View" at bounding box center [646, 61] width 899 height 41
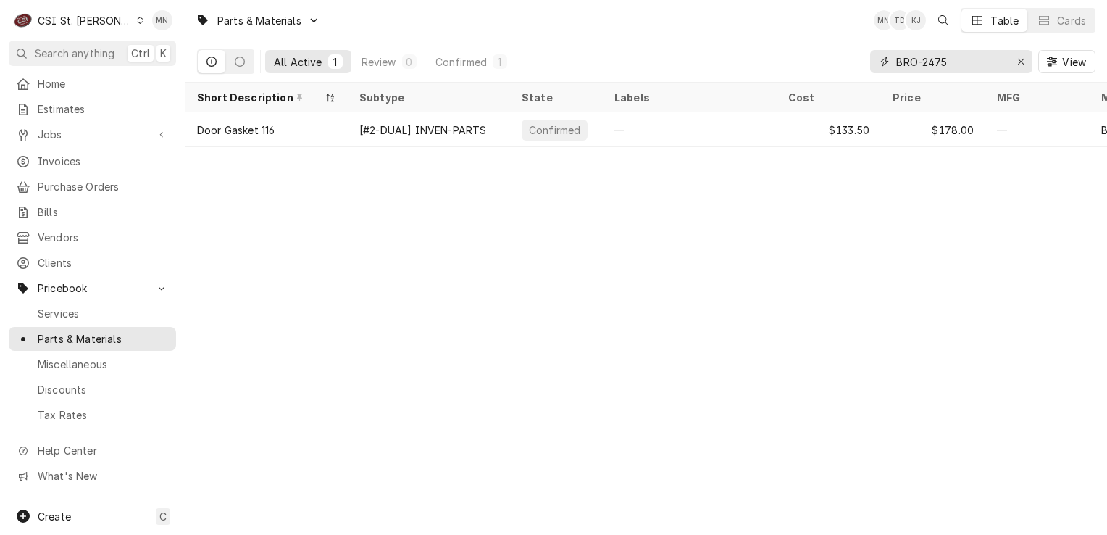
paste input "VOL-XVP00050"
type input "VOL-XVP00050"
click at [1023, 59] on icon "Erase input" at bounding box center [1021, 62] width 8 height 10
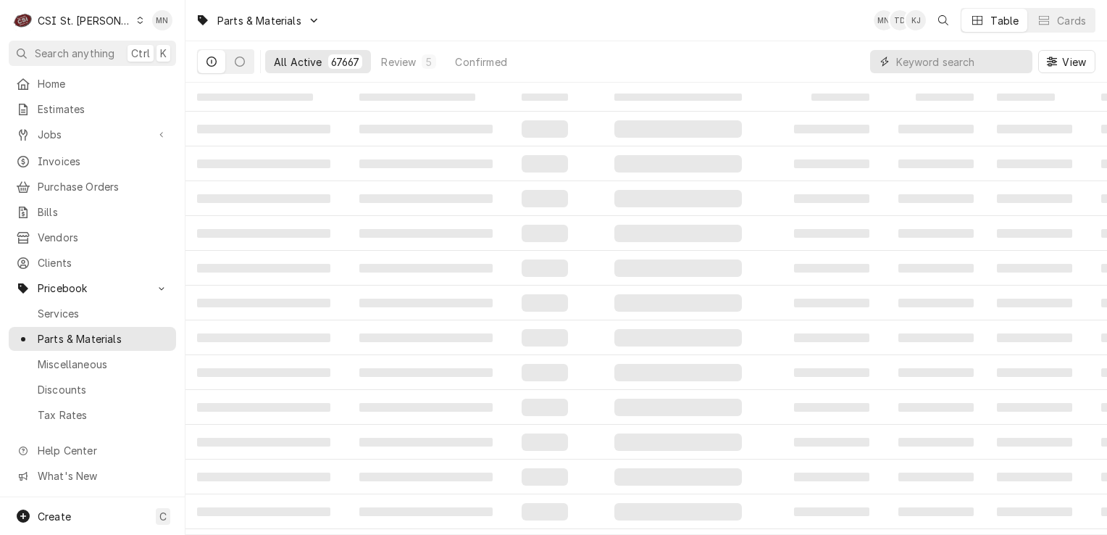
paste input "KOL-974D"
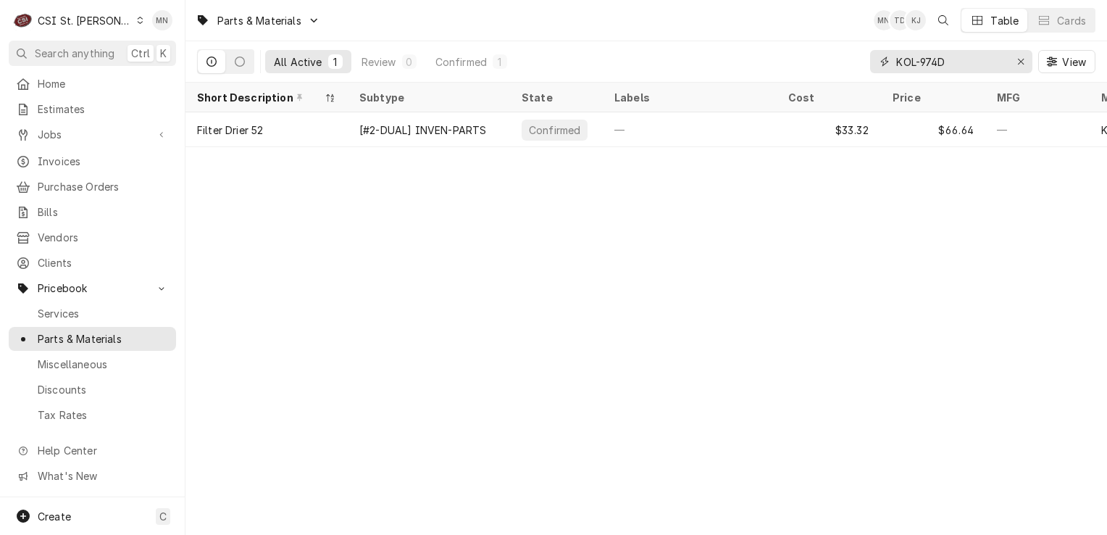
type input "KOL-974D"
click at [1019, 70] on button "Erase input" at bounding box center [1020, 61] width 23 height 23
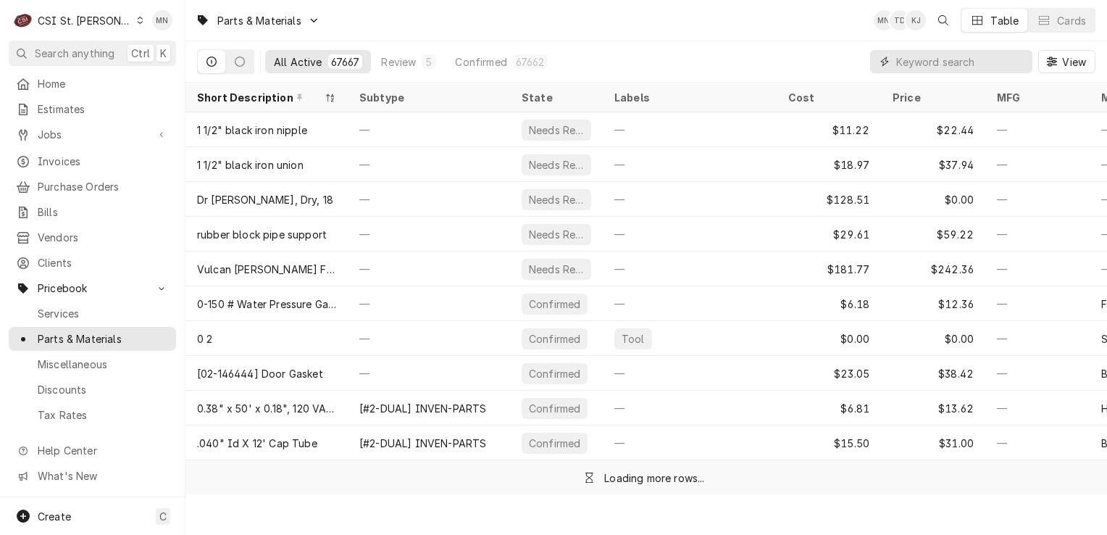
paste input "KAS-1094000003"
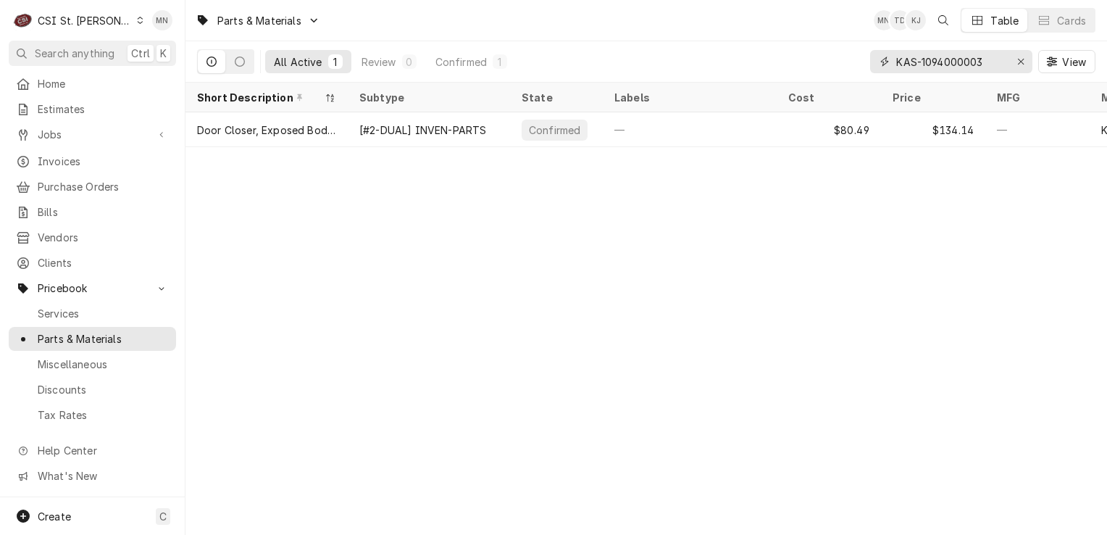
type input "KAS-1094000003"
click at [1014, 59] on div "Erase input" at bounding box center [1021, 61] width 14 height 14
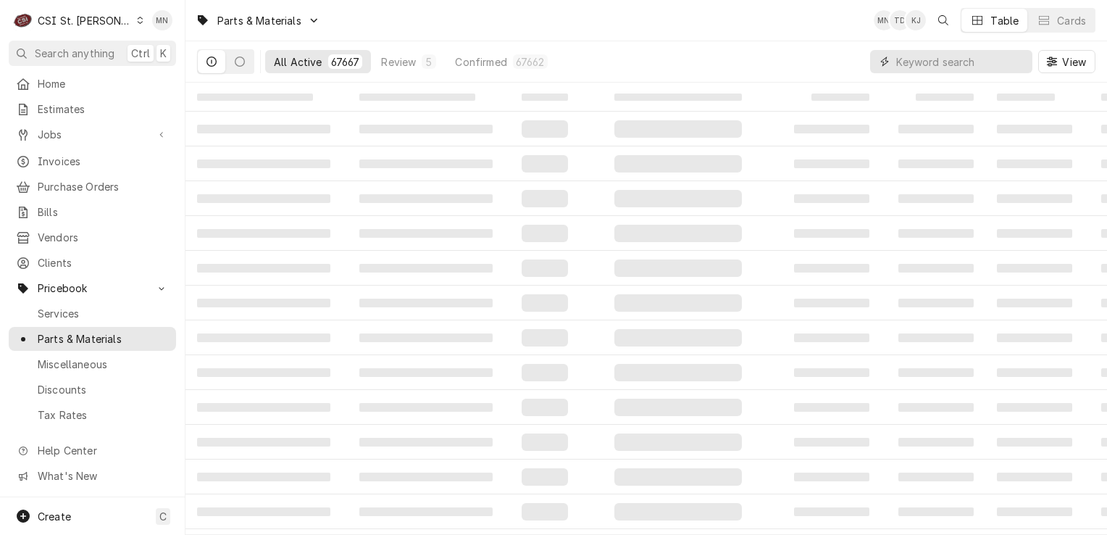
paste input "HOB-NS-031-50"
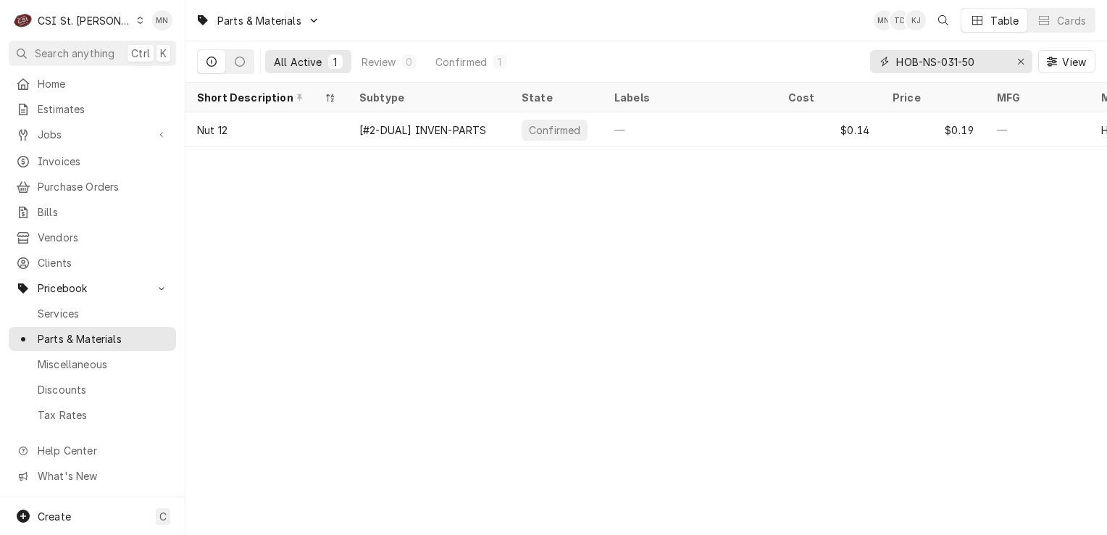
type input "HOB-NS-031-50"
click at [1019, 60] on icon "Erase input" at bounding box center [1021, 62] width 8 height 10
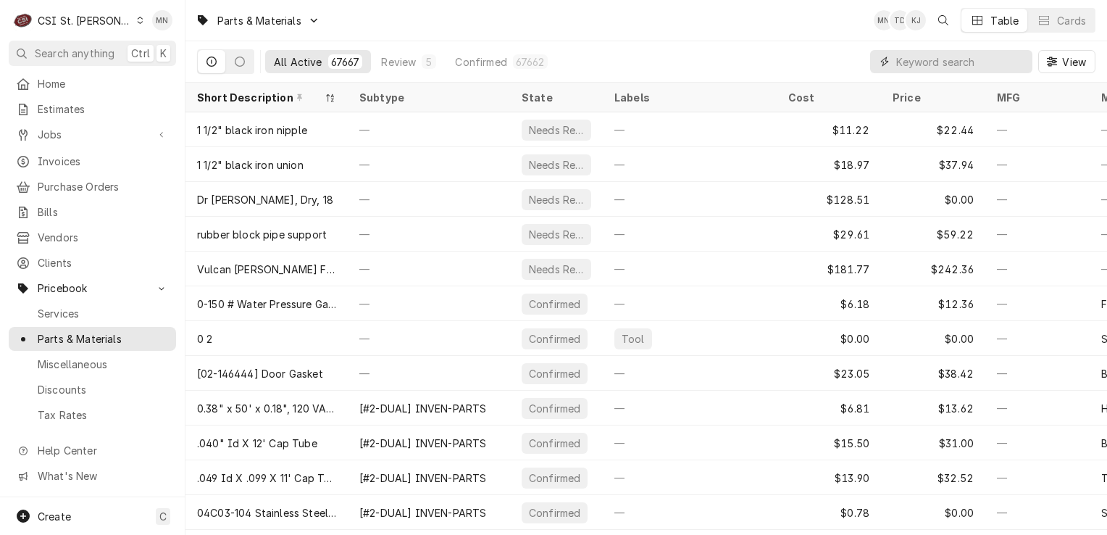
paste input "HOB-00-087711-228-1"
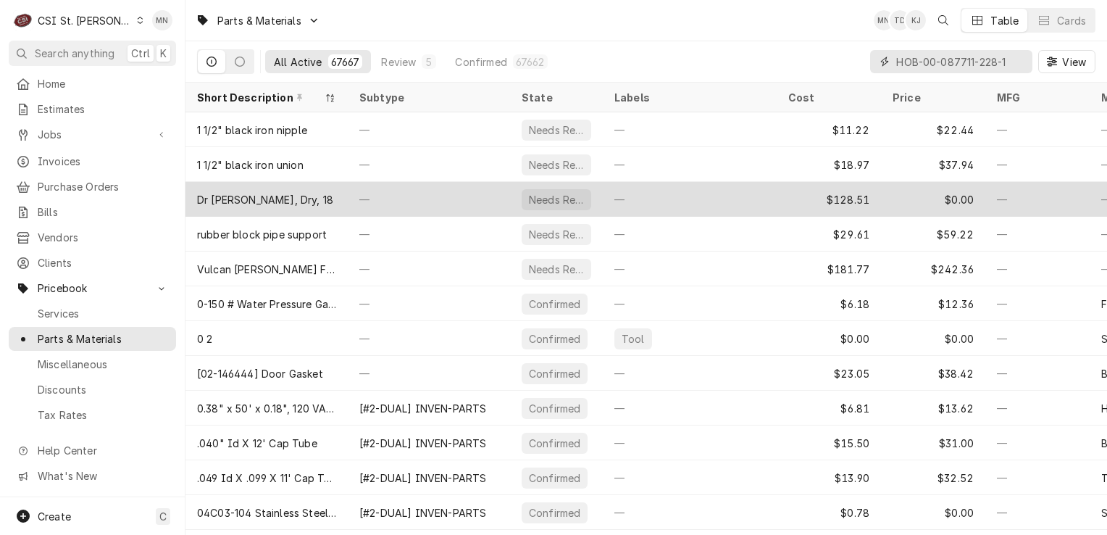
scroll to position [0, 3]
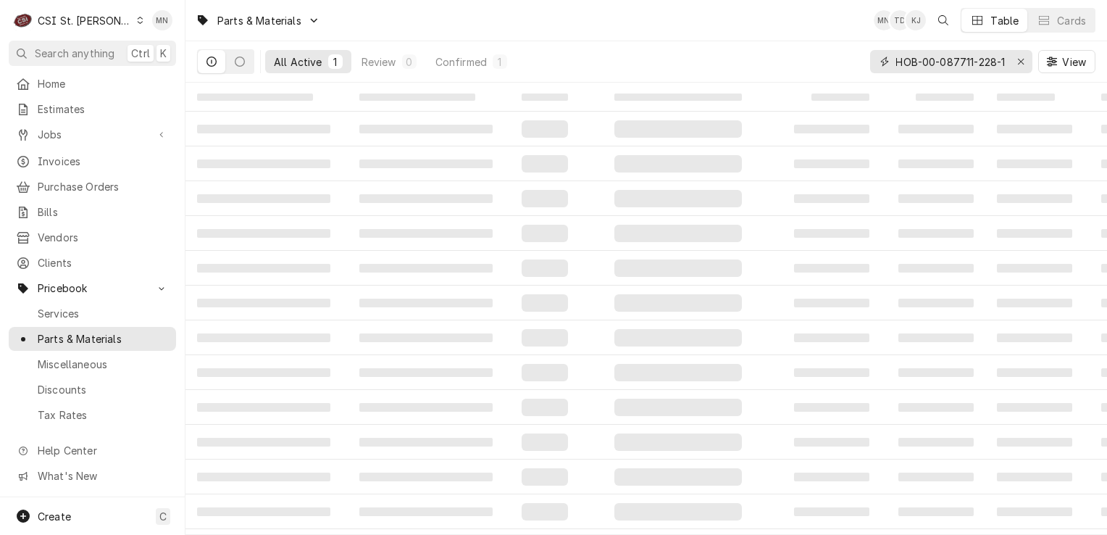
type input "HOB-00-087711-228-1"
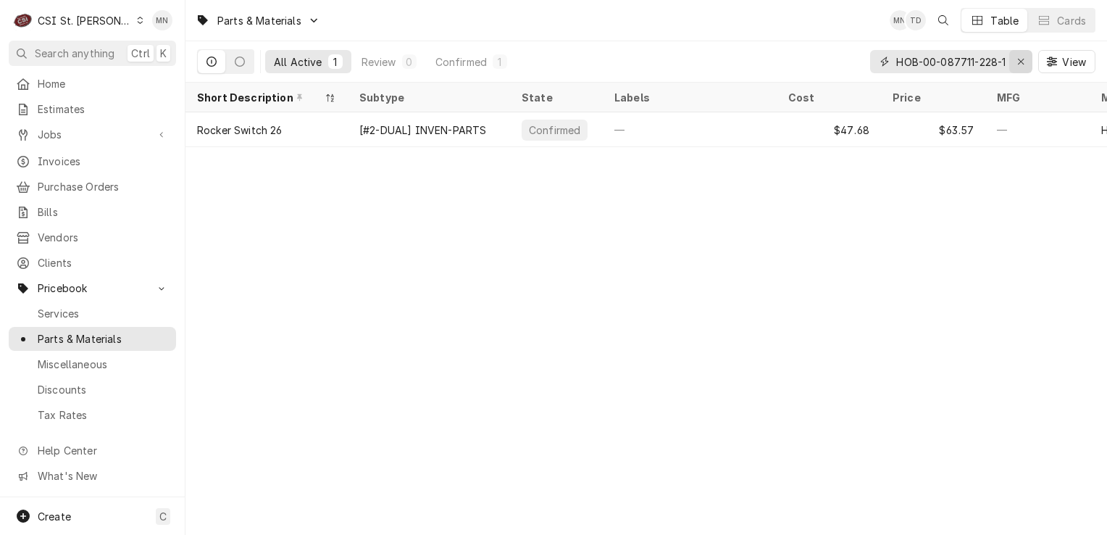
click at [1023, 62] on icon "Erase input" at bounding box center [1021, 62] width 8 height 10
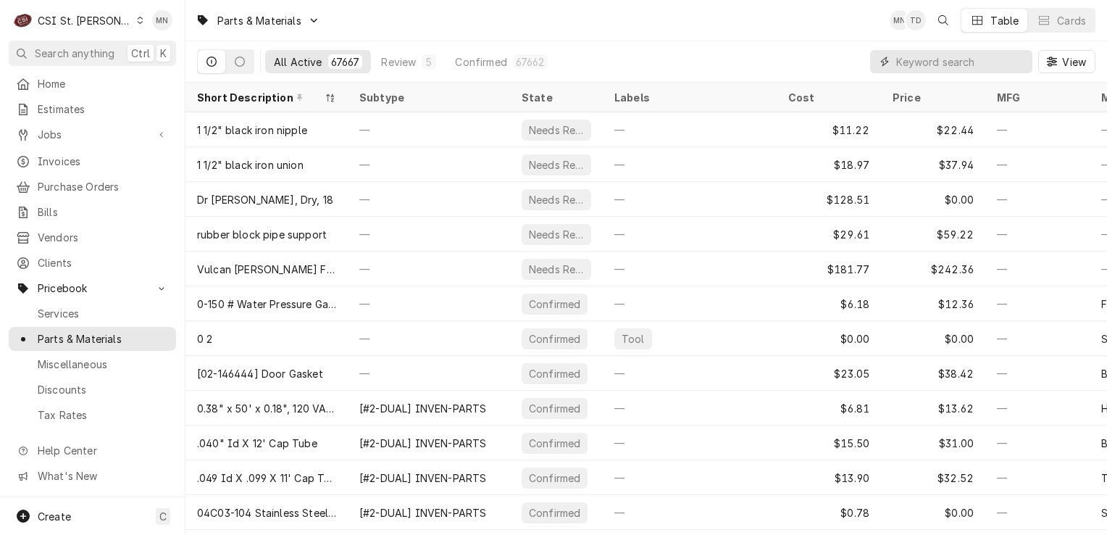
paste input "HOB-00-918322"
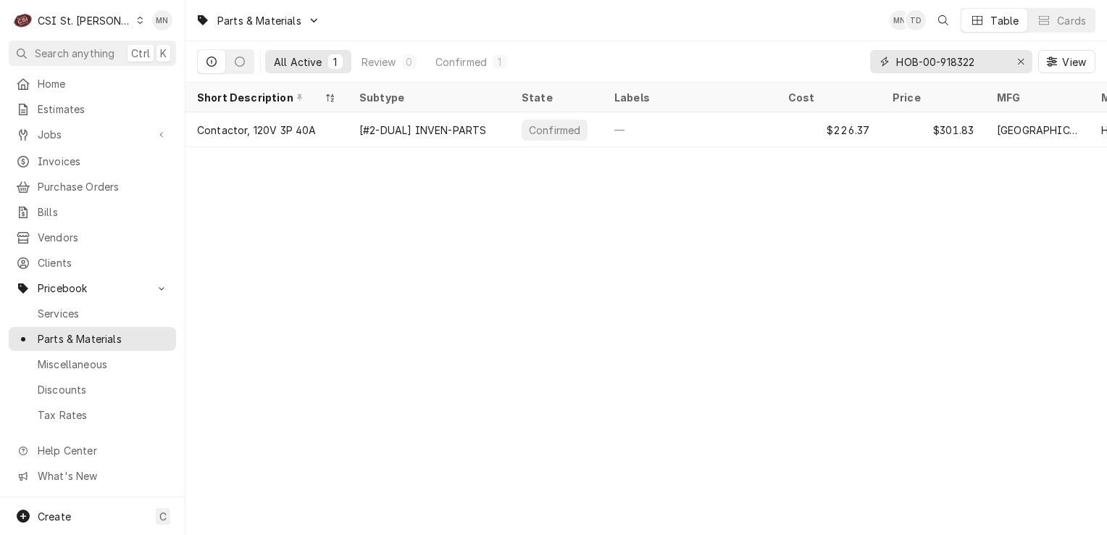
type input "HOB-00-918322"
click at [1020, 64] on icon "Erase input" at bounding box center [1021, 62] width 8 height 10
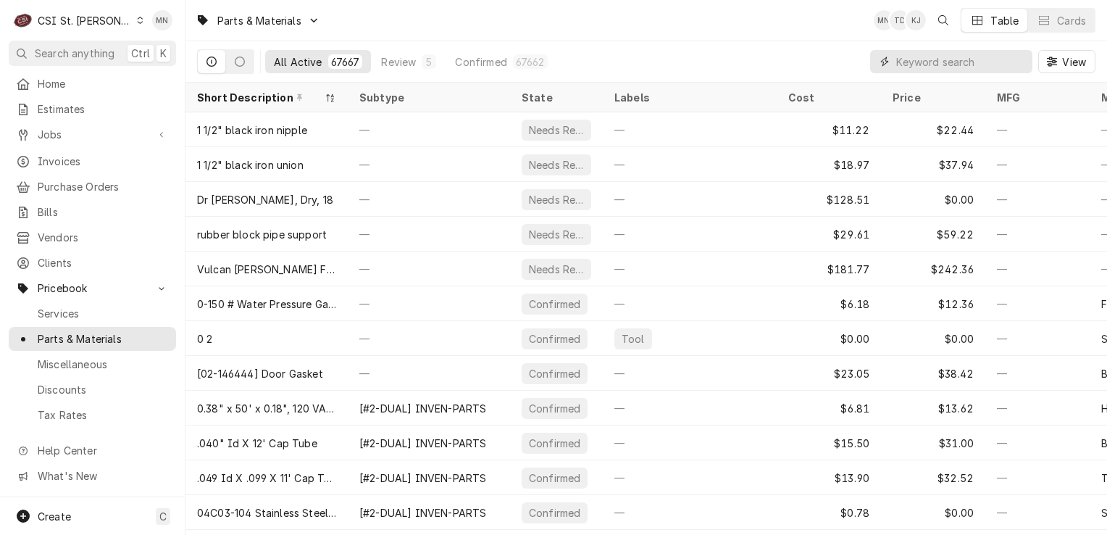
paste input "KOL-226721075"
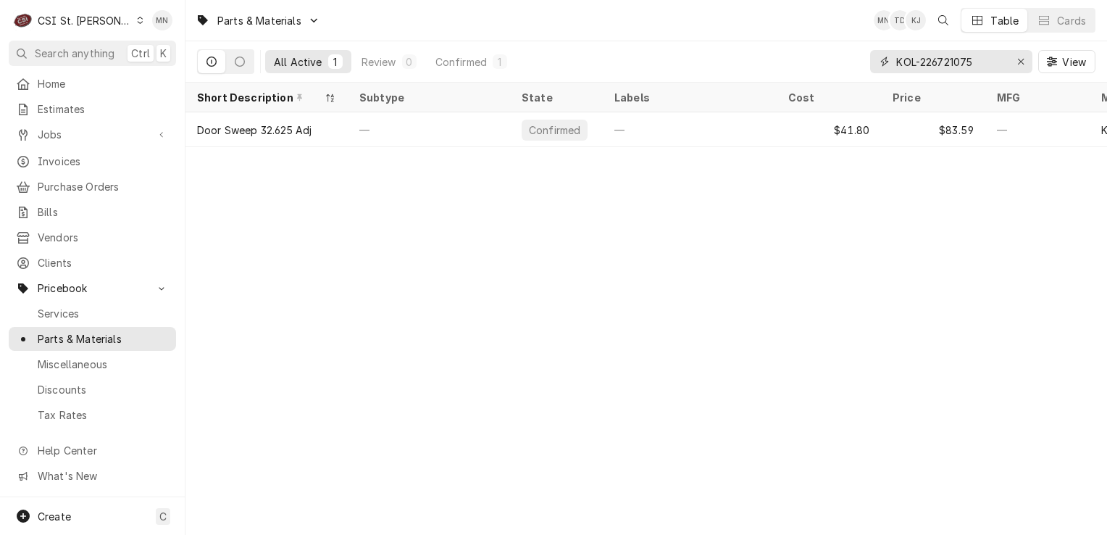
type input "KOL-226721075"
click at [1017, 57] on icon "Erase input" at bounding box center [1021, 62] width 8 height 10
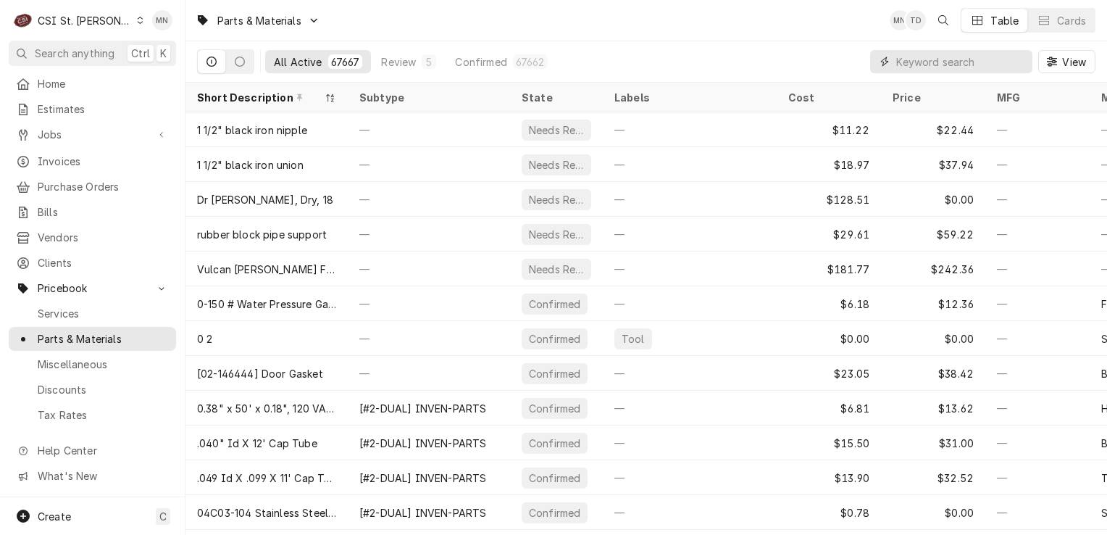
paste input "KOL-550002609"
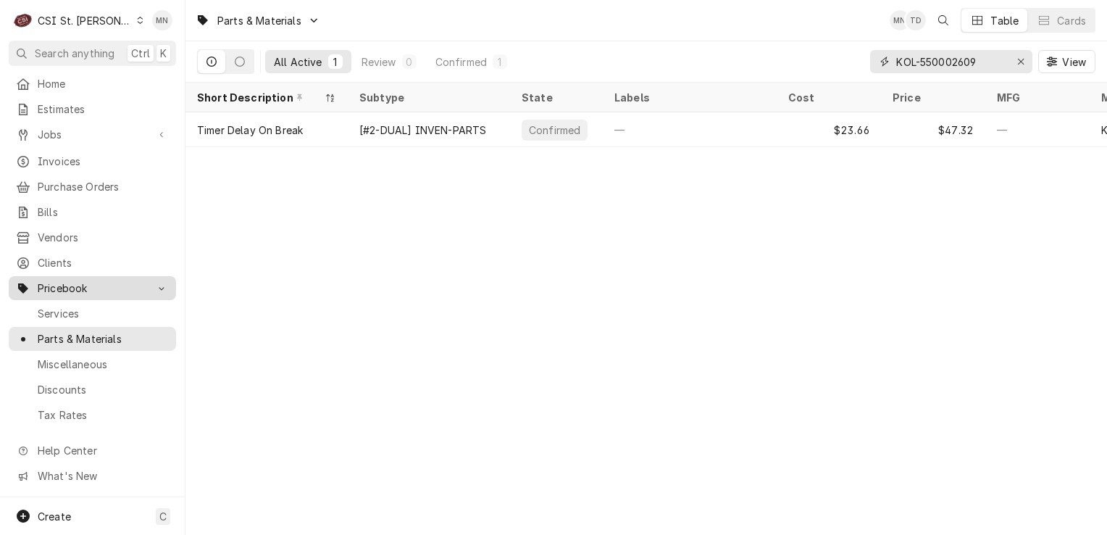
type input "KOL-550002609"
click at [1016, 59] on div "Erase input" at bounding box center [1021, 61] width 14 height 14
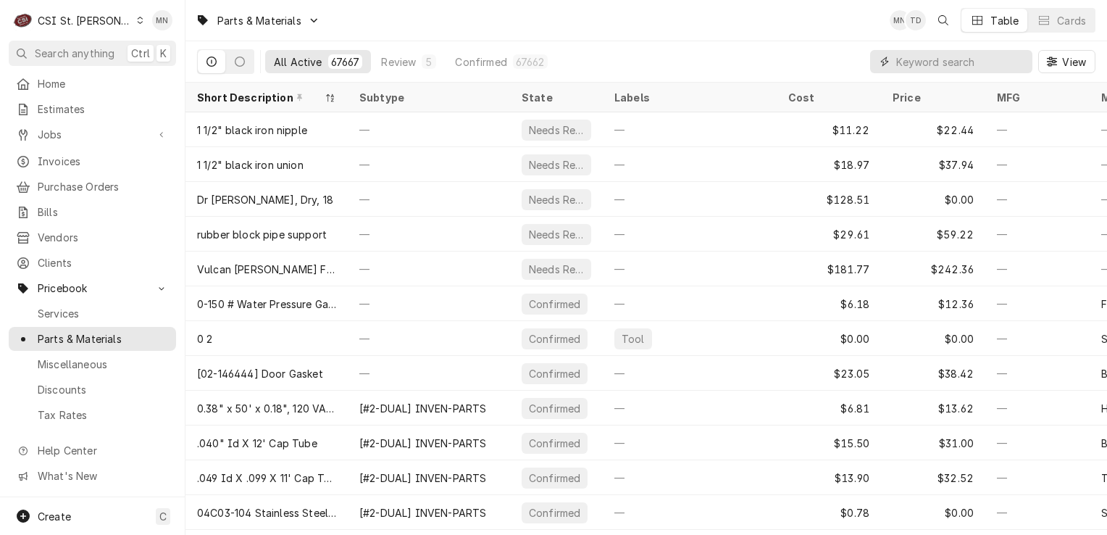
paste input "AMA-R0156942"
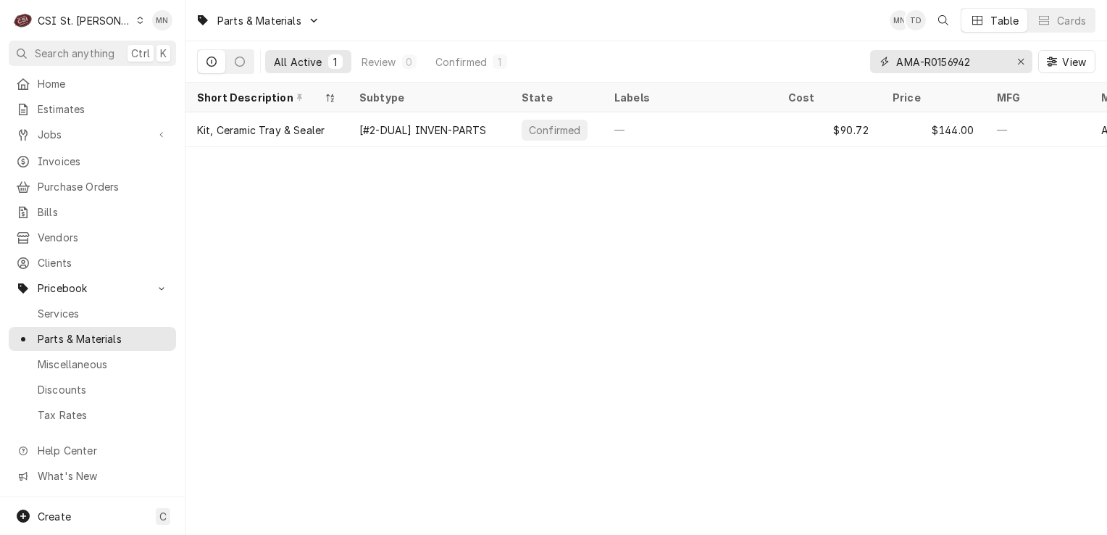
type input "AMA-R0156942"
drag, startPoint x: 1020, startPoint y: 57, endPoint x: 947, endPoint y: 53, distance: 73.3
click at [1020, 57] on icon "Erase input" at bounding box center [1021, 62] width 8 height 10
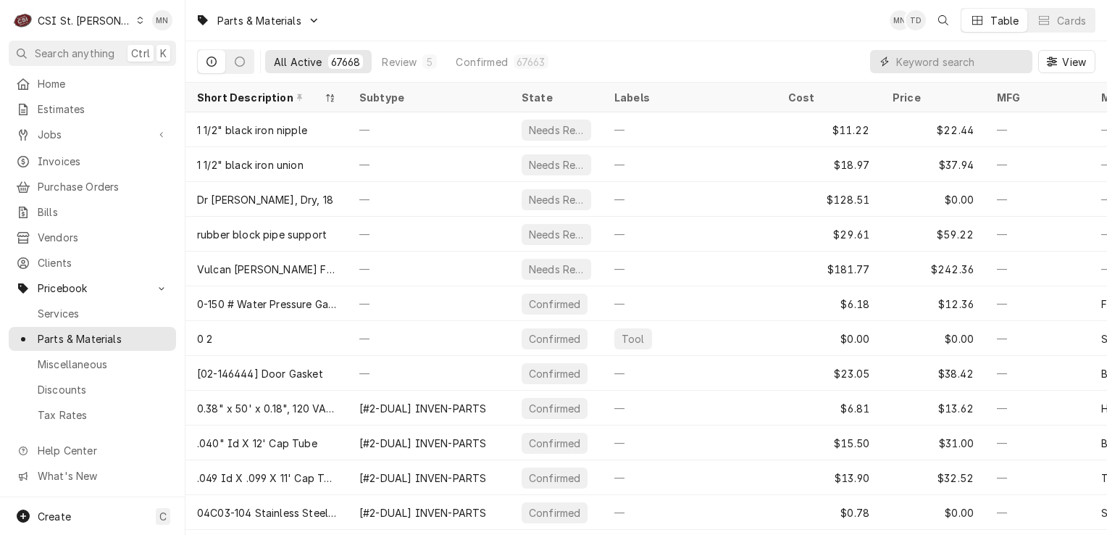
paste input "VIC-50649303"
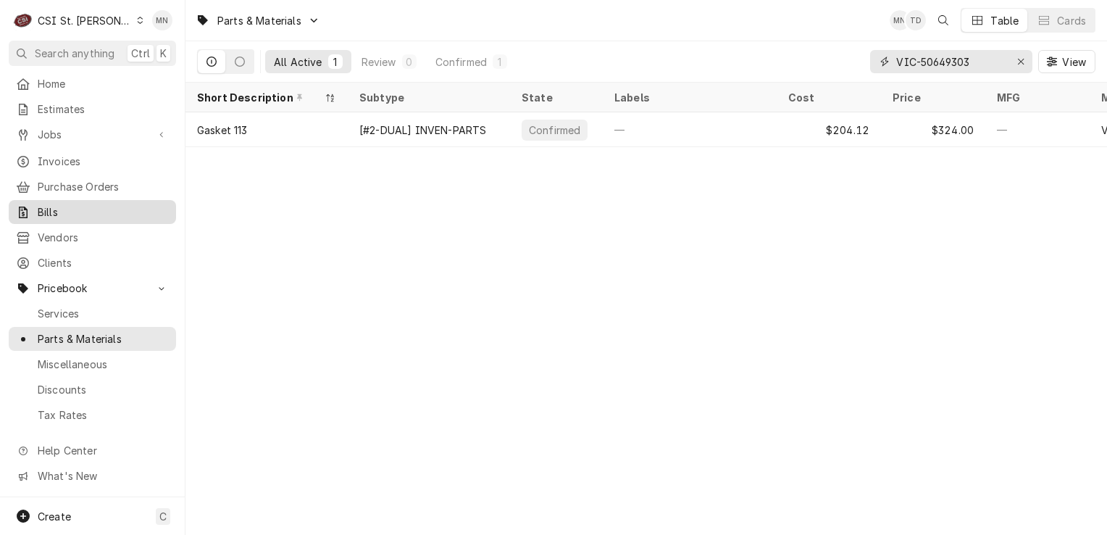
type input "VIC-50649303"
click at [1017, 65] on icon "Erase input" at bounding box center [1021, 62] width 8 height 10
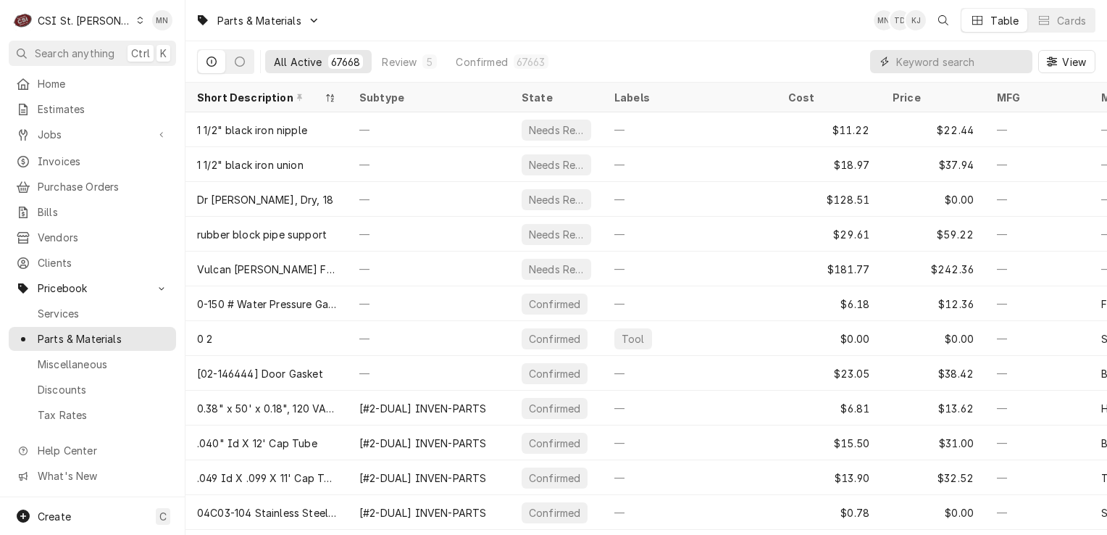
paste input "CON-2-705S"
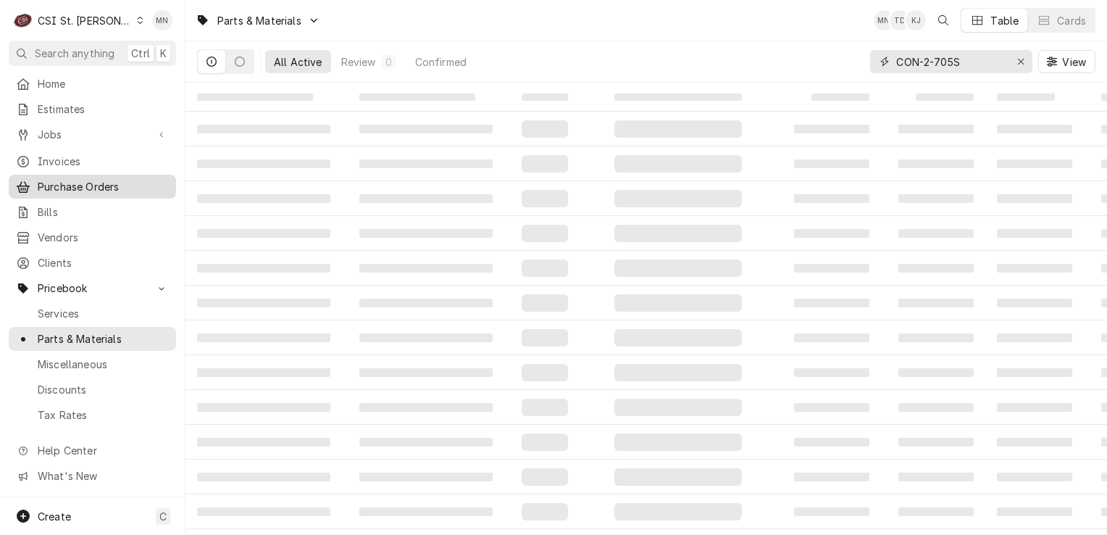
type input "CON-2-705S"
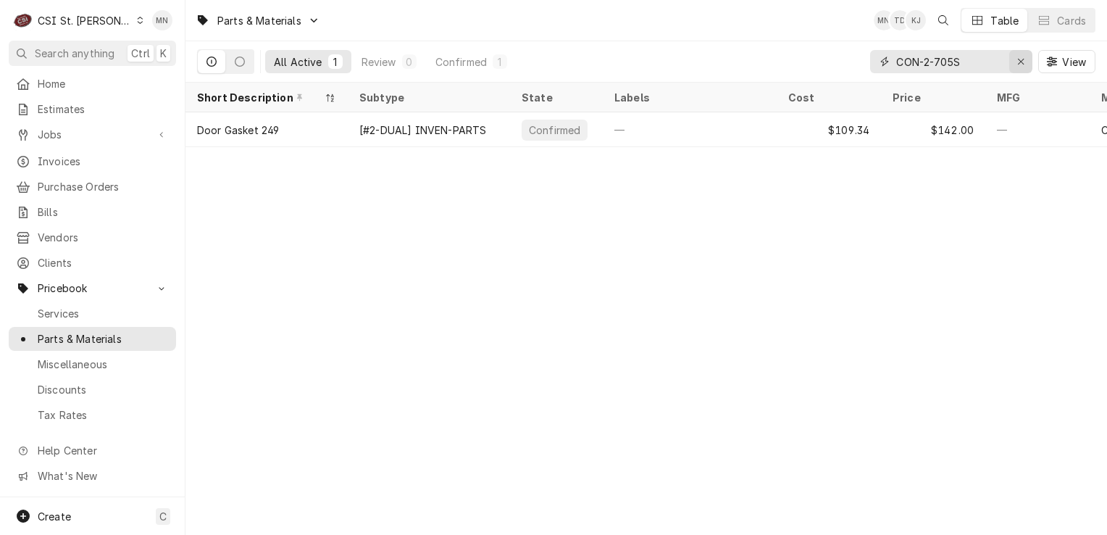
click at [1014, 63] on div "Erase input" at bounding box center [1021, 61] width 14 height 14
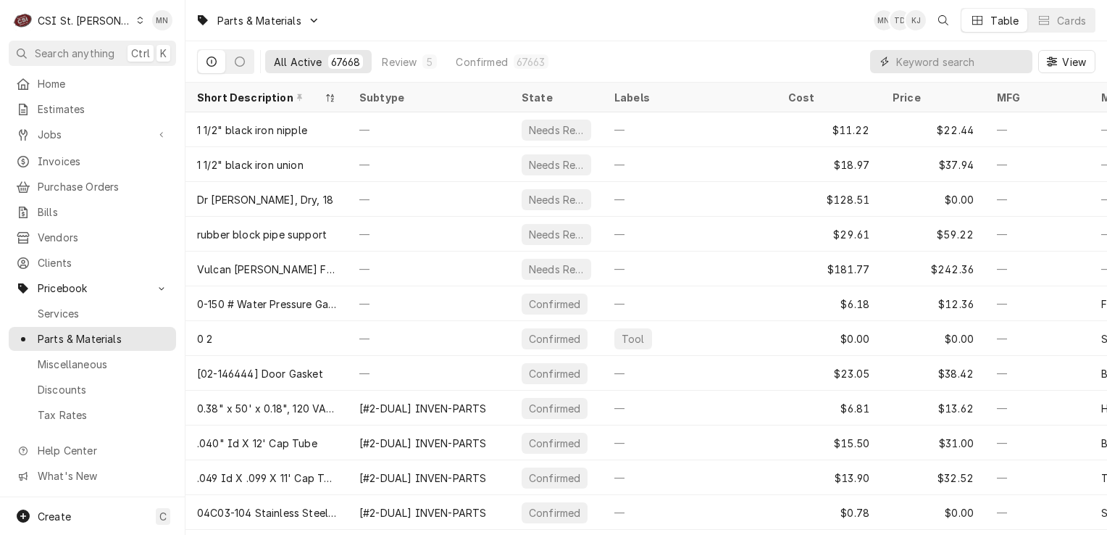
paste input "ACC-383755"
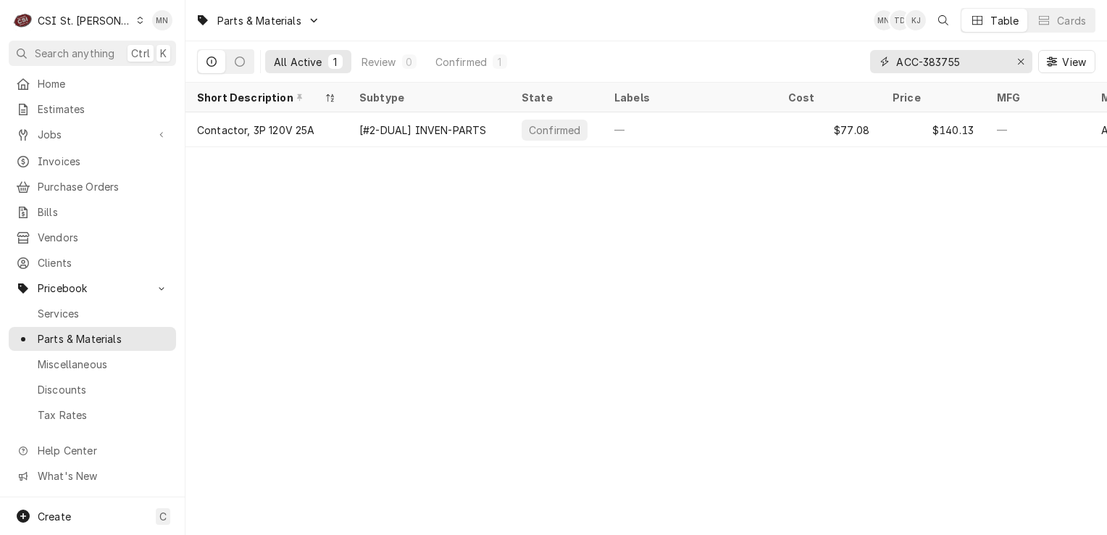
drag, startPoint x: 983, startPoint y: 56, endPoint x: 825, endPoint y: 57, distance: 158.0
click at [825, 57] on div "All Active 1 Review 0 Confirmed 1 ACC-383755 View" at bounding box center [646, 61] width 899 height 41
paste input "TO-W0404520"
type input "ATO-W0404520"
click at [1018, 61] on icon "Erase input" at bounding box center [1021, 62] width 8 height 10
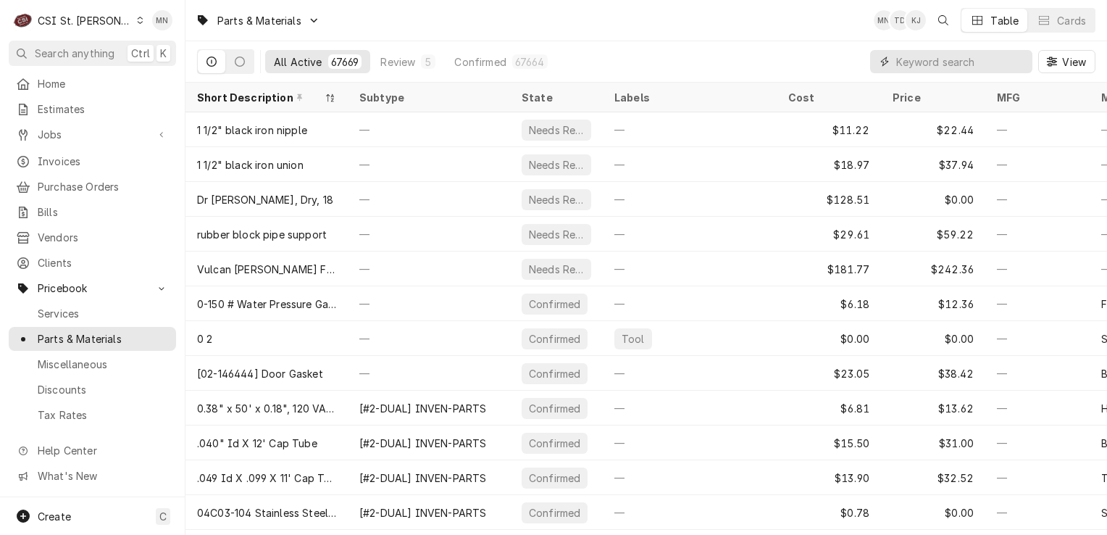
paste input "COR-30794"
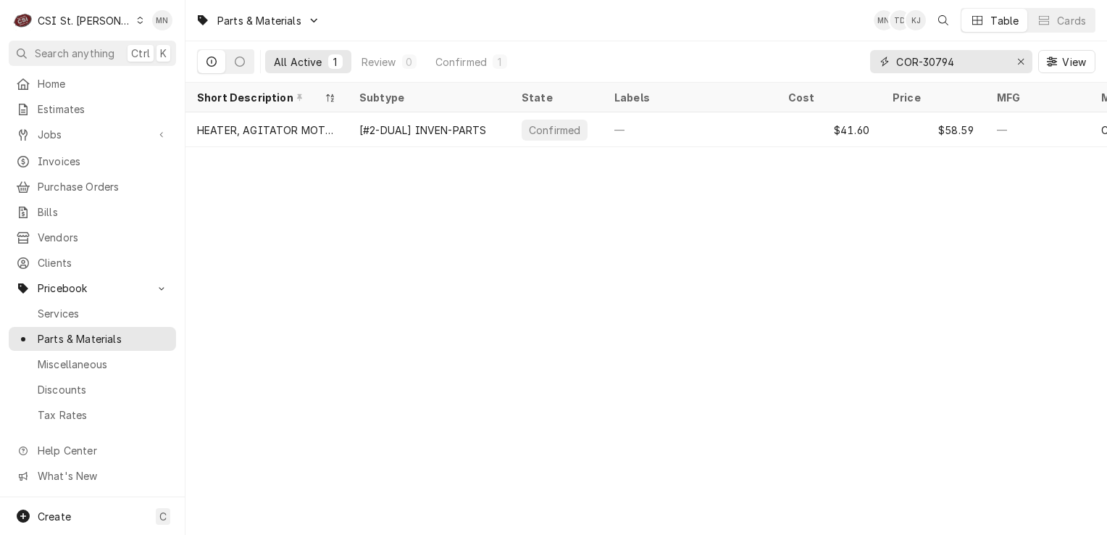
type input "COR-30794"
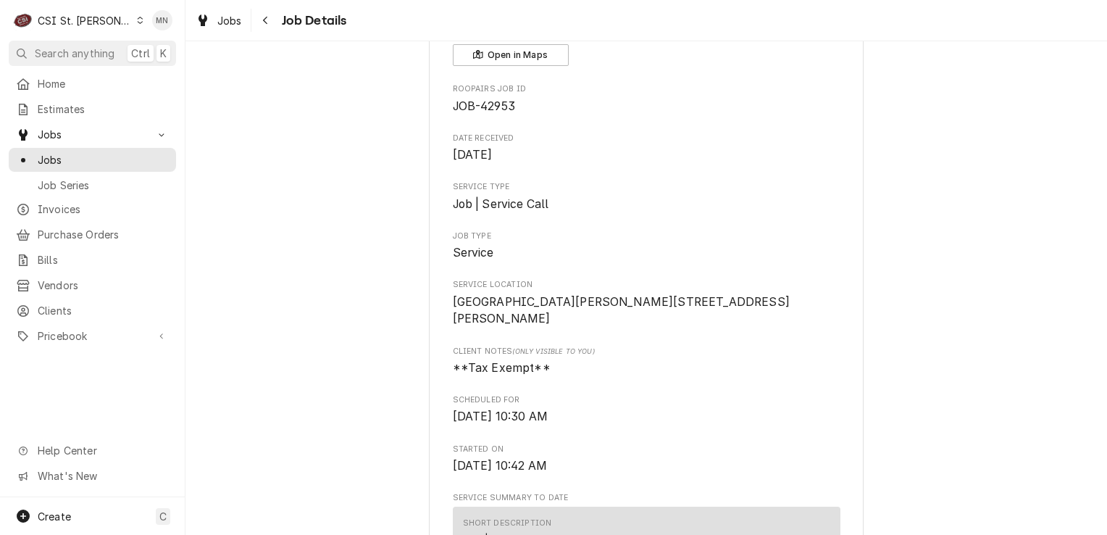
scroll to position [217, 0]
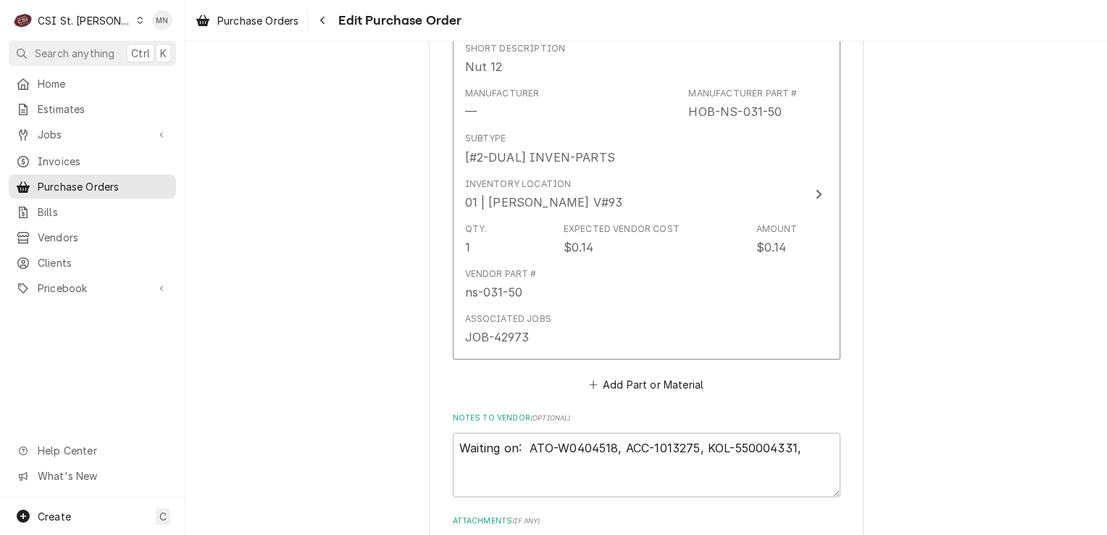
scroll to position [6495, 0]
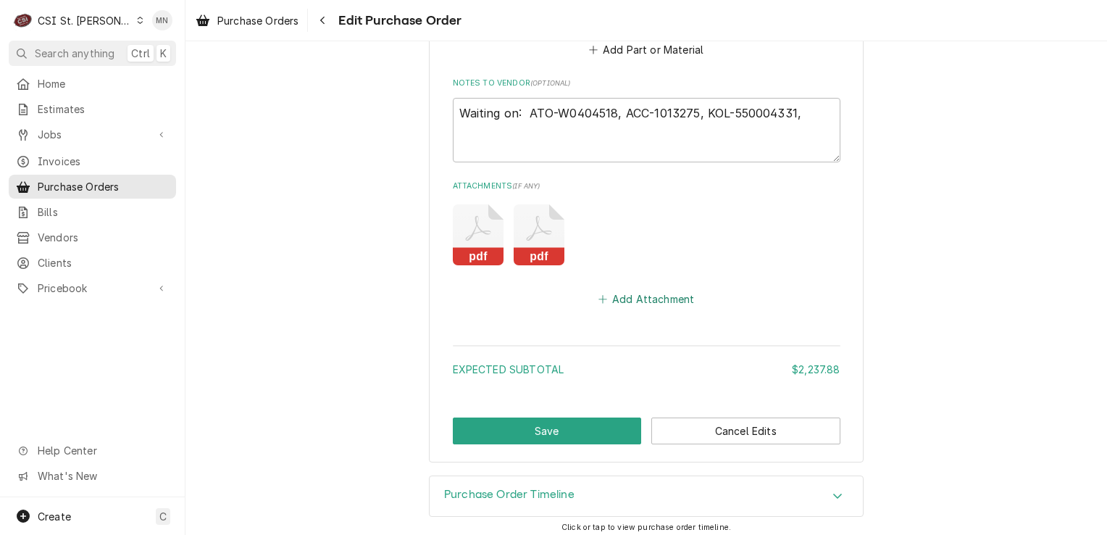
click at [641, 293] on button "Add Attachment" at bounding box center [646, 299] width 101 height 20
type textarea "x"
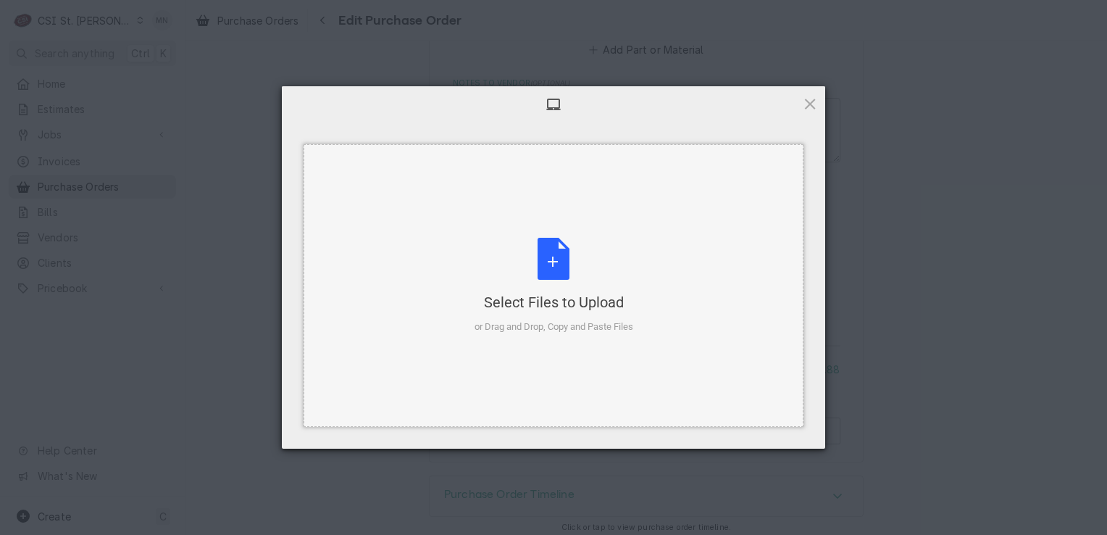
click at [594, 259] on div "Select Files to Upload or Drag and Drop, Copy and Paste Files" at bounding box center [554, 286] width 159 height 96
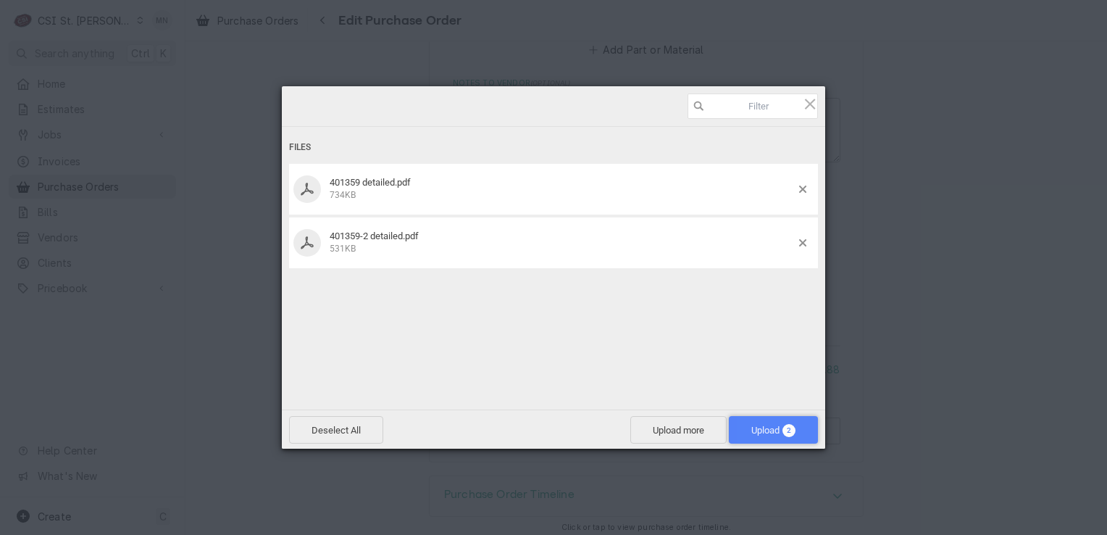
click at [775, 432] on span "Upload 2" at bounding box center [773, 430] width 44 height 11
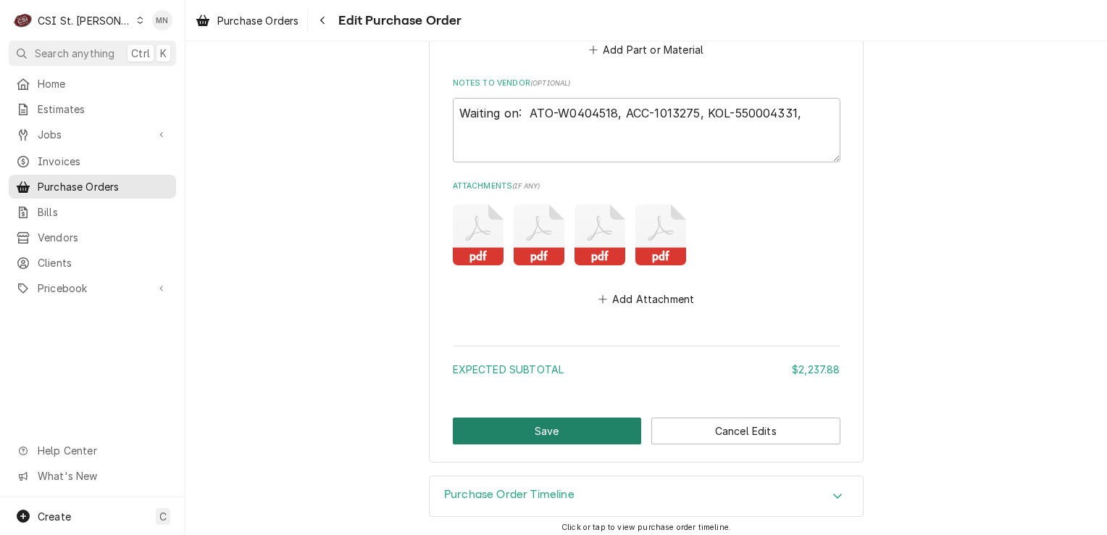
click at [555, 428] on button "Save" at bounding box center [547, 430] width 189 height 27
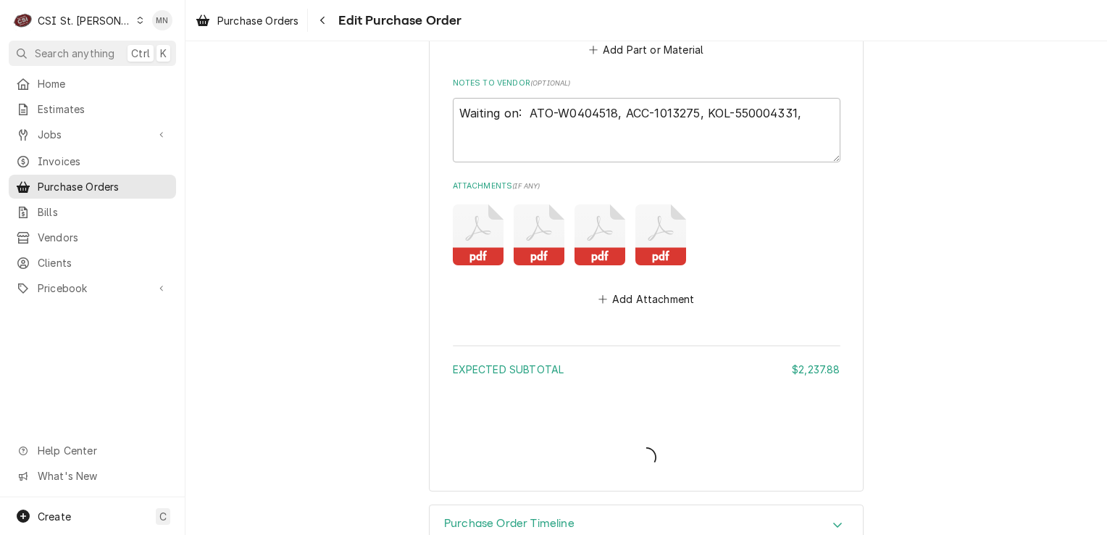
type textarea "x"
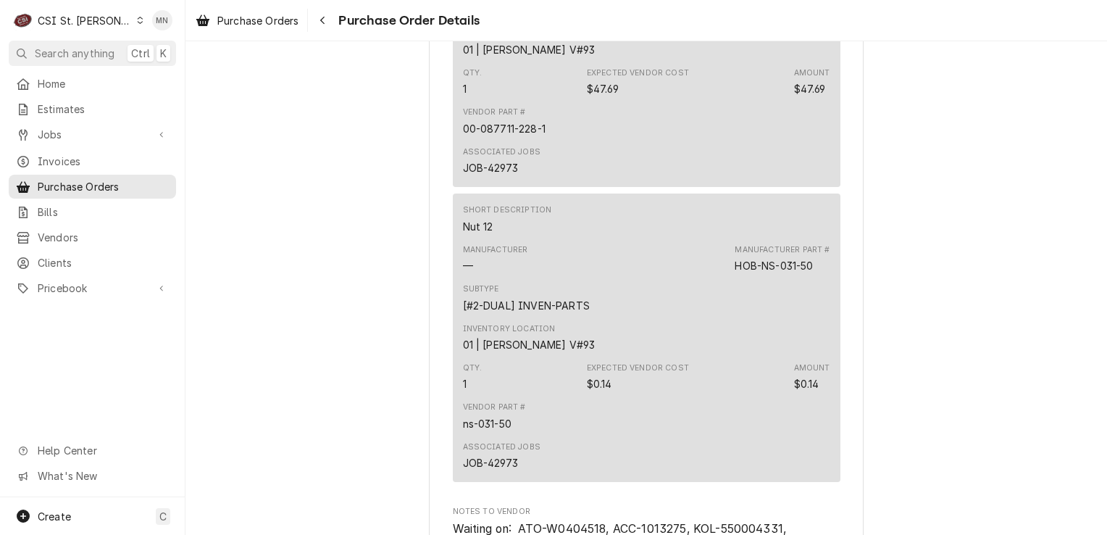
scroll to position [5594, 0]
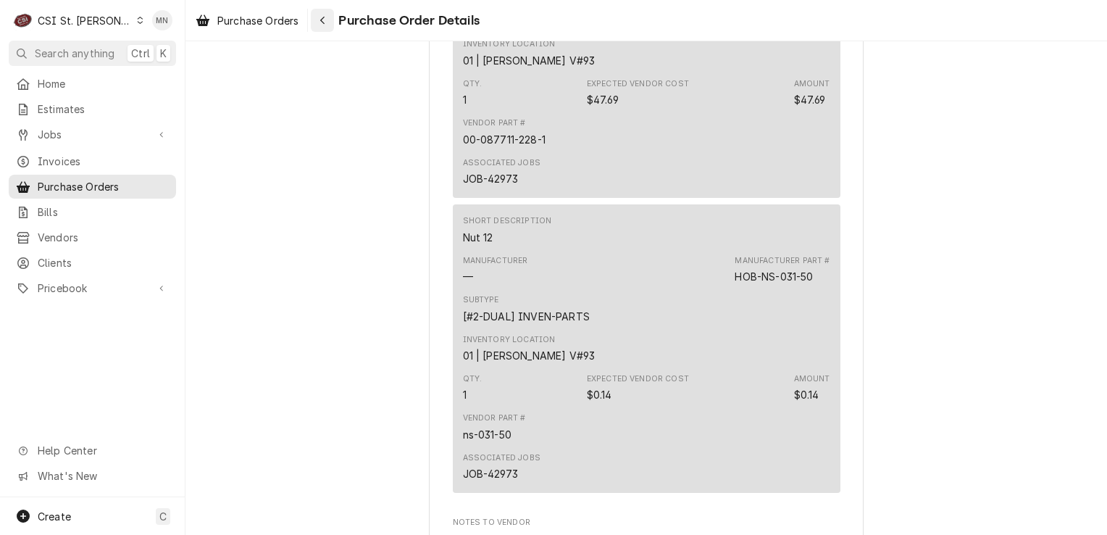
click at [330, 17] on div "Navigate back" at bounding box center [322, 20] width 14 height 14
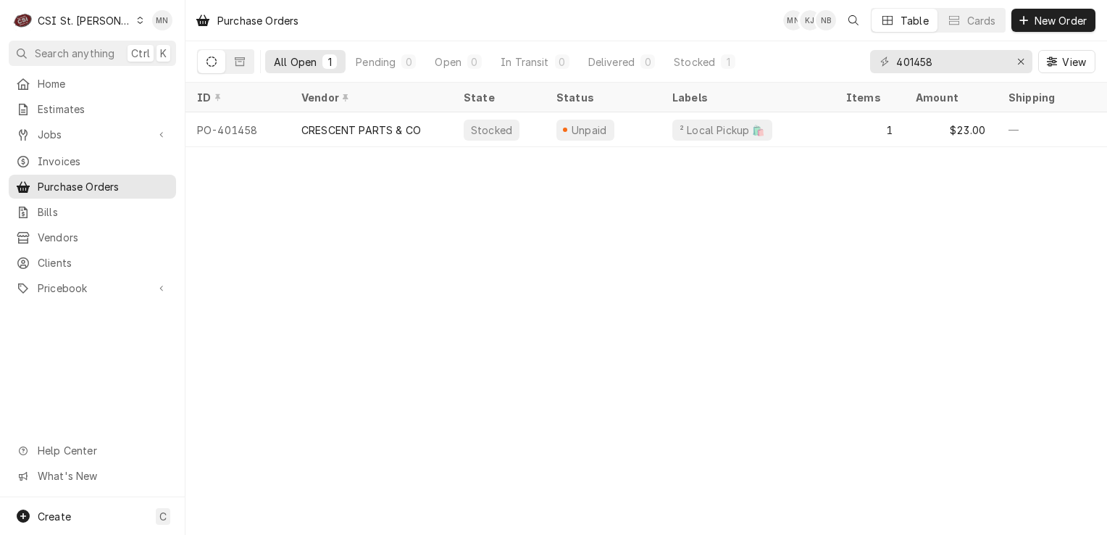
click at [72, 25] on div "CSI St. Louis" at bounding box center [85, 20] width 94 height 15
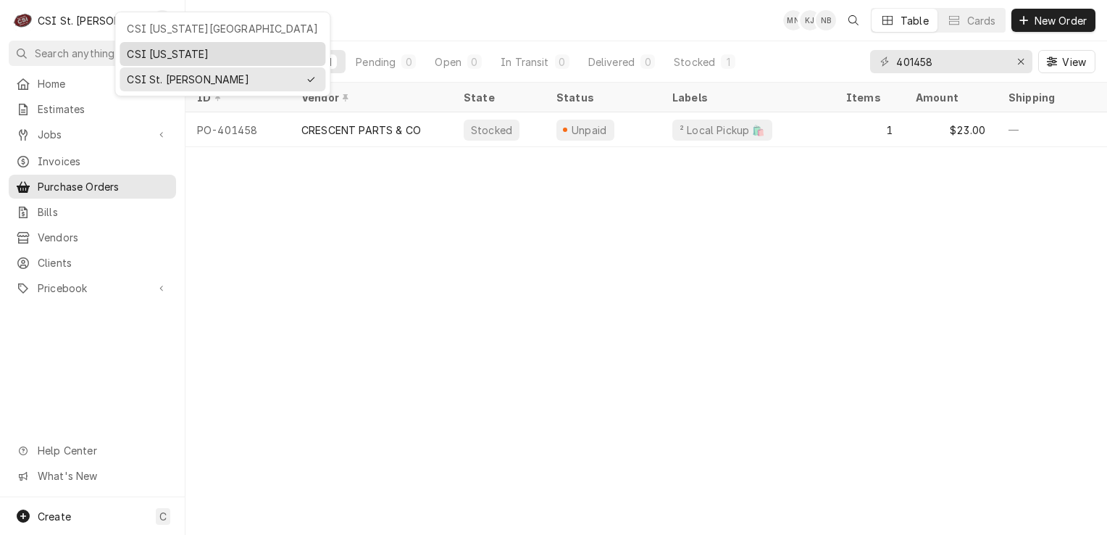
click at [138, 45] on div "CSI [US_STATE]" at bounding box center [222, 54] width 200 height 18
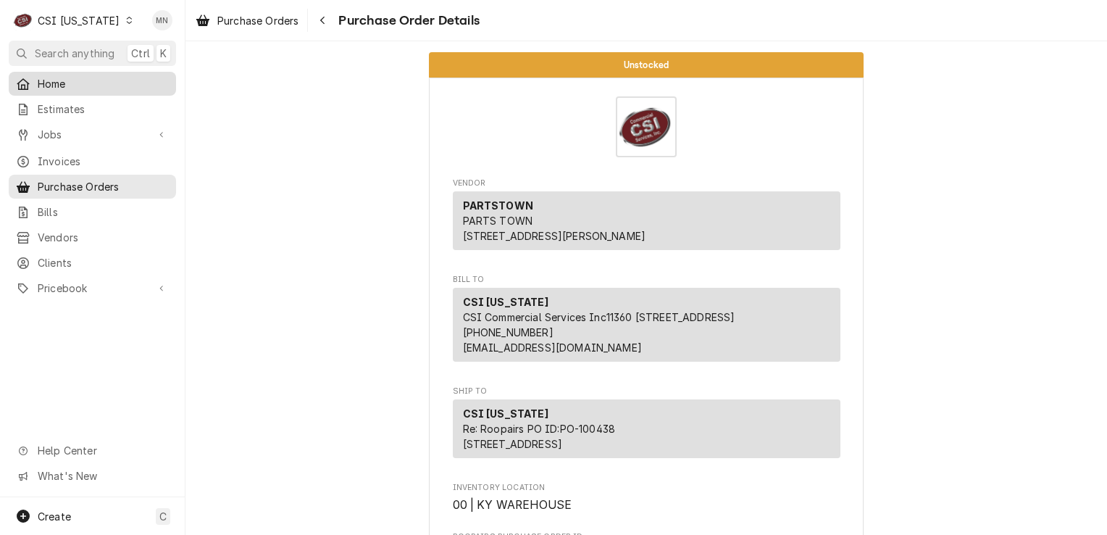
click at [38, 76] on span "Home" at bounding box center [103, 83] width 131 height 15
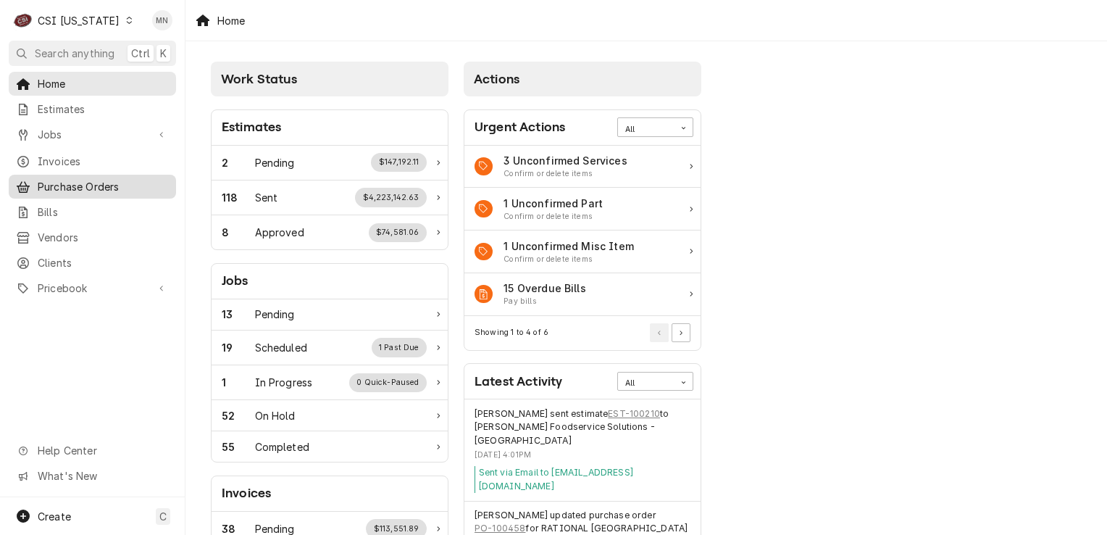
click at [83, 187] on span "Purchase Orders" at bounding box center [103, 186] width 131 height 15
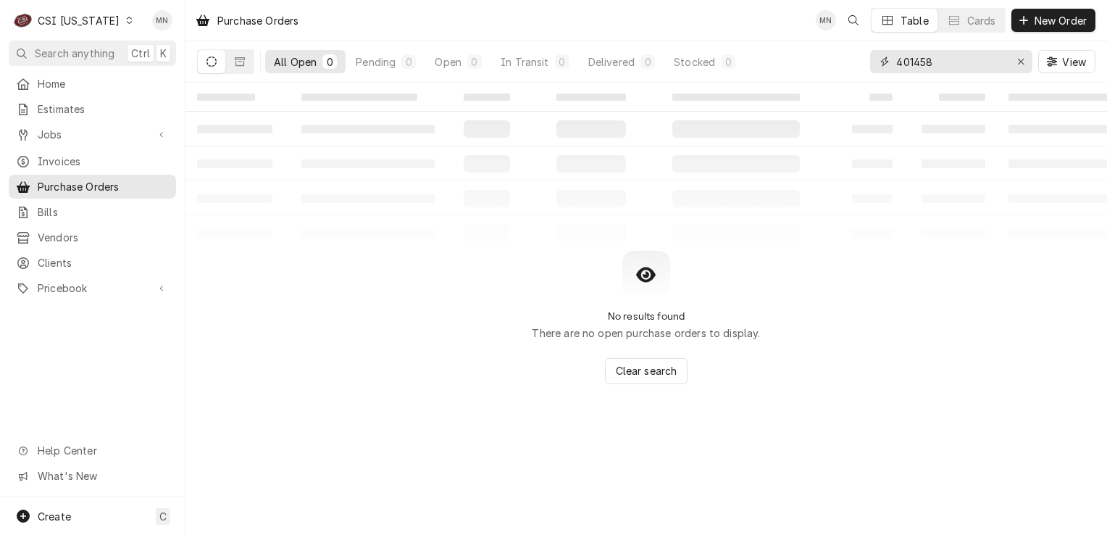
drag, startPoint x: 945, startPoint y: 67, endPoint x: 835, endPoint y: 70, distance: 110.2
click at [835, 70] on div "All Open 0 Pending 0 Open 0 In Transit 0 Delivered 0 Stocked 0 401458 View" at bounding box center [646, 61] width 899 height 41
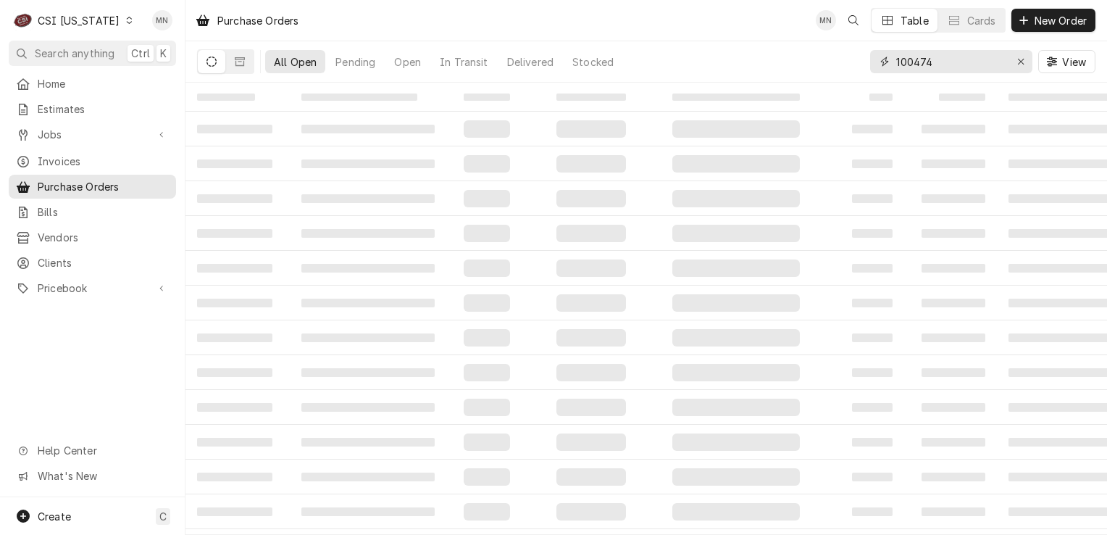
type input "100474"
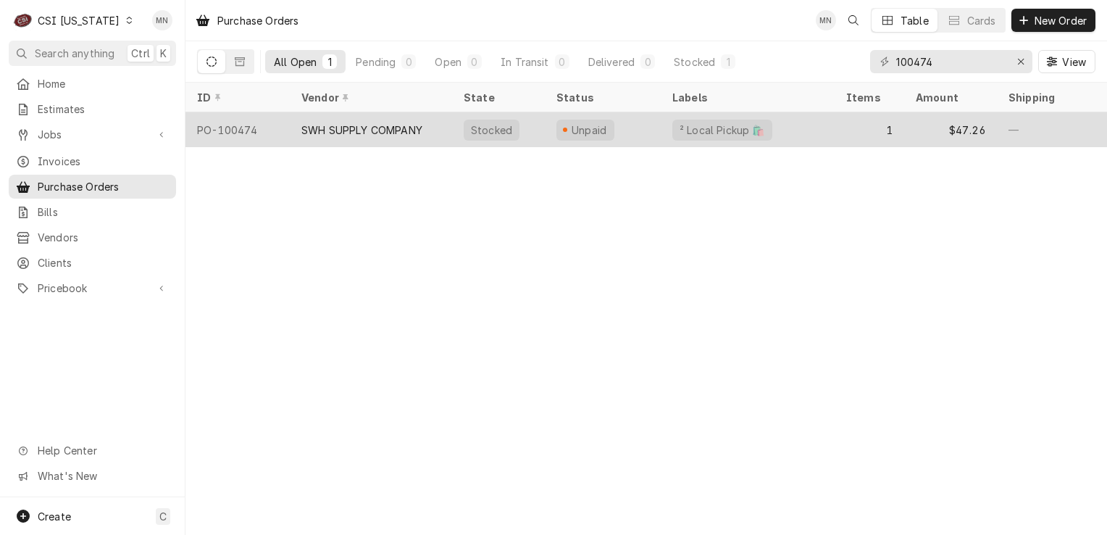
click at [407, 122] on div "SWH SUPPLY COMPANY" at bounding box center [361, 129] width 121 height 15
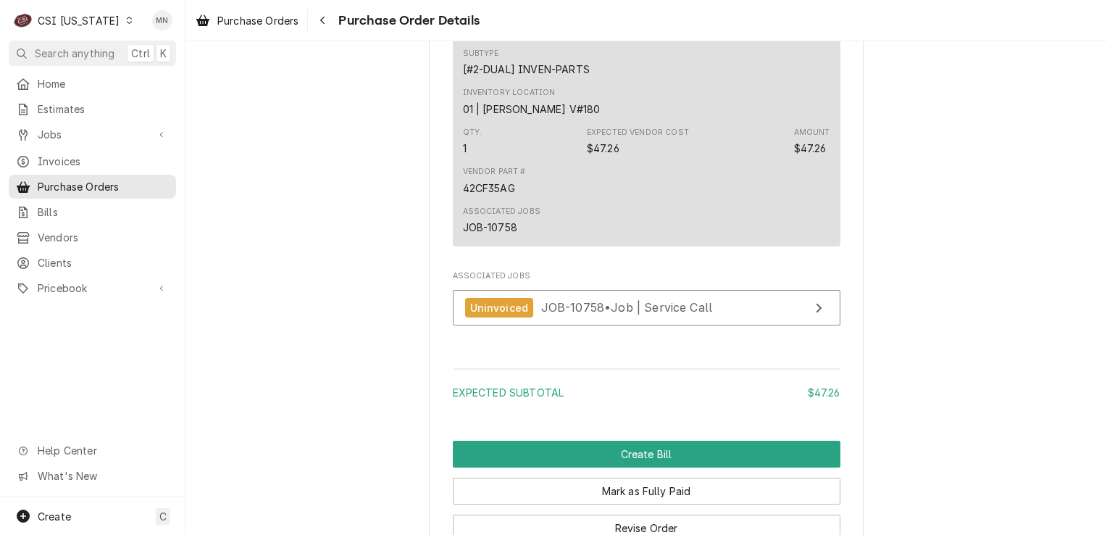
scroll to position [1304, 0]
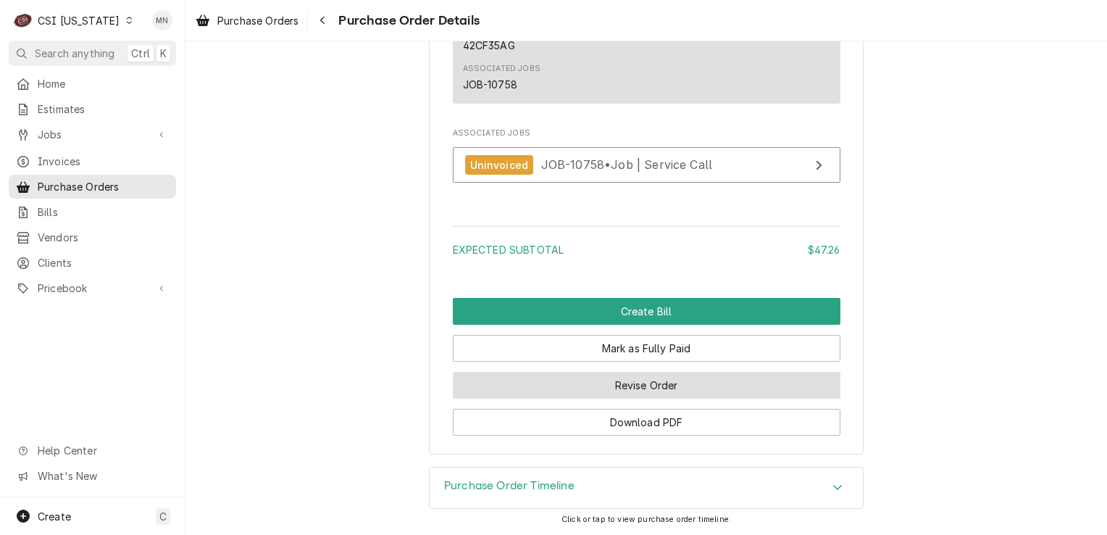
click at [675, 391] on button "Revise Order" at bounding box center [647, 385] width 388 height 27
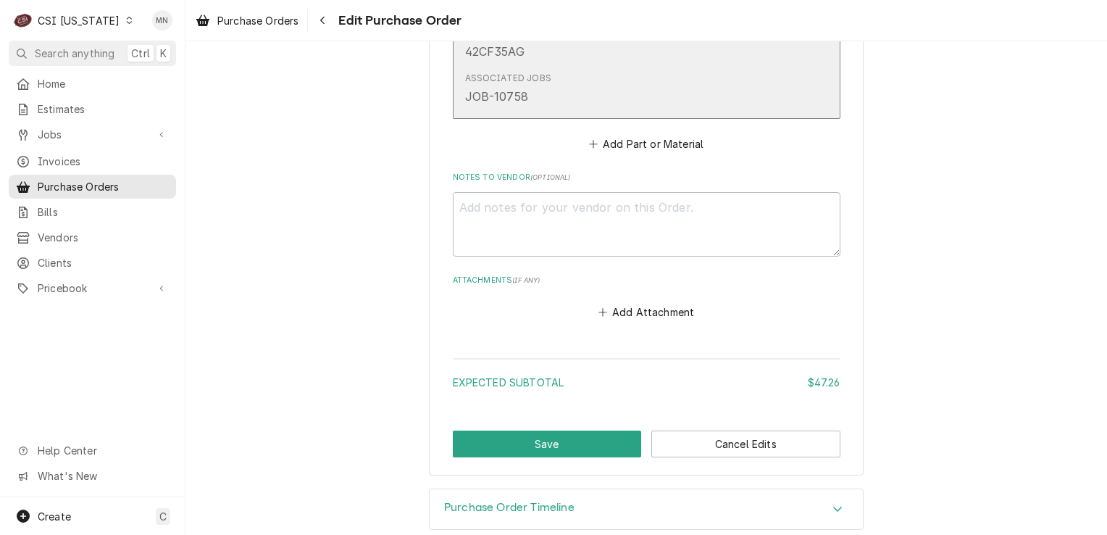
scroll to position [904, 0]
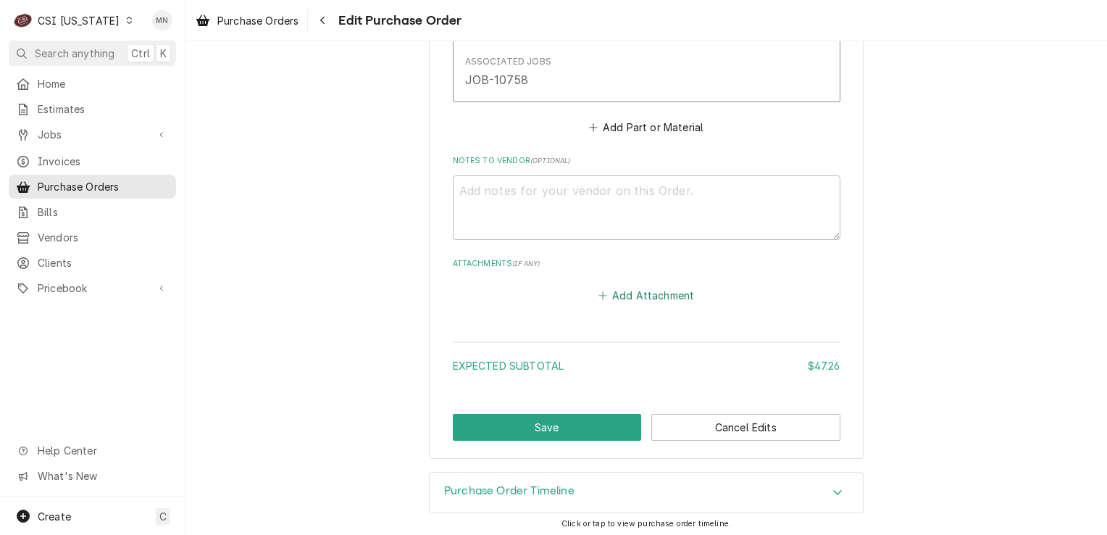
click at [636, 286] on button "Add Attachment" at bounding box center [646, 296] width 101 height 20
type textarea "x"
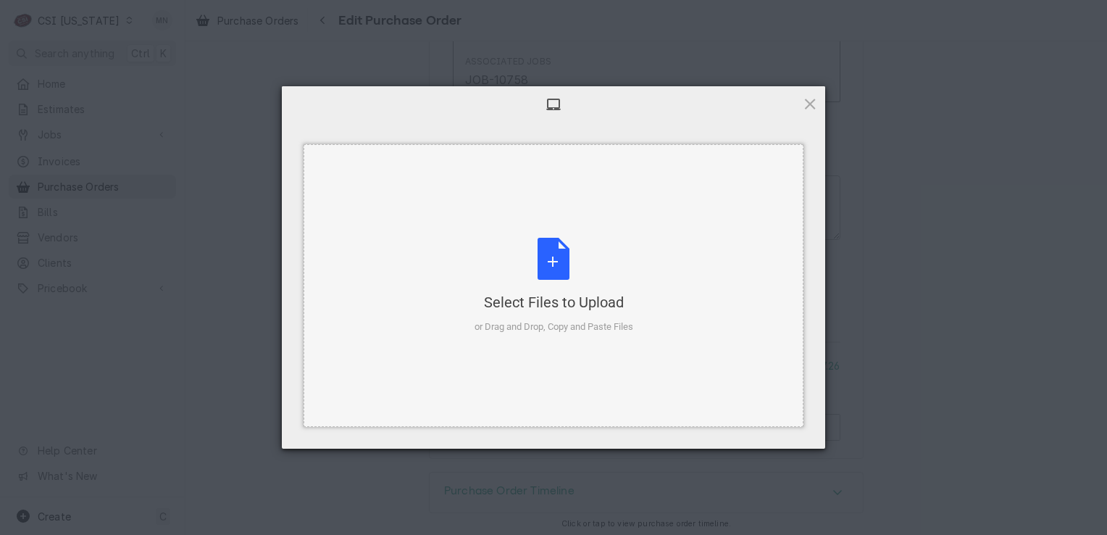
click at [568, 277] on div "Select Files to Upload or Drag and Drop, Copy and Paste Files" at bounding box center [554, 286] width 159 height 96
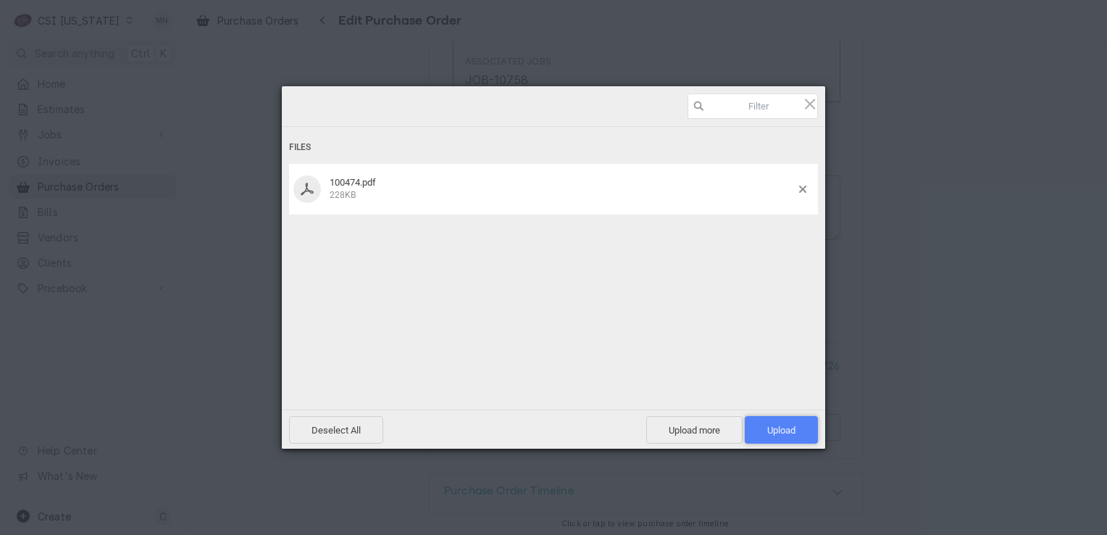
click at [791, 422] on span "Upload 1" at bounding box center [781, 430] width 73 height 28
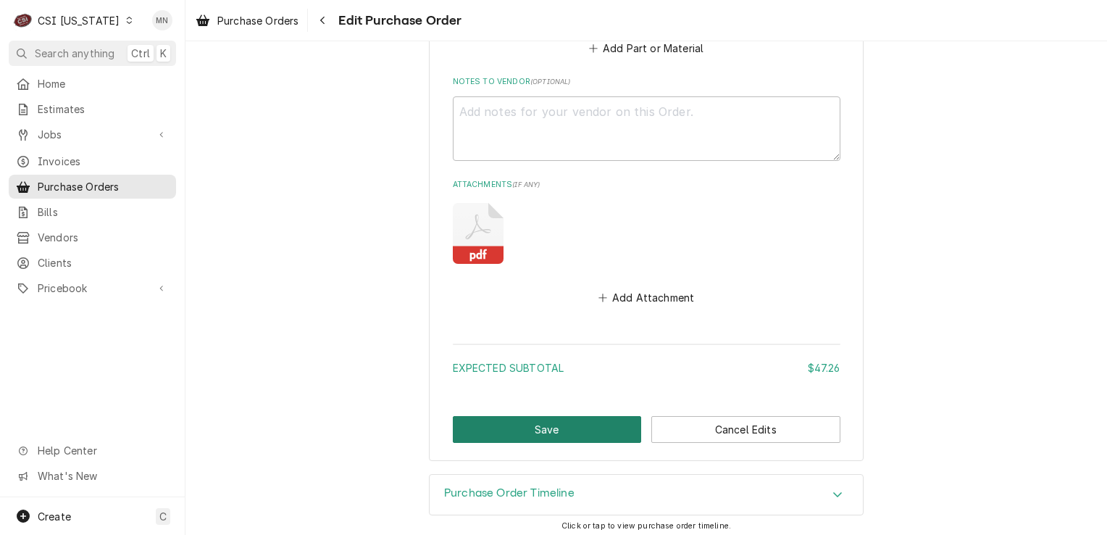
scroll to position [986, 0]
click at [526, 425] on button "Save" at bounding box center [547, 427] width 189 height 27
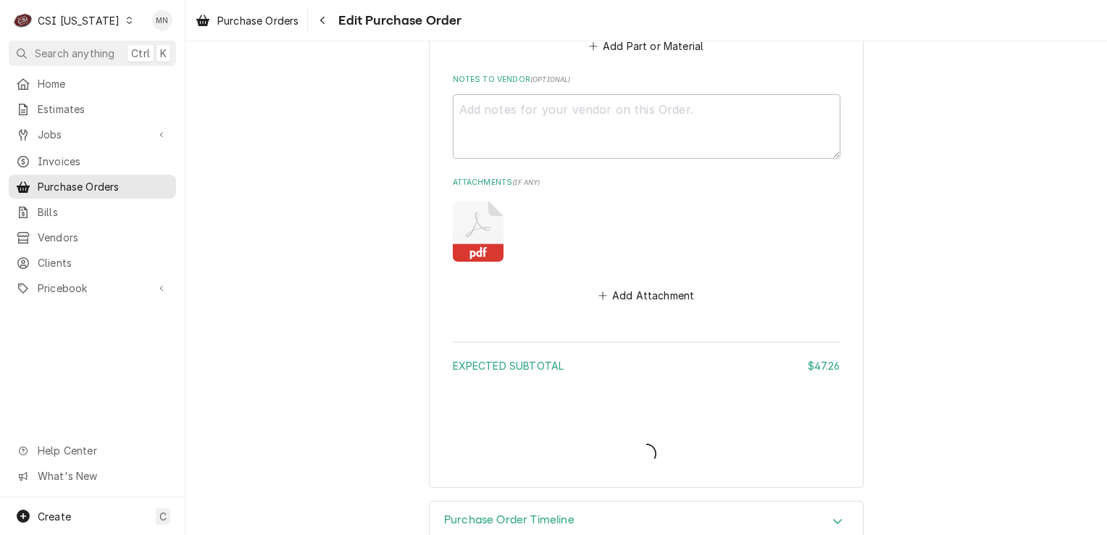
type textarea "x"
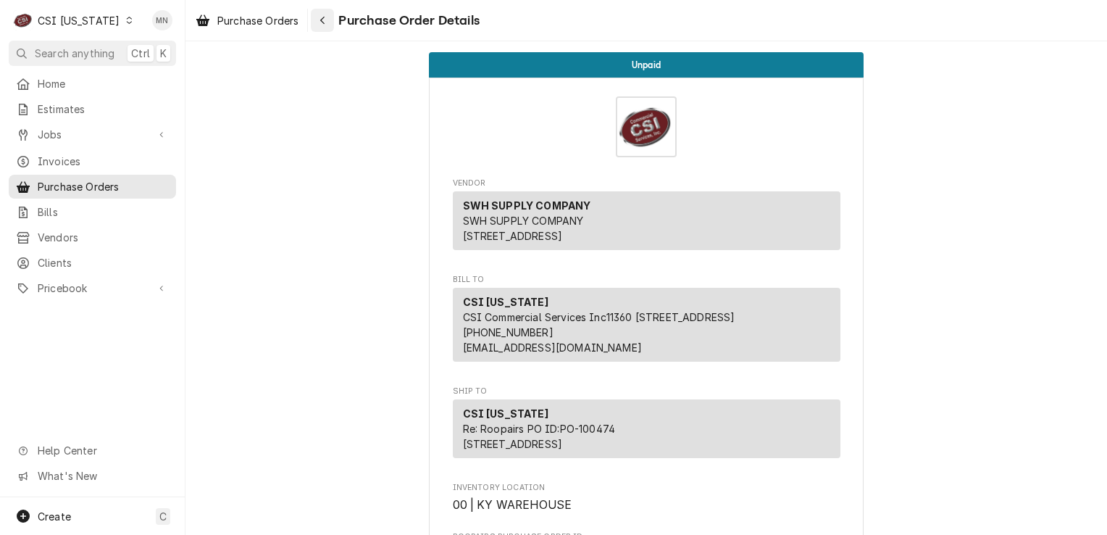
click at [333, 18] on button "Navigate back" at bounding box center [322, 20] width 23 height 23
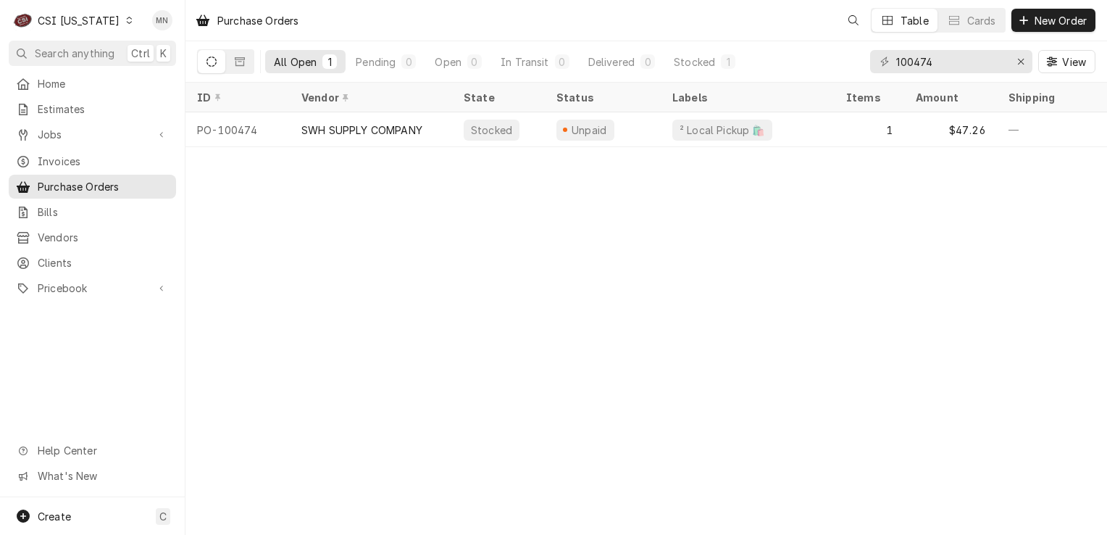
click at [93, 20] on div "CSI [US_STATE]" at bounding box center [79, 20] width 82 height 15
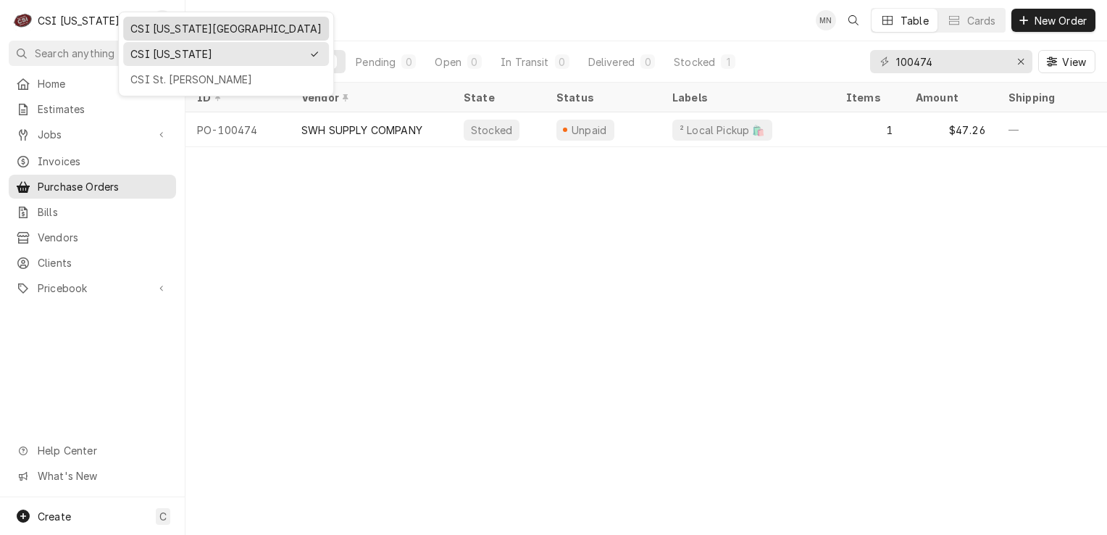
click at [152, 24] on div "CSI Kansas City" at bounding box center [225, 28] width 191 height 15
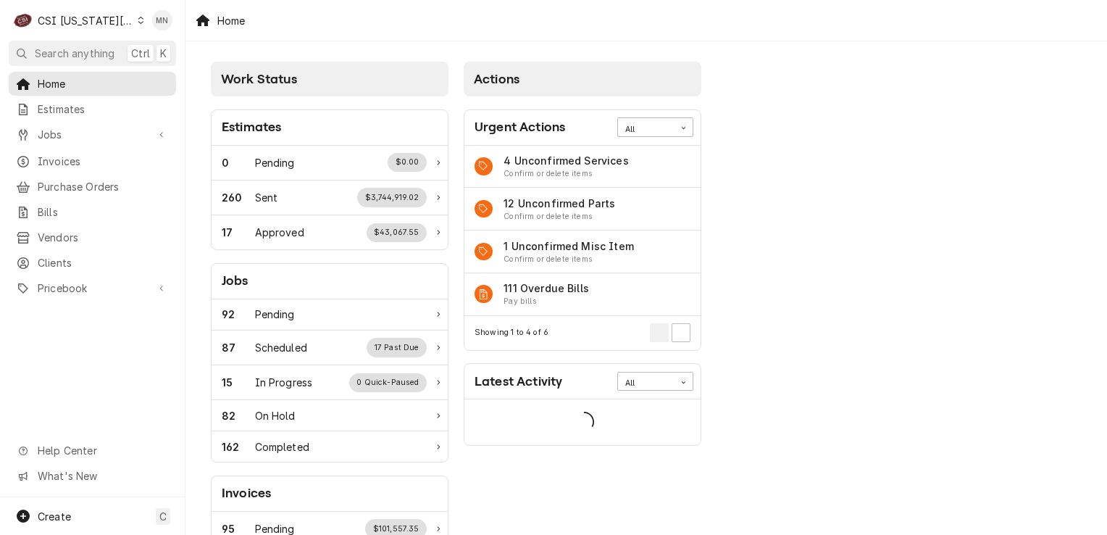
click at [67, 19] on div "CSI Kansas City" at bounding box center [86, 20] width 96 height 15
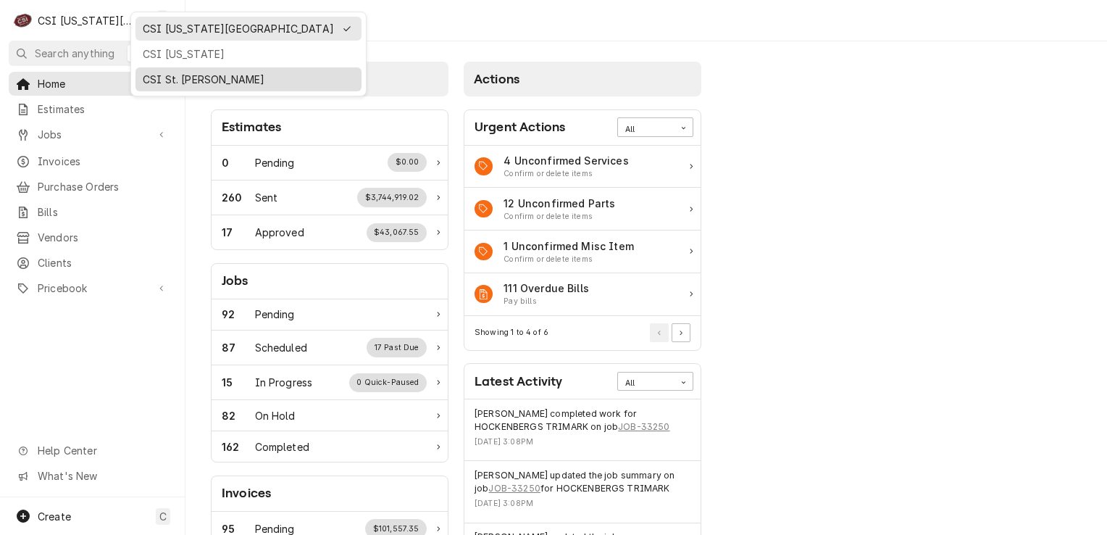
click at [172, 85] on div "CSI St. [PERSON_NAME]" at bounding box center [248, 79] width 220 height 18
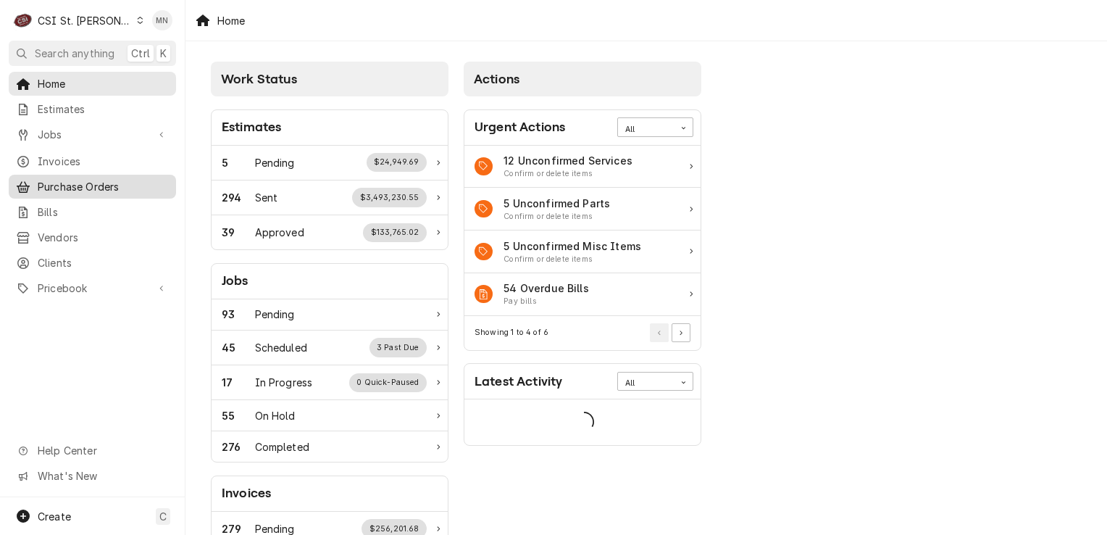
click at [83, 192] on link "Purchase Orders" at bounding box center [92, 187] width 167 height 24
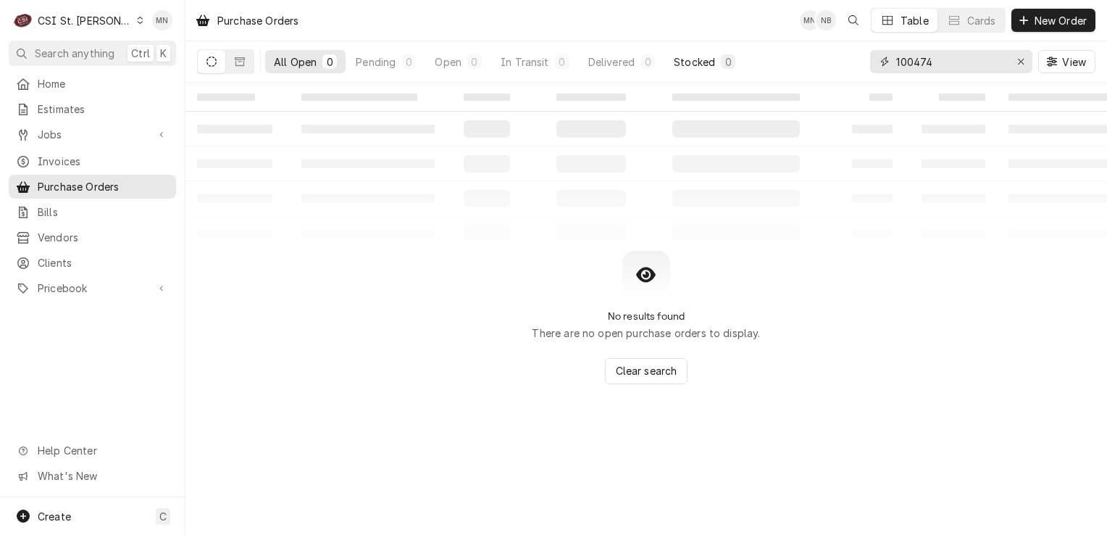
drag, startPoint x: 948, startPoint y: 65, endPoint x: 739, endPoint y: 67, distance: 208.7
click at [739, 67] on div "All Open 0 Pending 0 Open 0 In Transit 0 Delivered 0 Stocked 0 100474 View" at bounding box center [646, 61] width 899 height 41
type input "401359"
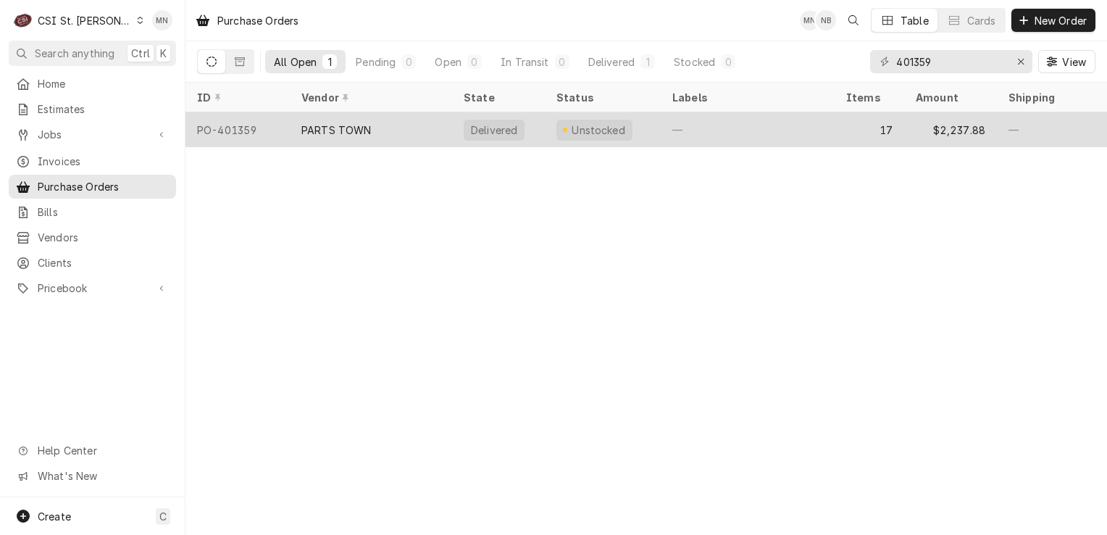
click at [411, 131] on div "PARTS TOWN" at bounding box center [371, 129] width 162 height 35
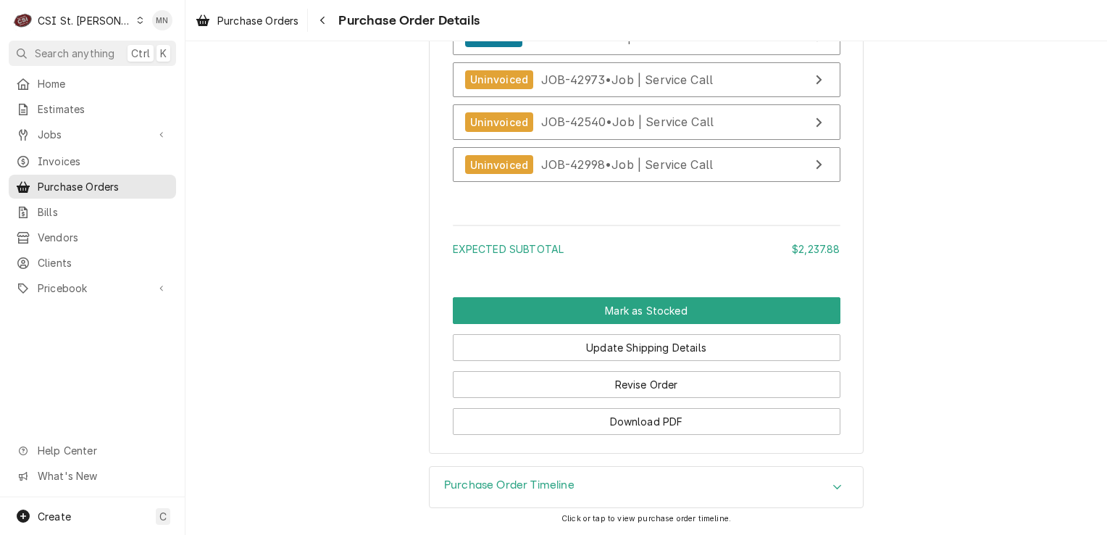
scroll to position [6160, 0]
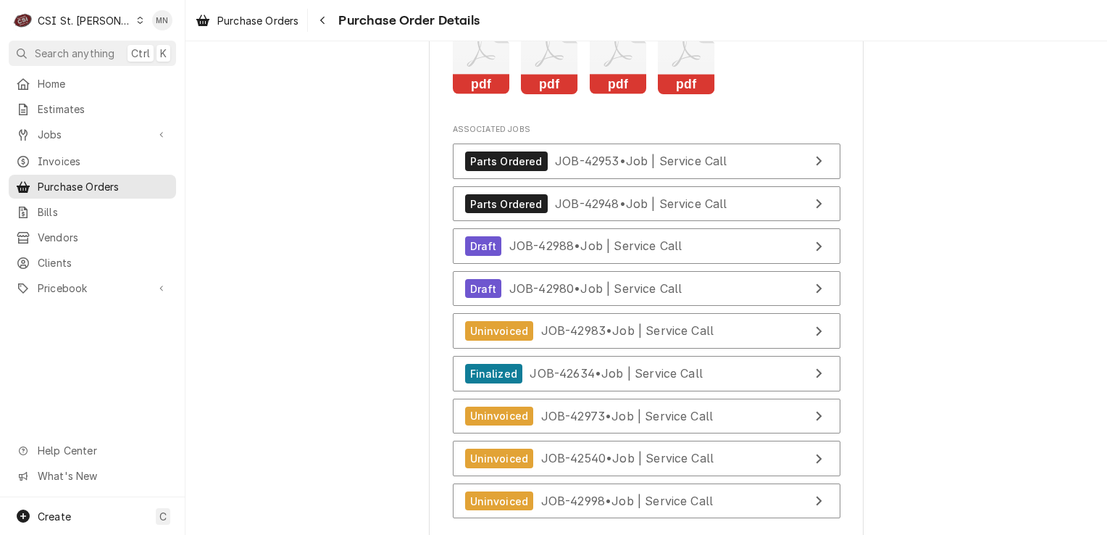
click at [699, 95] on rect "Attachments" at bounding box center [686, 85] width 57 height 20
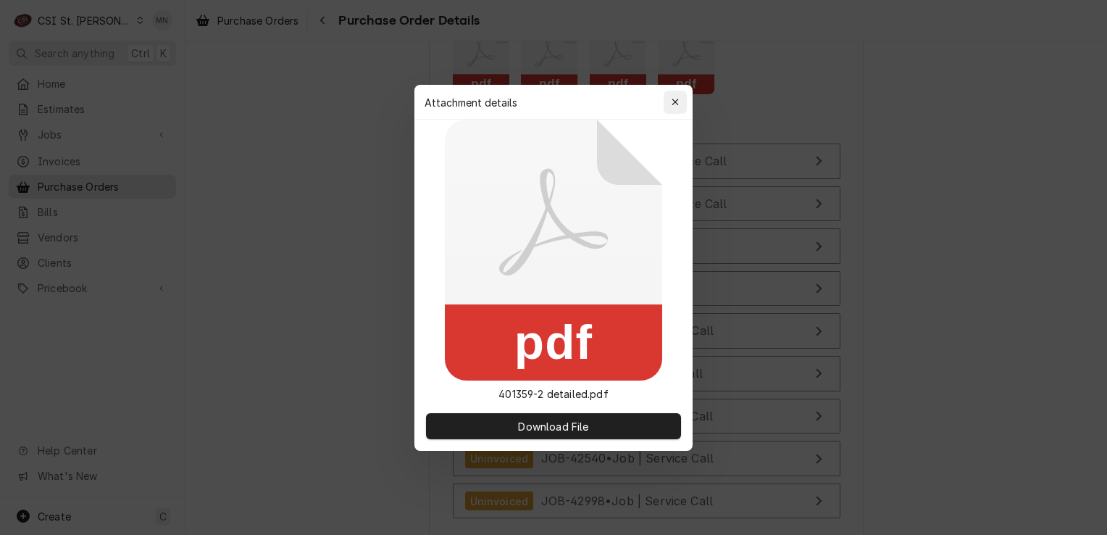
click at [679, 96] on div "button" at bounding box center [675, 102] width 14 height 14
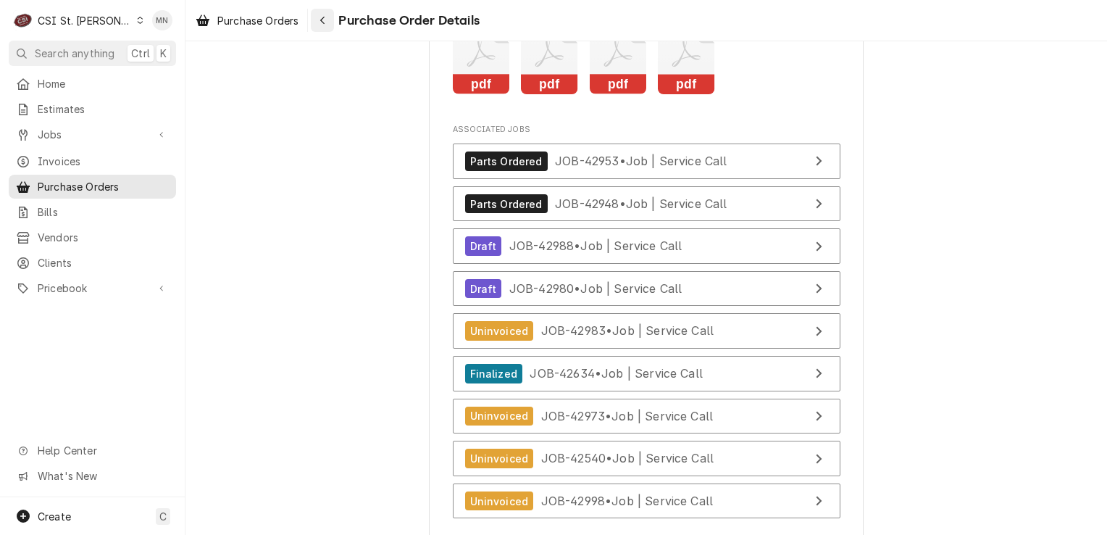
click at [325, 20] on icon "Navigate back" at bounding box center [323, 20] width 7 height 10
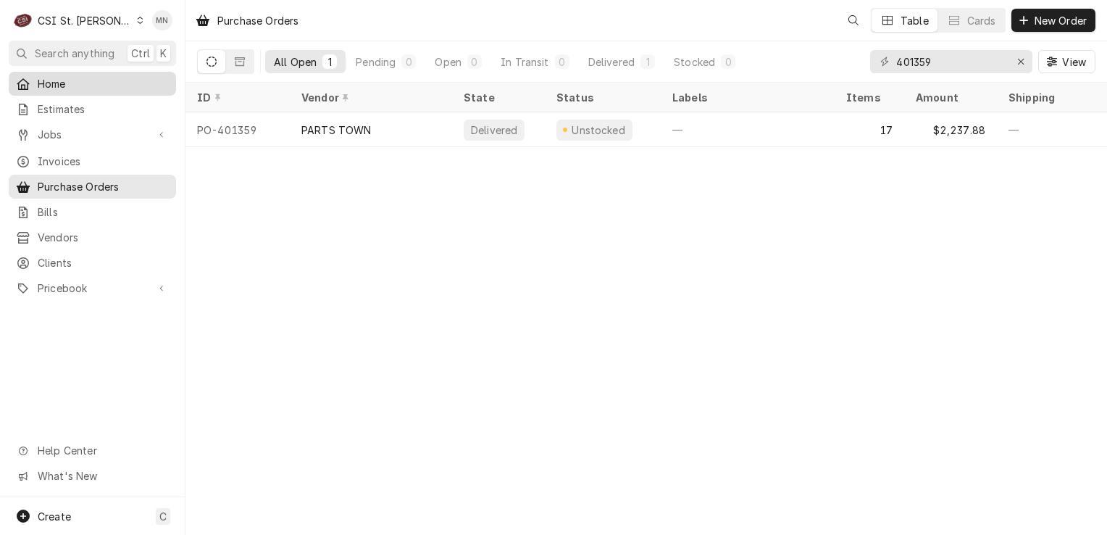
click at [58, 83] on span "Home" at bounding box center [103, 83] width 131 height 15
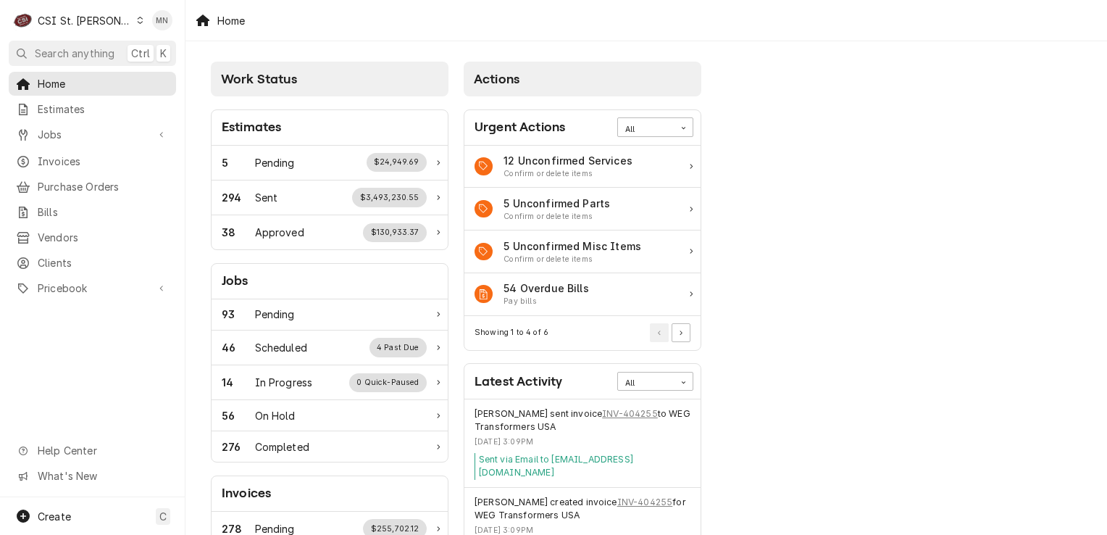
click at [87, 21] on div "CSI St. Louis" at bounding box center [85, 20] width 94 height 15
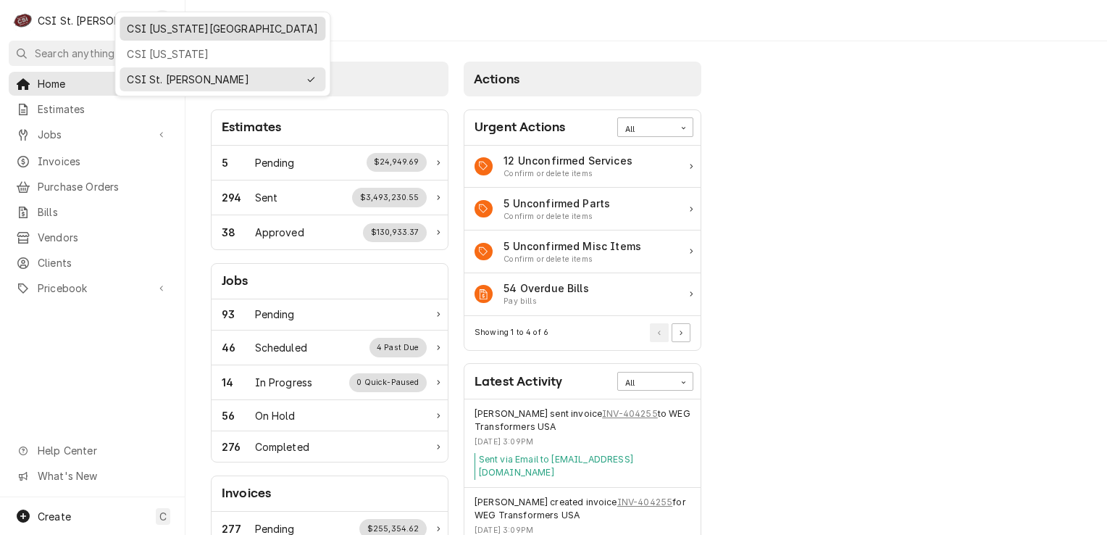
click at [151, 22] on div "CSI [US_STATE][GEOGRAPHIC_DATA]" at bounding box center [222, 28] width 191 height 15
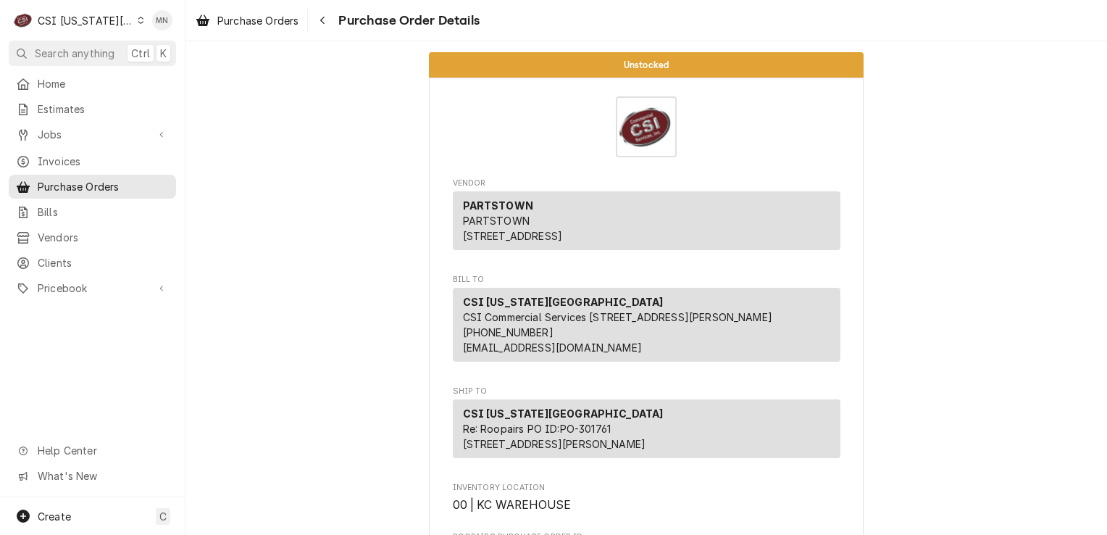
click at [91, 12] on div "C CSI Kansas City" at bounding box center [79, 20] width 140 height 29
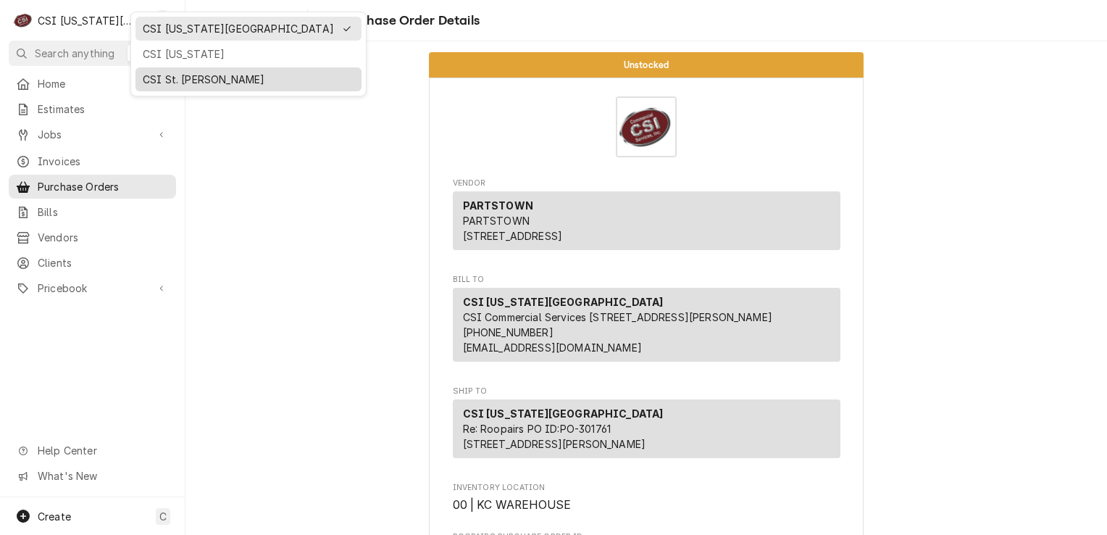
click at [149, 80] on div "CSI St. [PERSON_NAME]" at bounding box center [249, 79] width 212 height 15
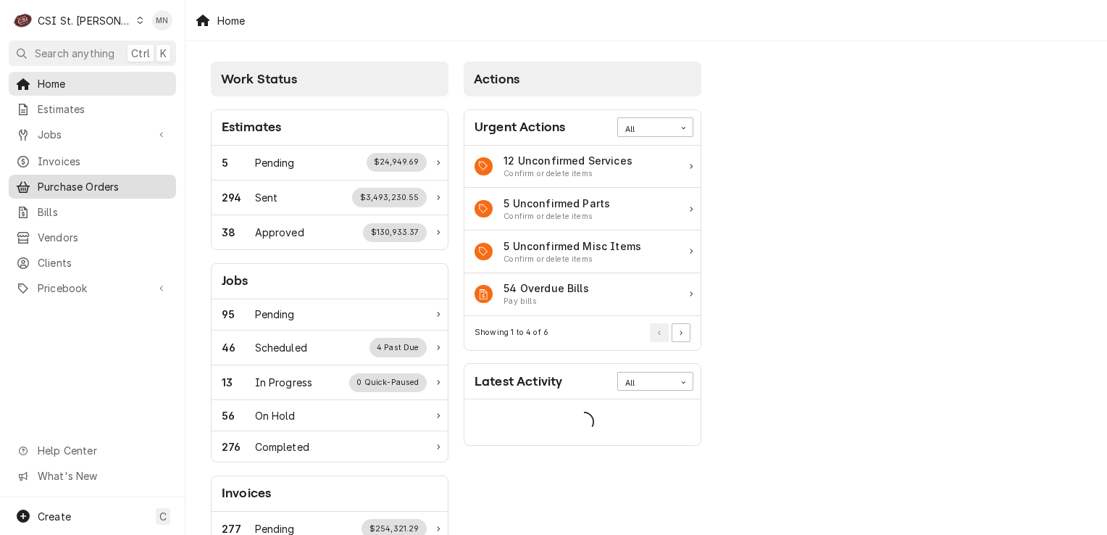
click at [80, 183] on span "Purchase Orders" at bounding box center [103, 186] width 131 height 15
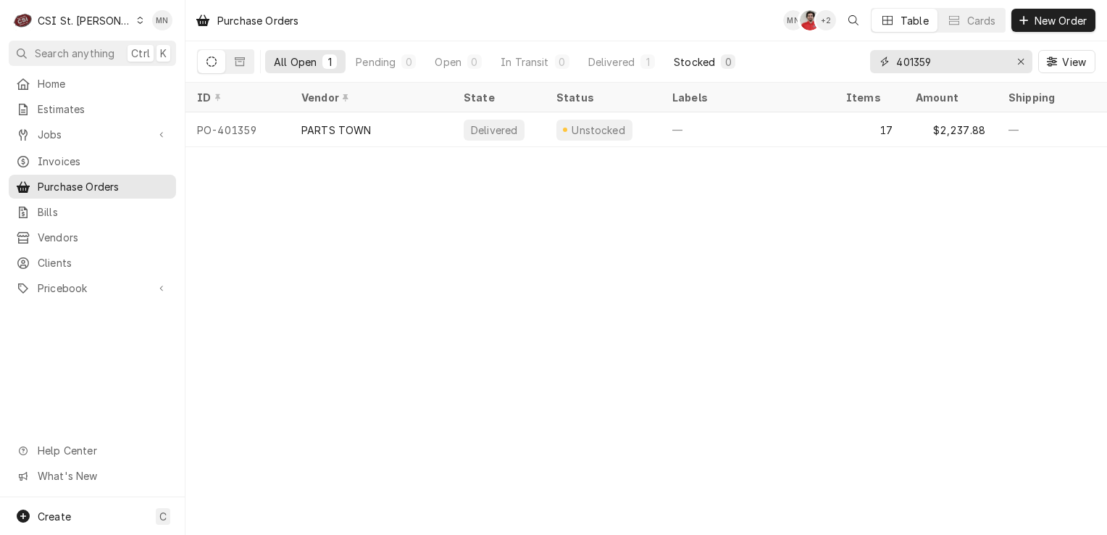
drag, startPoint x: 949, startPoint y: 65, endPoint x: 729, endPoint y: 49, distance: 220.2
click at [730, 49] on div "All Open 1 Pending 0 Open 0 In Transit 0 Delivered 1 Stocked 0 401359 View" at bounding box center [646, 61] width 899 height 41
type input "401451"
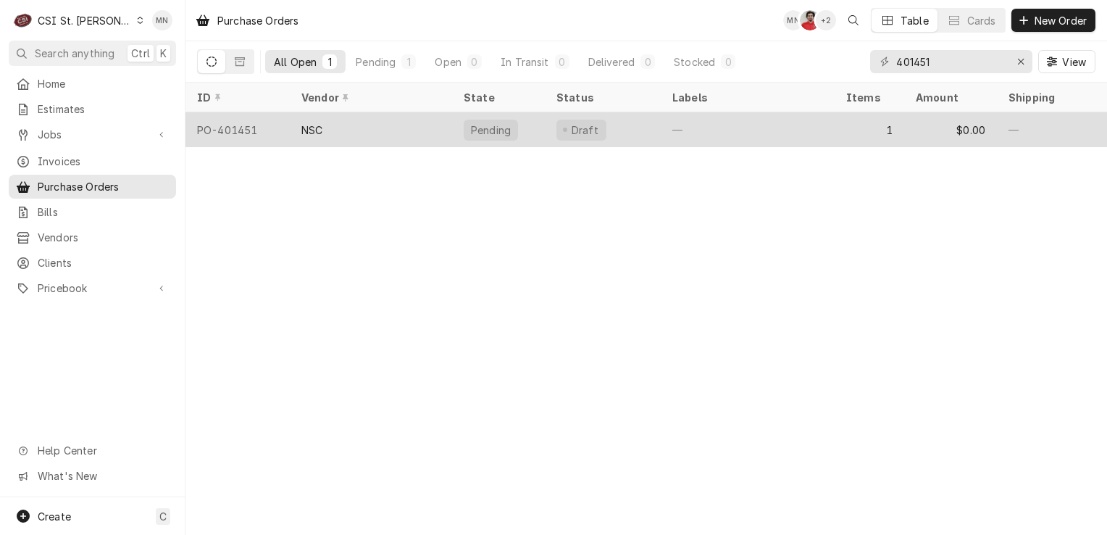
click at [428, 131] on div "NSC" at bounding box center [371, 129] width 162 height 35
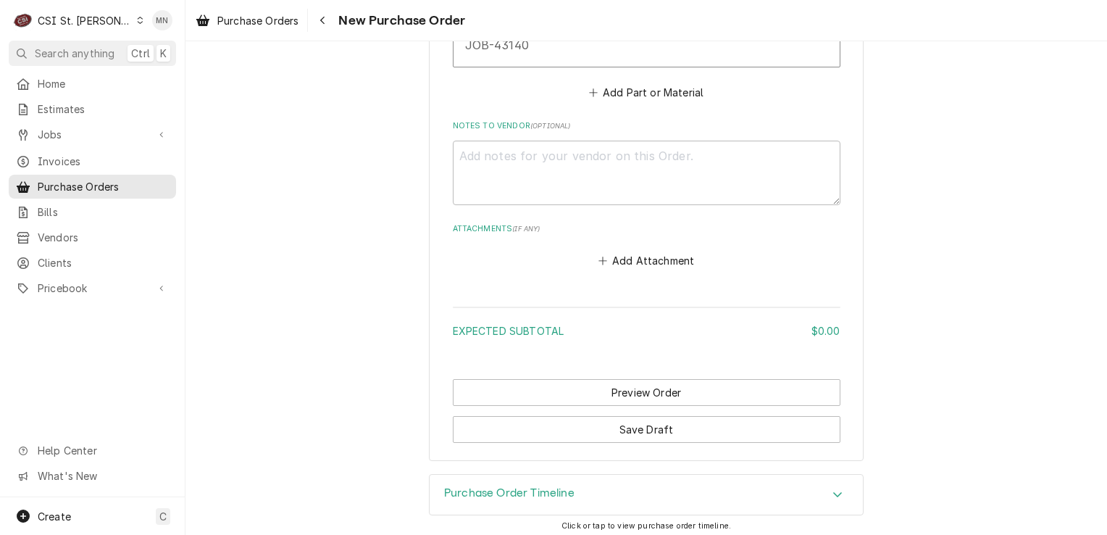
scroll to position [950, 0]
click at [635, 257] on button "Add Attachment" at bounding box center [646, 259] width 101 height 20
type textarea "x"
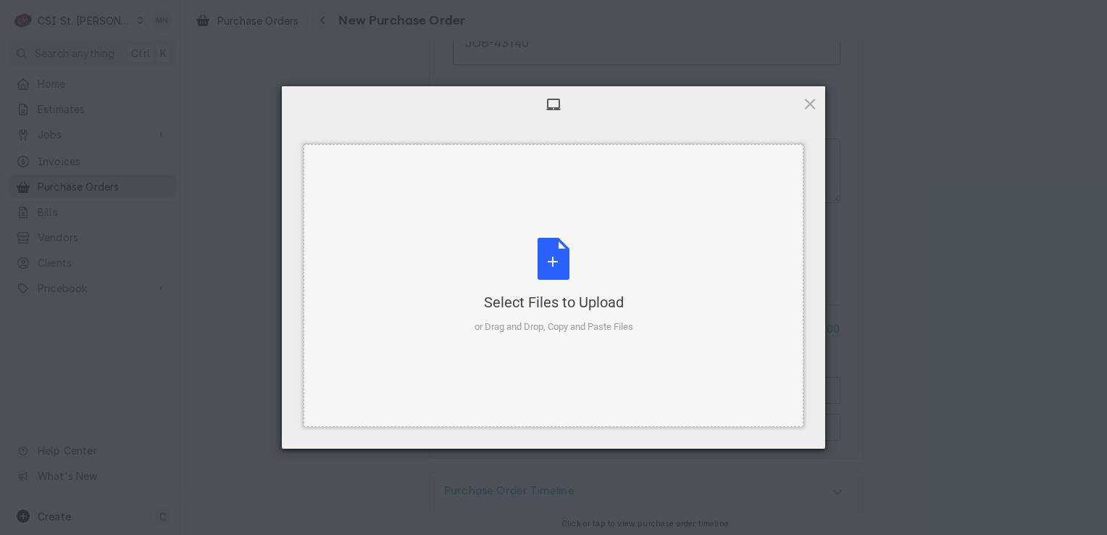
click at [571, 274] on div "Select Files to Upload or Drag and Drop, Copy and Paste Files" at bounding box center [554, 286] width 159 height 96
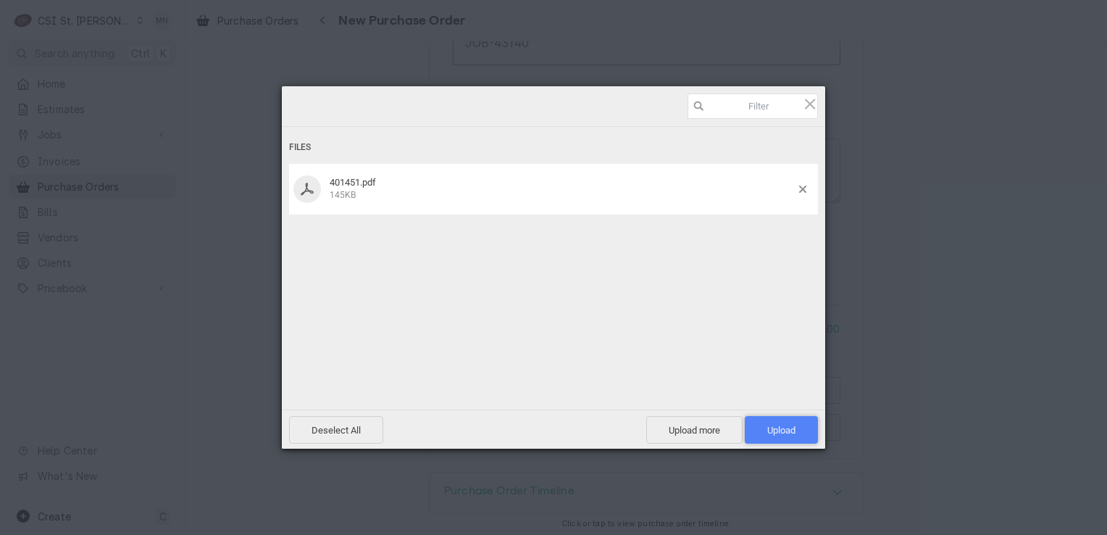
click at [791, 427] on span "Upload 1" at bounding box center [781, 430] width 28 height 11
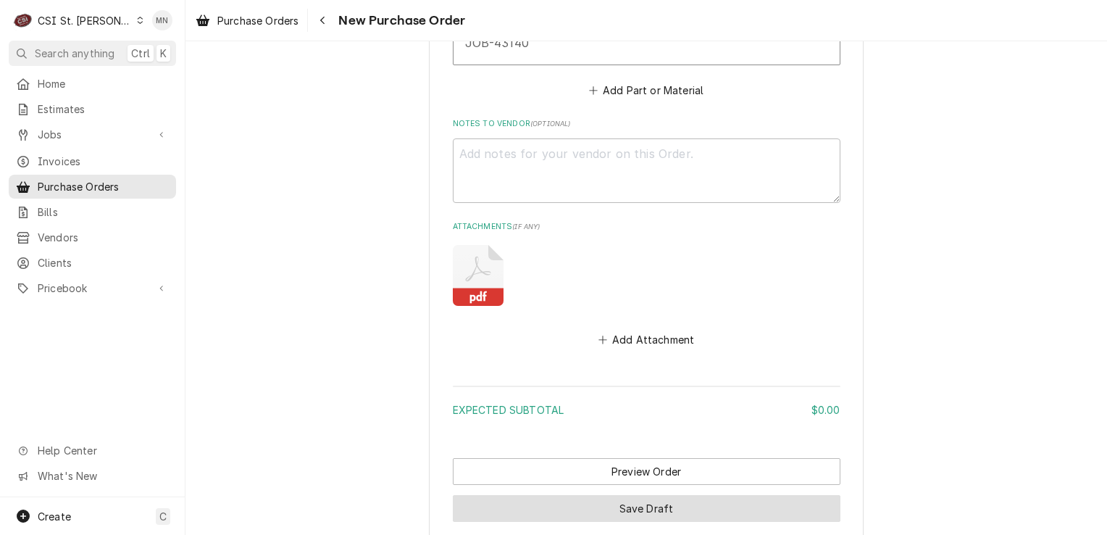
click at [661, 504] on button "Save Draft" at bounding box center [647, 508] width 388 height 27
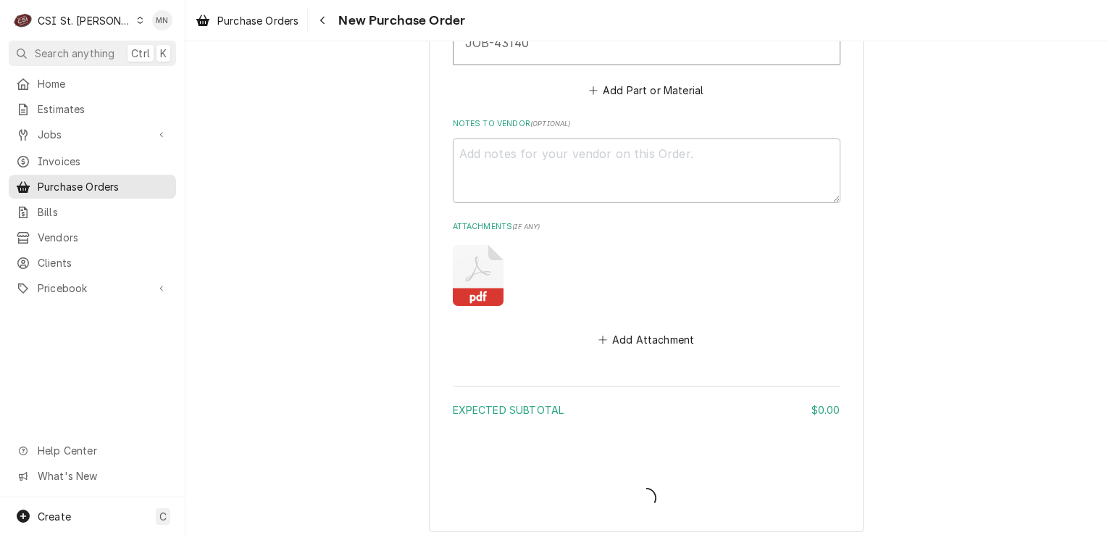
type textarea "x"
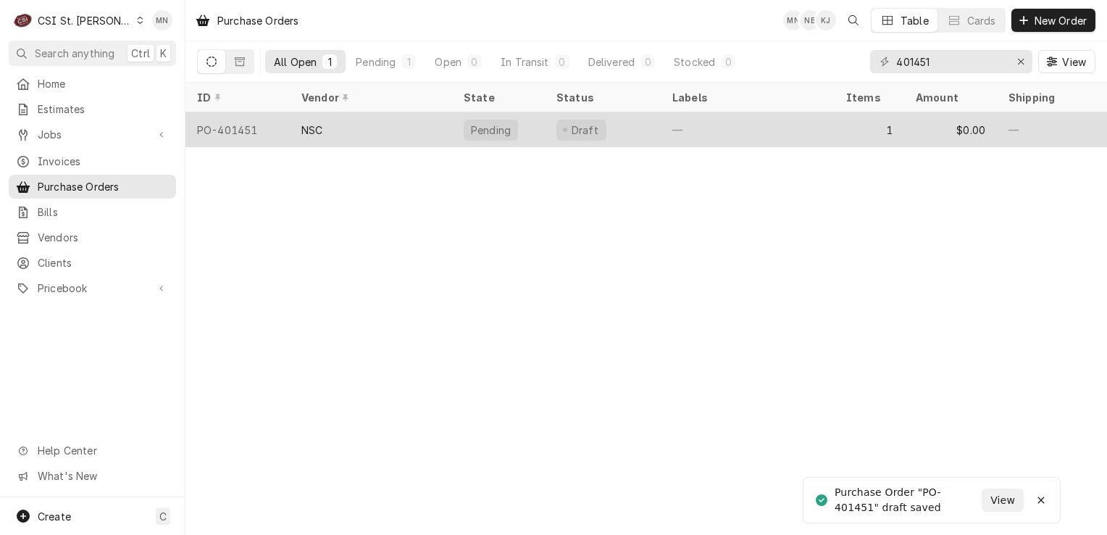
click at [348, 130] on div "NSC" at bounding box center [371, 129] width 162 height 35
